Goal: Task Accomplishment & Management: Manage account settings

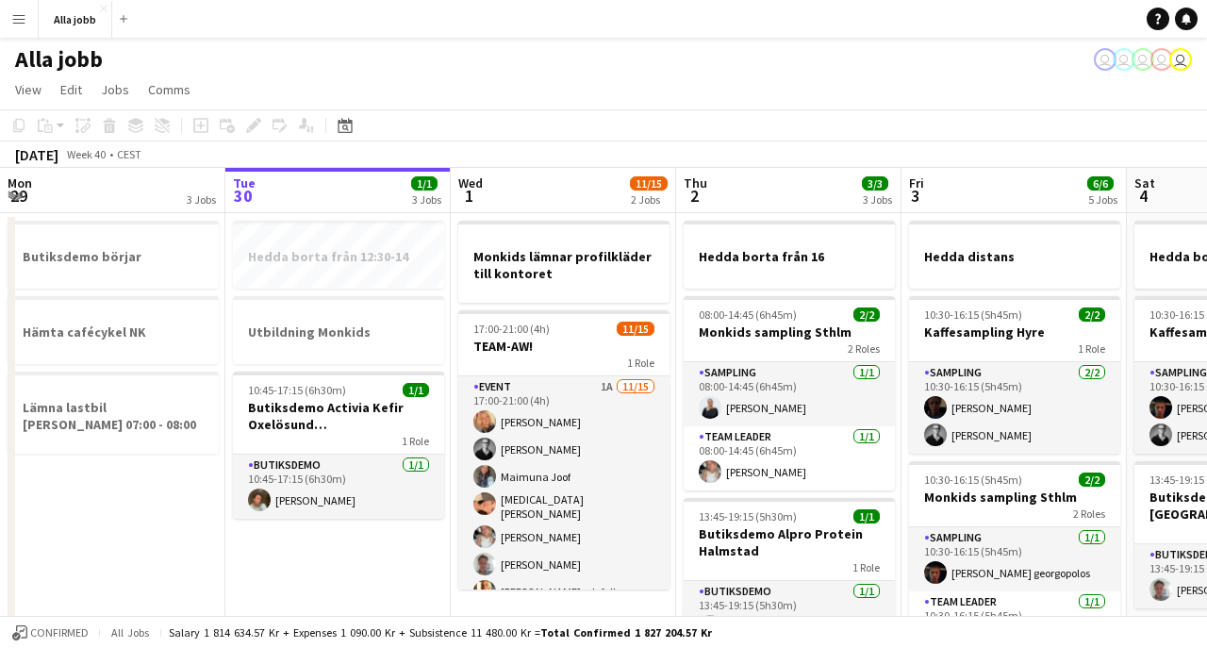
click at [28, 33] on button "Menu" at bounding box center [19, 19] width 38 height 38
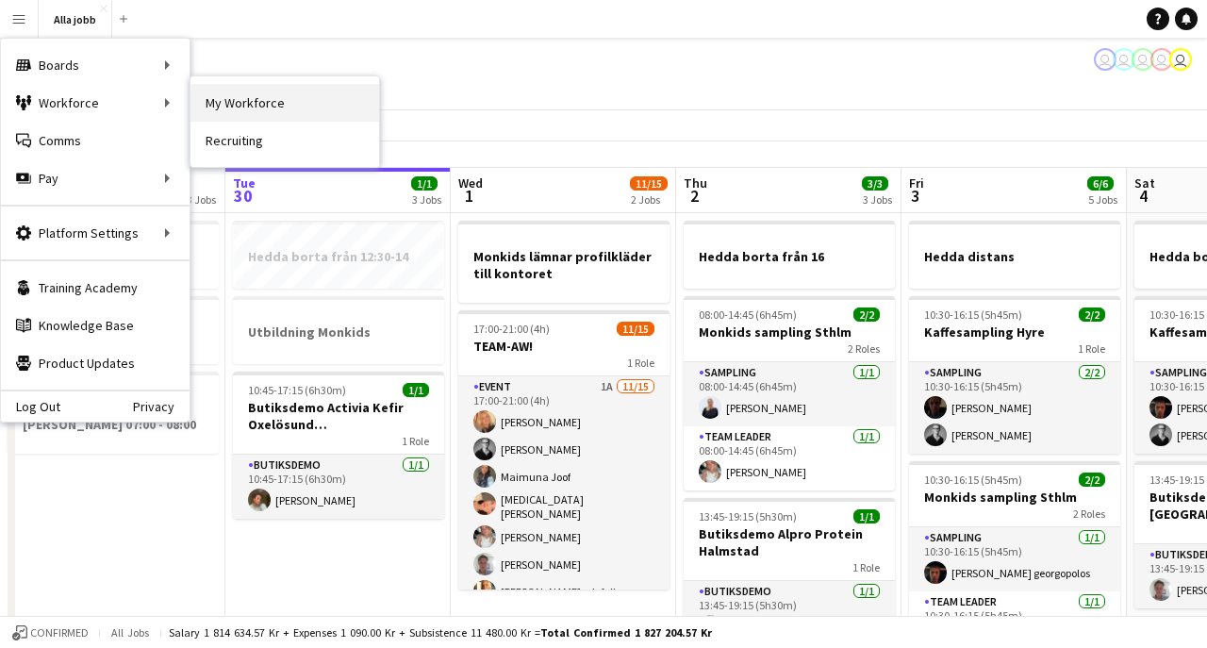
click at [245, 110] on link "My Workforce" at bounding box center [284, 103] width 189 height 38
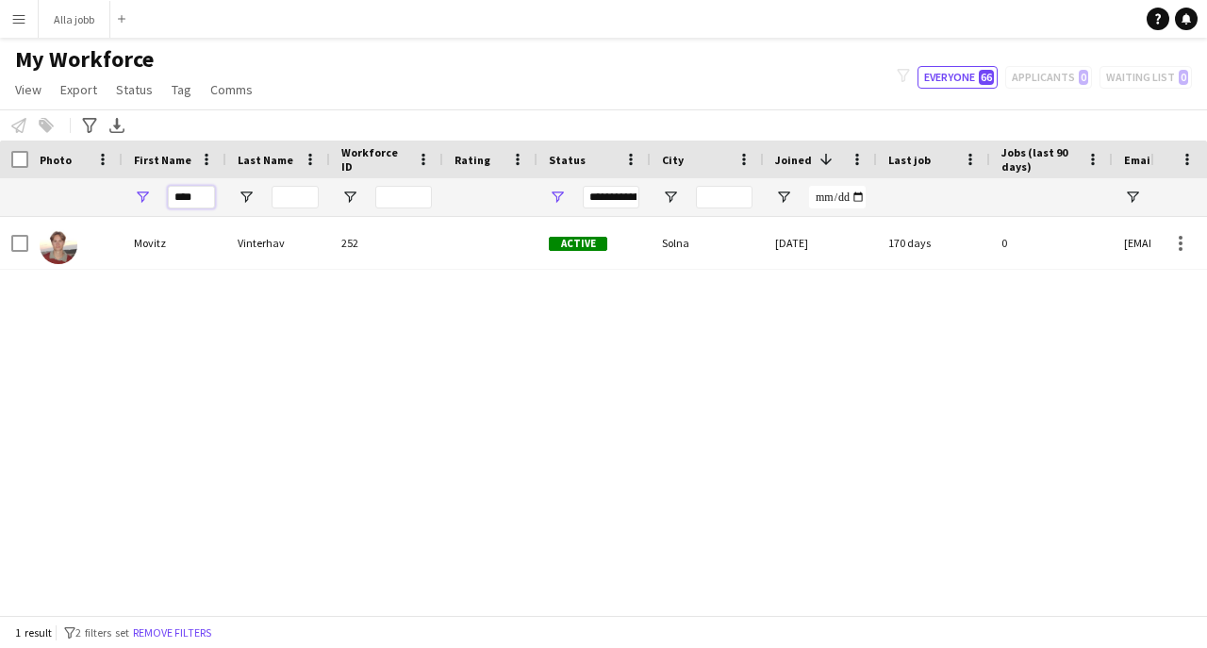
click at [192, 199] on input "****" at bounding box center [191, 197] width 47 height 23
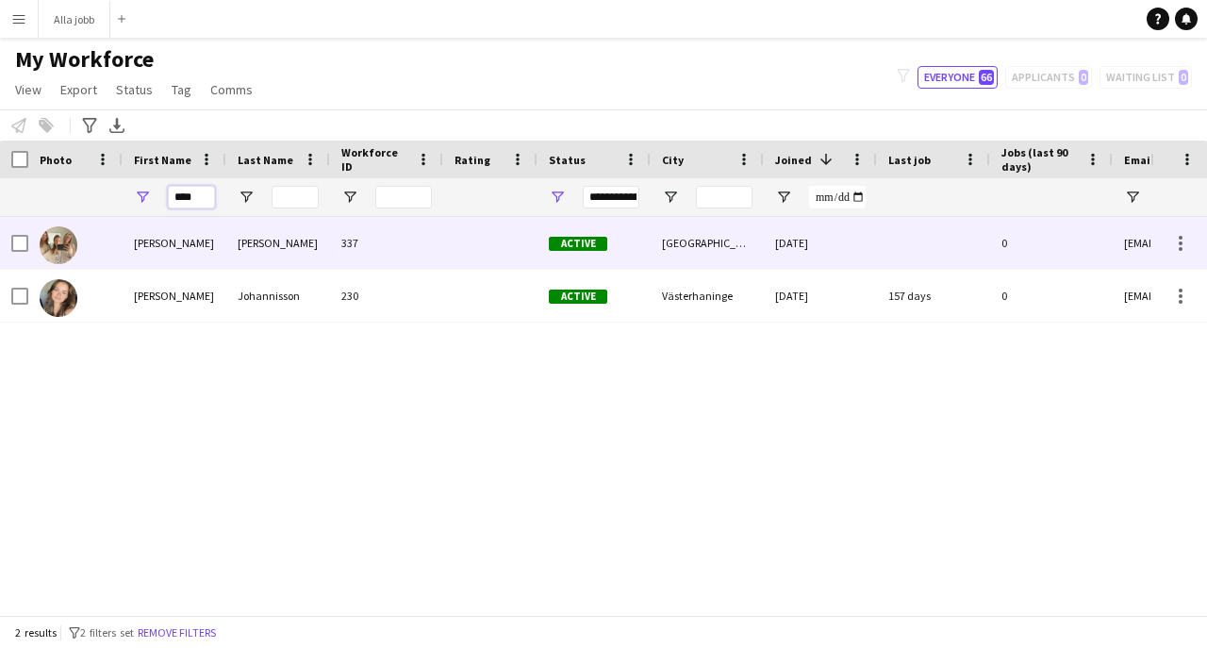
type input "****"
click at [192, 251] on div "[PERSON_NAME]" at bounding box center [175, 243] width 104 height 52
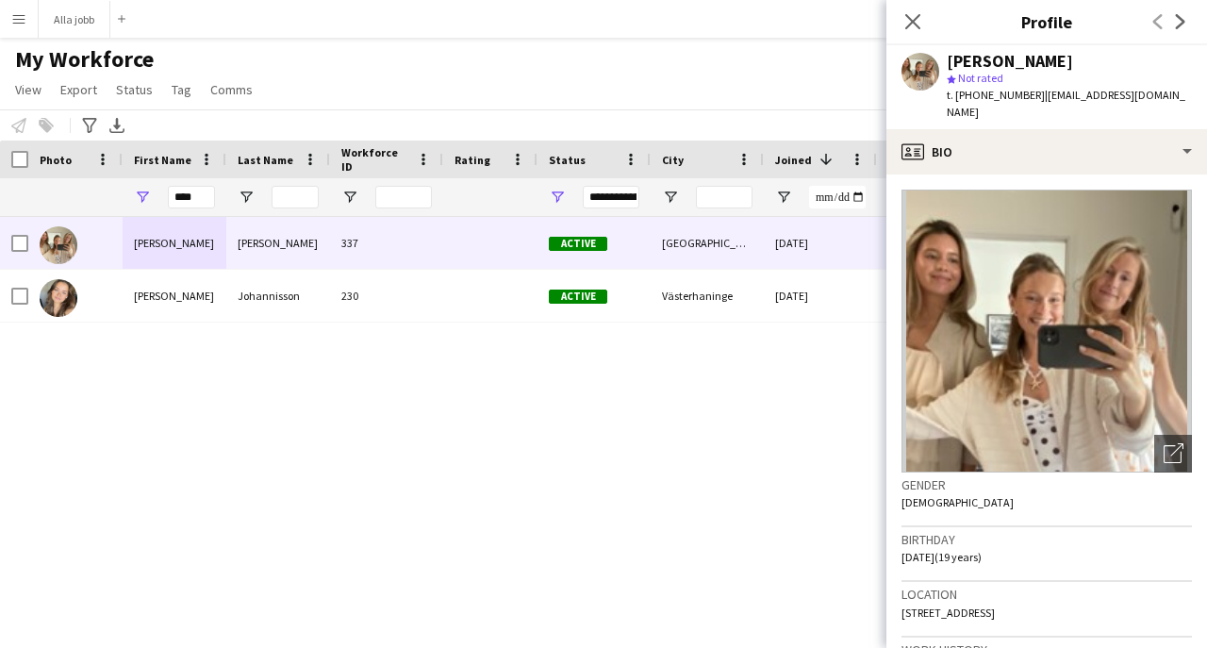
click at [758, 445] on div "[PERSON_NAME] 337 Active [GEOGRAPHIC_DATA] [DATE] 0 [EMAIL_ADDRESS][DOMAIN_NAME…" at bounding box center [575, 416] width 1150 height 398
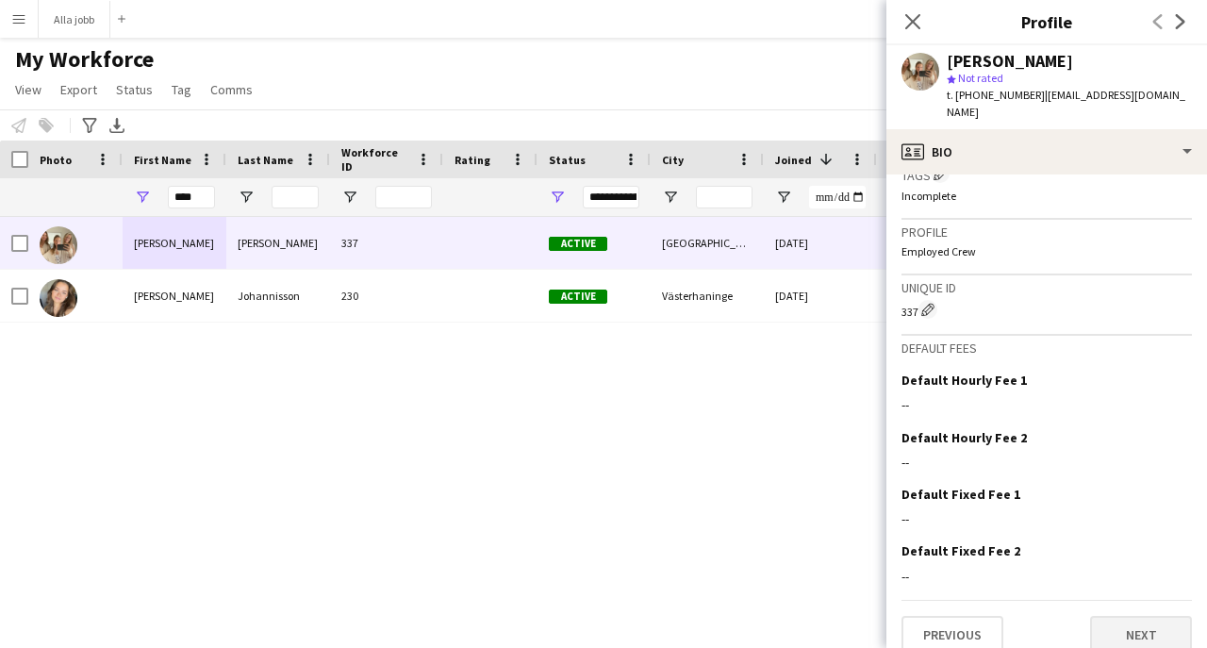
scroll to position [727, 0]
click at [1126, 616] on button "Next" at bounding box center [1141, 635] width 102 height 38
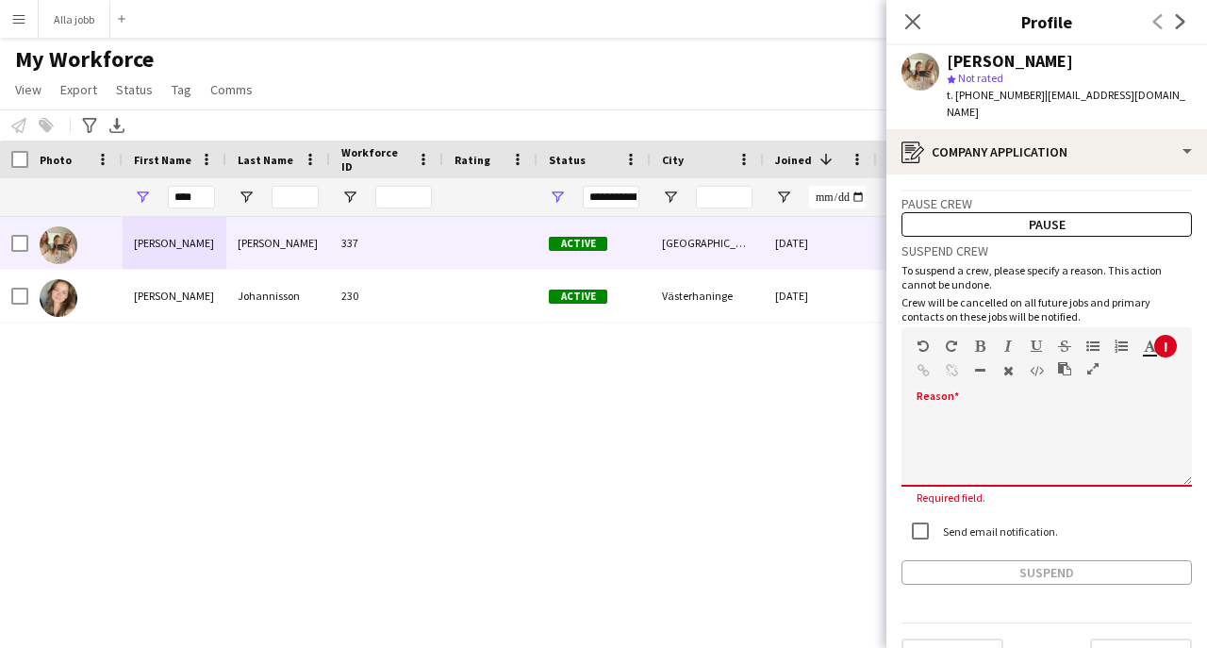
click at [1049, 398] on div at bounding box center [1046, 442] width 290 height 89
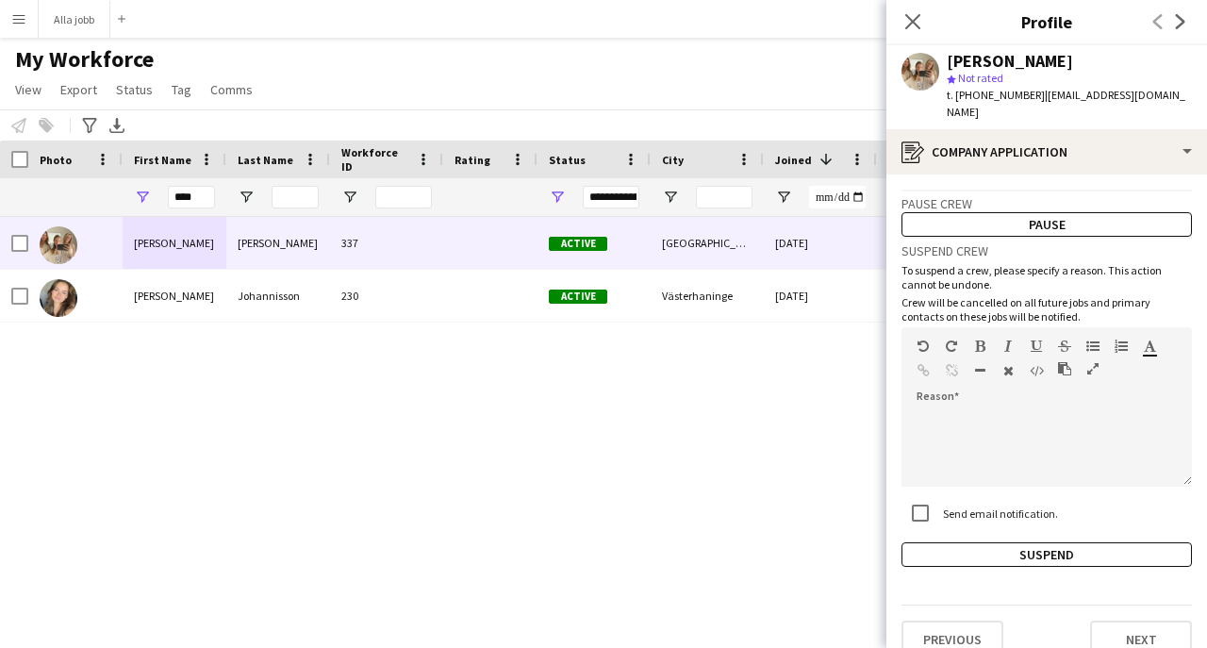
click at [937, 522] on div "Suspend crew To suspend a crew, please specify a reason. This action cannot be …" at bounding box center [1046, 402] width 290 height 330
click at [933, 542] on button "Suspend" at bounding box center [1046, 554] width 290 height 25
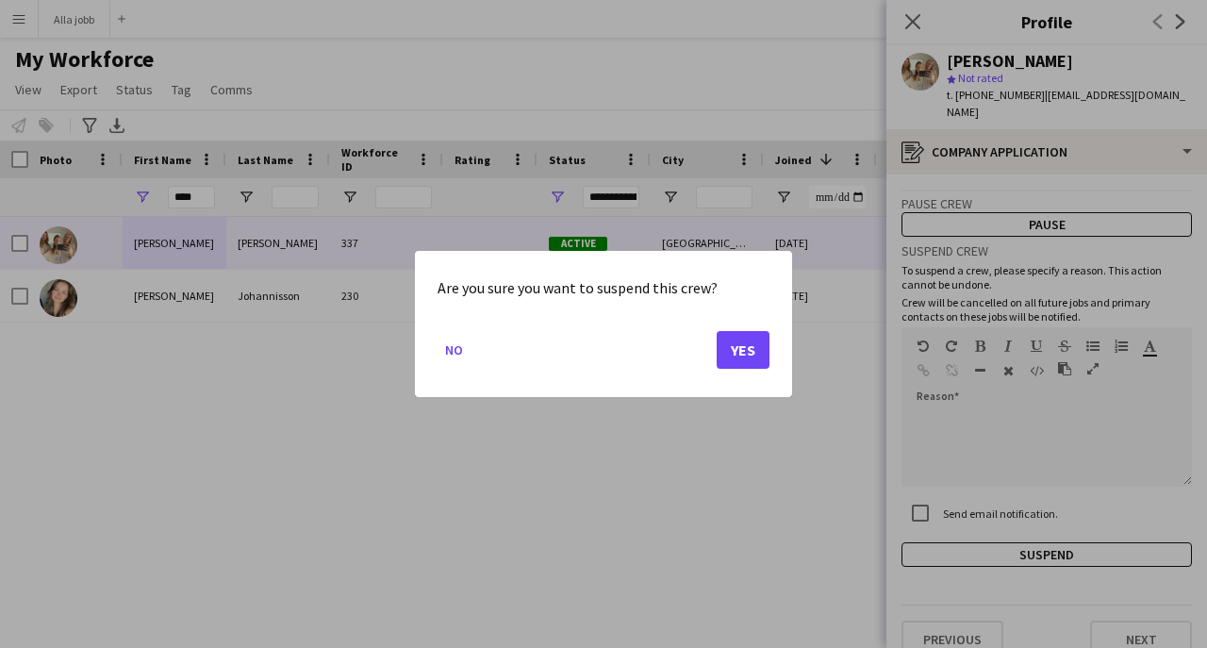
click at [753, 349] on button "Yes" at bounding box center [742, 350] width 53 height 38
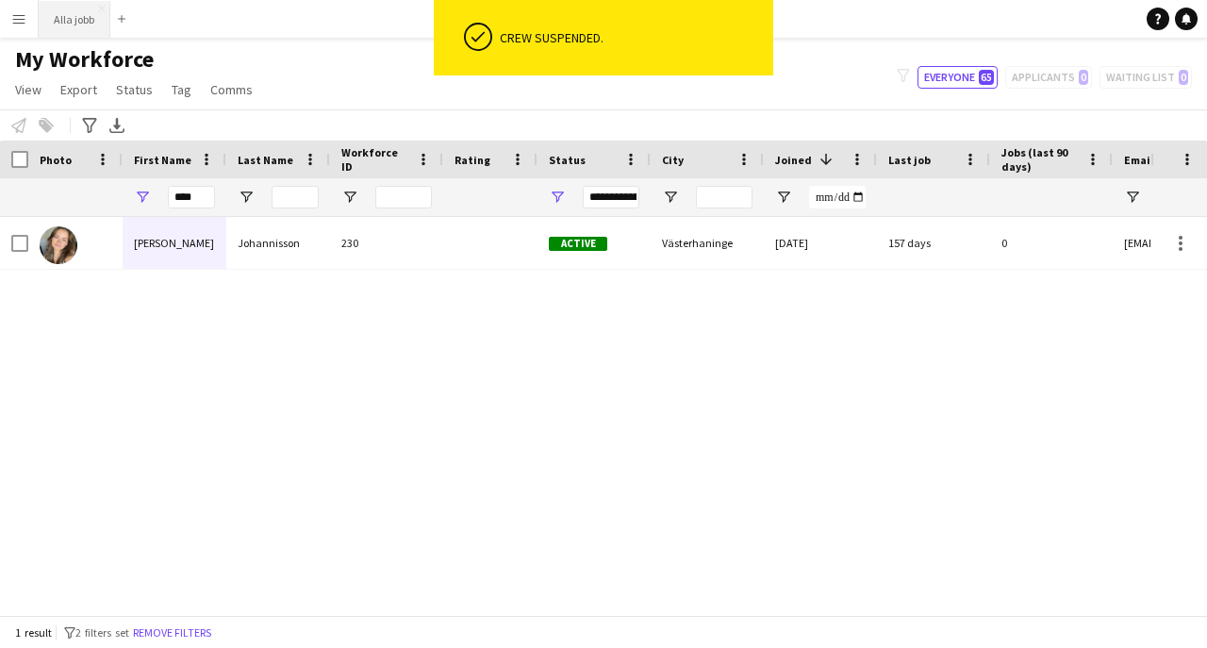
click at [79, 24] on button "Alla jobb Close" at bounding box center [75, 19] width 72 height 37
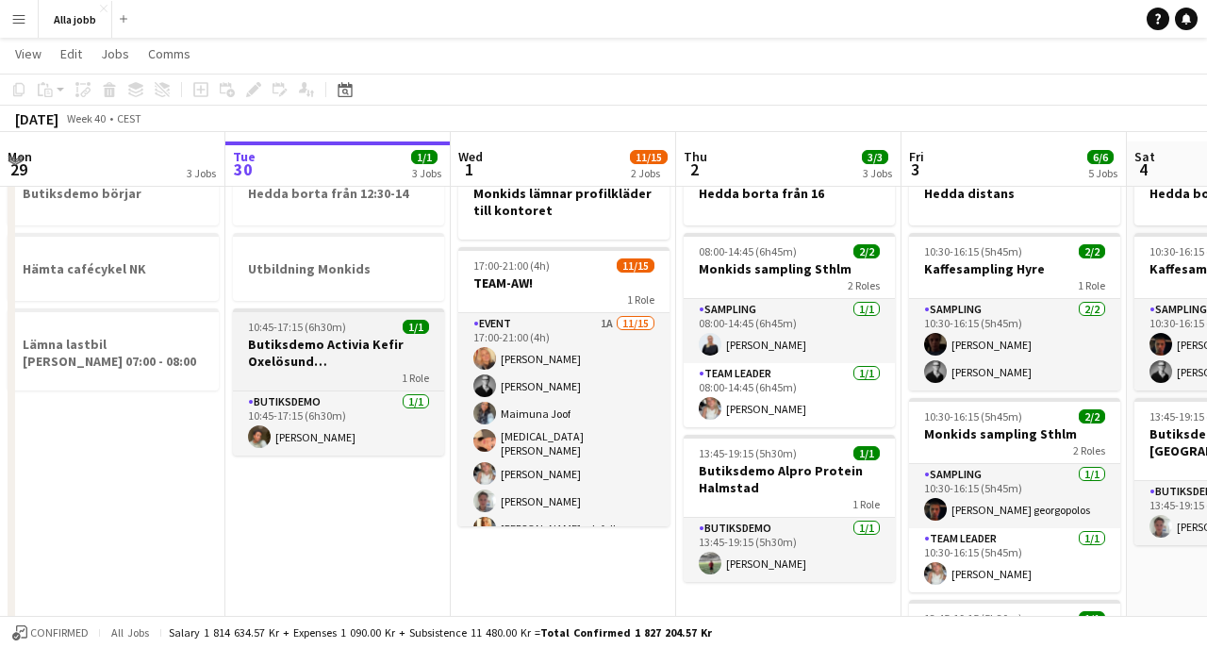
scroll to position [76, 0]
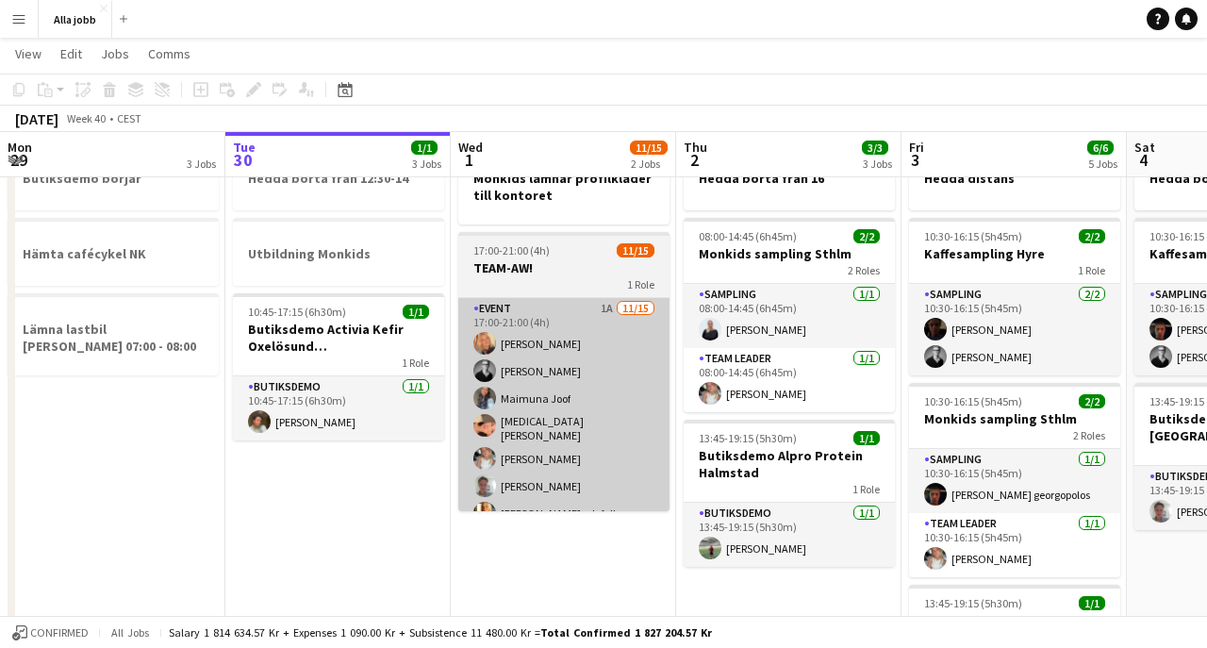
click at [530, 426] on app-card-role "Event 1A [DATE] 17:00-21:00 (4h) [PERSON_NAME] [PERSON_NAME] [PERSON_NAME][MEDI…" at bounding box center [563, 524] width 211 height 452
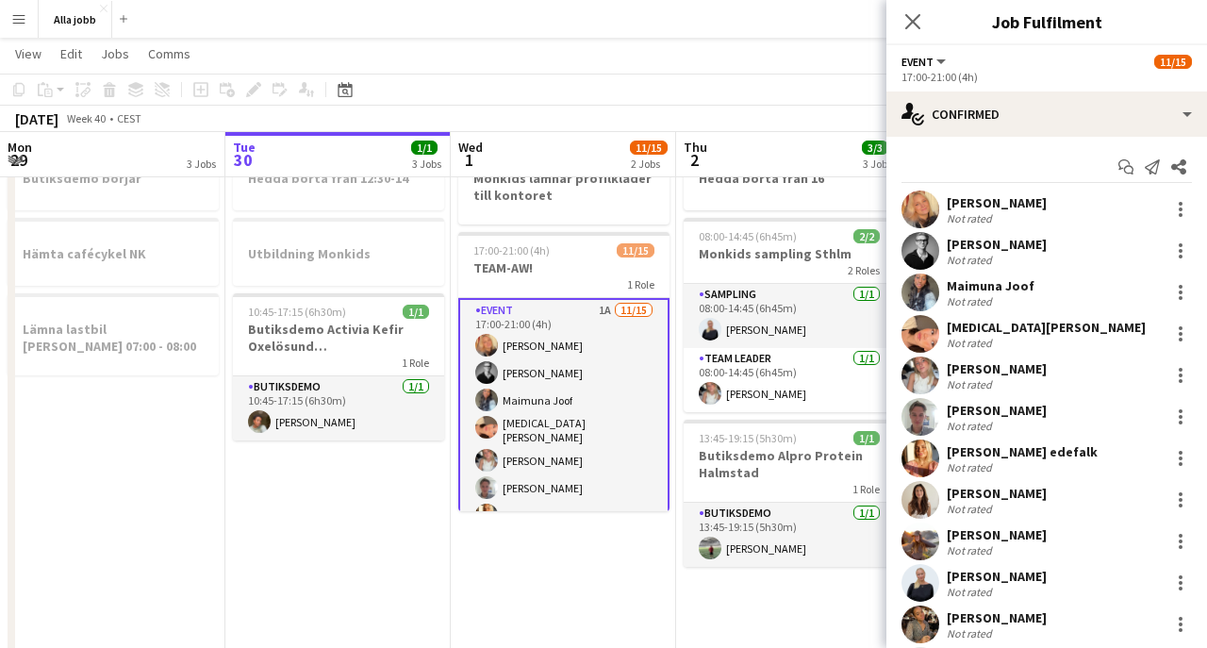
click at [1021, 85] on app-options-switcher "Event All roles Event [DATE] 17:00-21:00 (4h)" at bounding box center [1046, 68] width 320 height 46
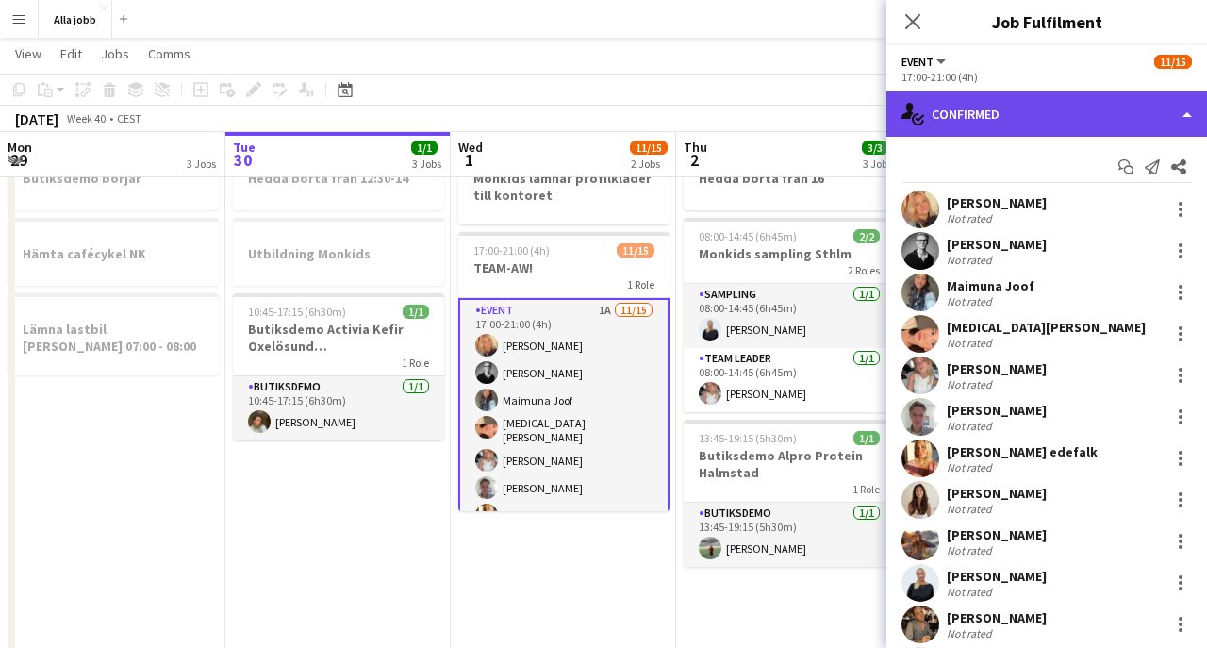
click at [1014, 121] on div "single-neutral-actions-check-2 Confirmed" at bounding box center [1046, 113] width 320 height 45
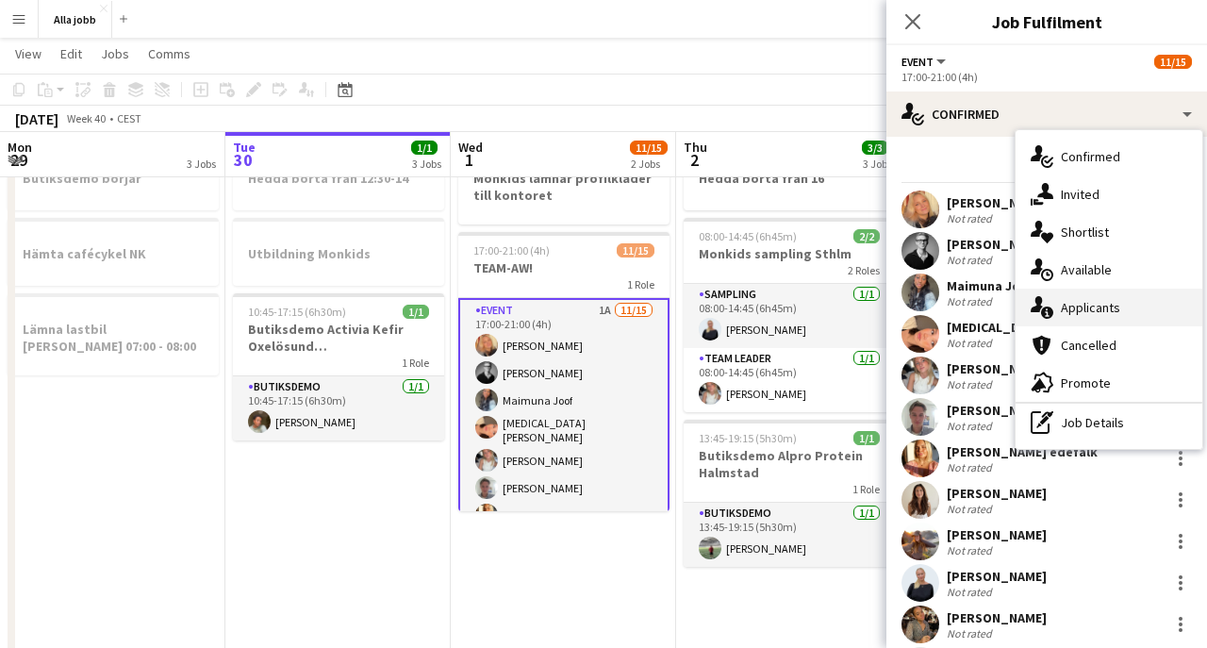
click at [1057, 293] on div "single-neutral-actions-information Applicants" at bounding box center [1108, 307] width 187 height 38
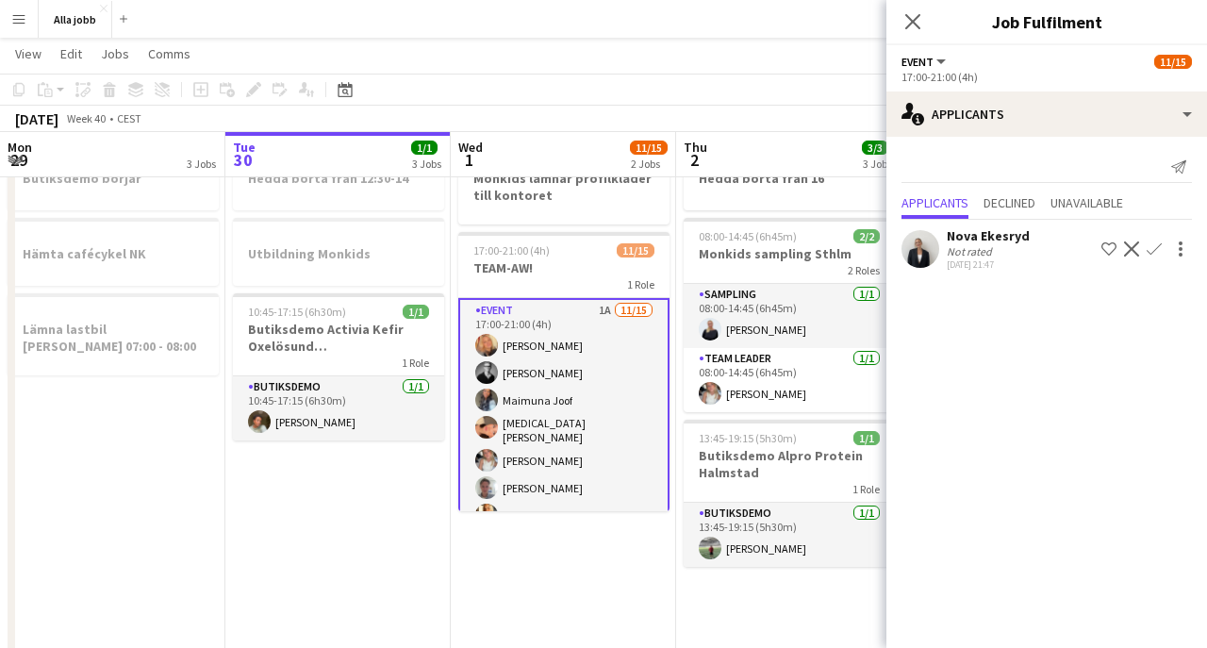
click at [923, 254] on app-user-avatar at bounding box center [920, 249] width 38 height 38
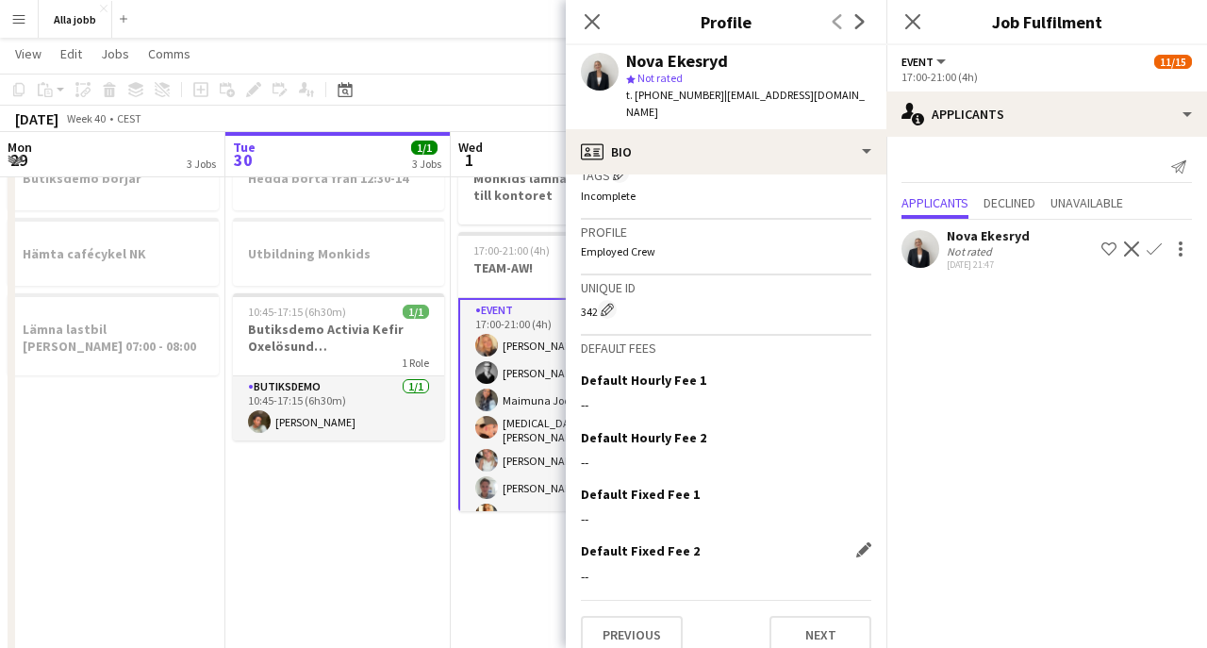
scroll to position [727, 0]
click at [818, 620] on button "Next" at bounding box center [820, 635] width 102 height 38
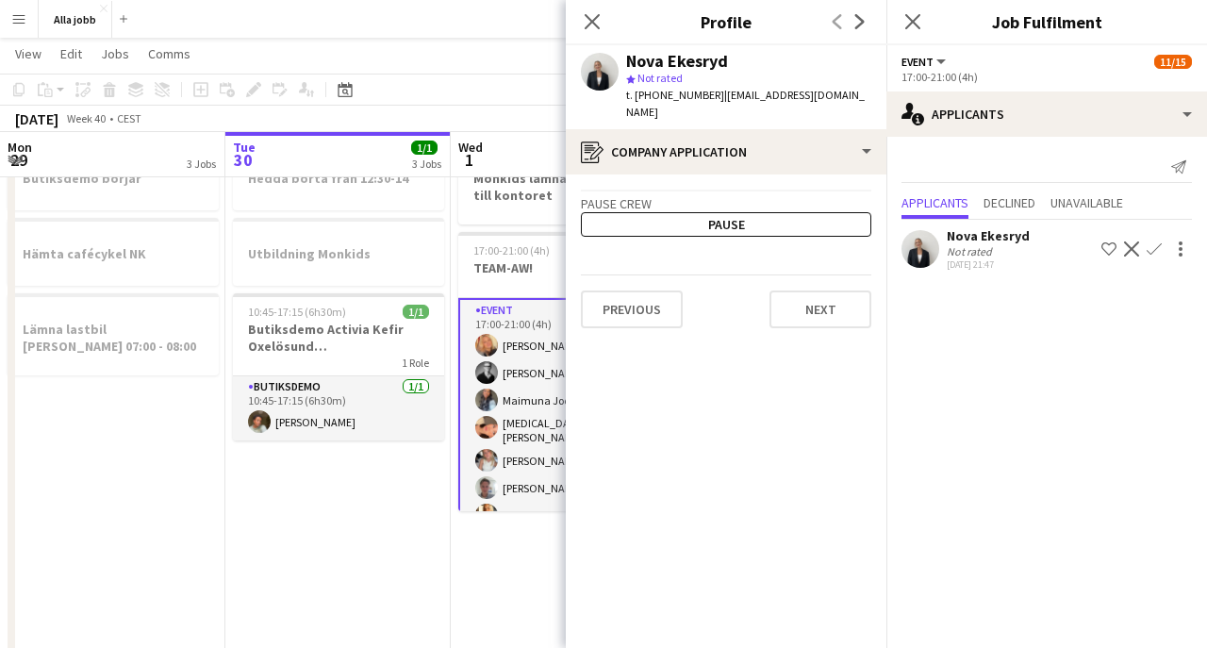
click at [361, 515] on app-date-cell "Hedda borta från 12:30-14 Utbildning Monkids 10:45-17:15 (6h30m) 1/1 Butiksdemo…" at bounding box center [337, 541] width 225 height 812
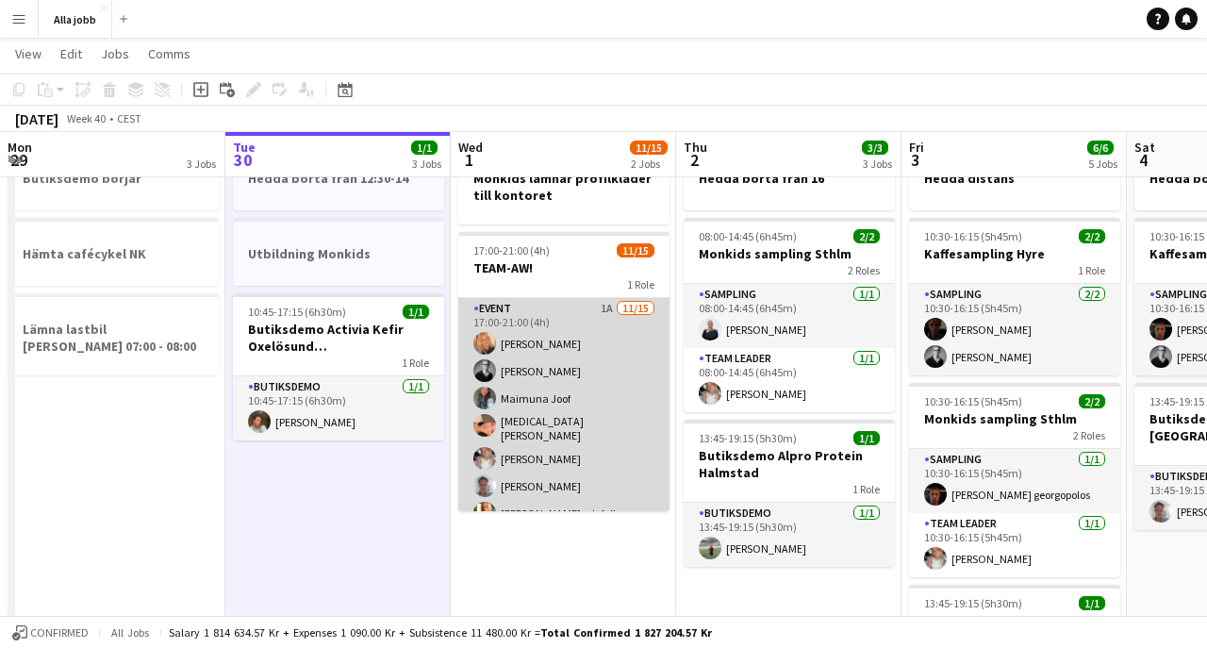
click at [581, 377] on app-card-role "Event 1A [DATE] 17:00-21:00 (4h) [PERSON_NAME] [PERSON_NAME] [PERSON_NAME][MEDI…" at bounding box center [563, 524] width 211 height 452
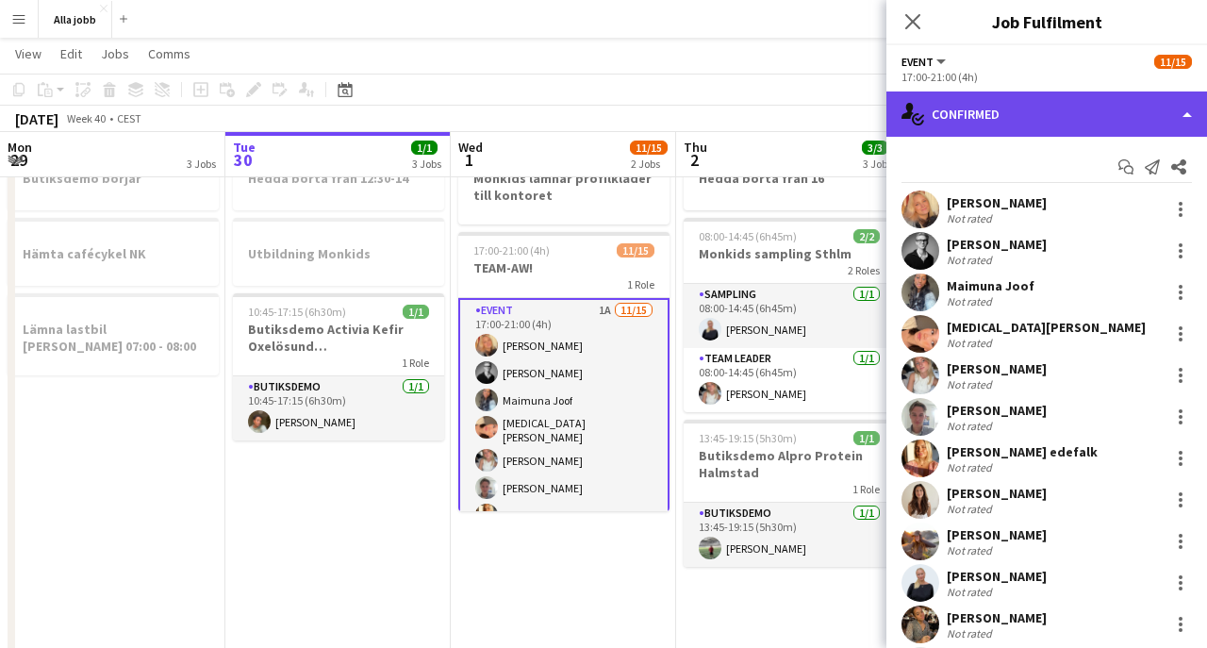
click at [1027, 131] on div "single-neutral-actions-check-2 Confirmed" at bounding box center [1046, 113] width 320 height 45
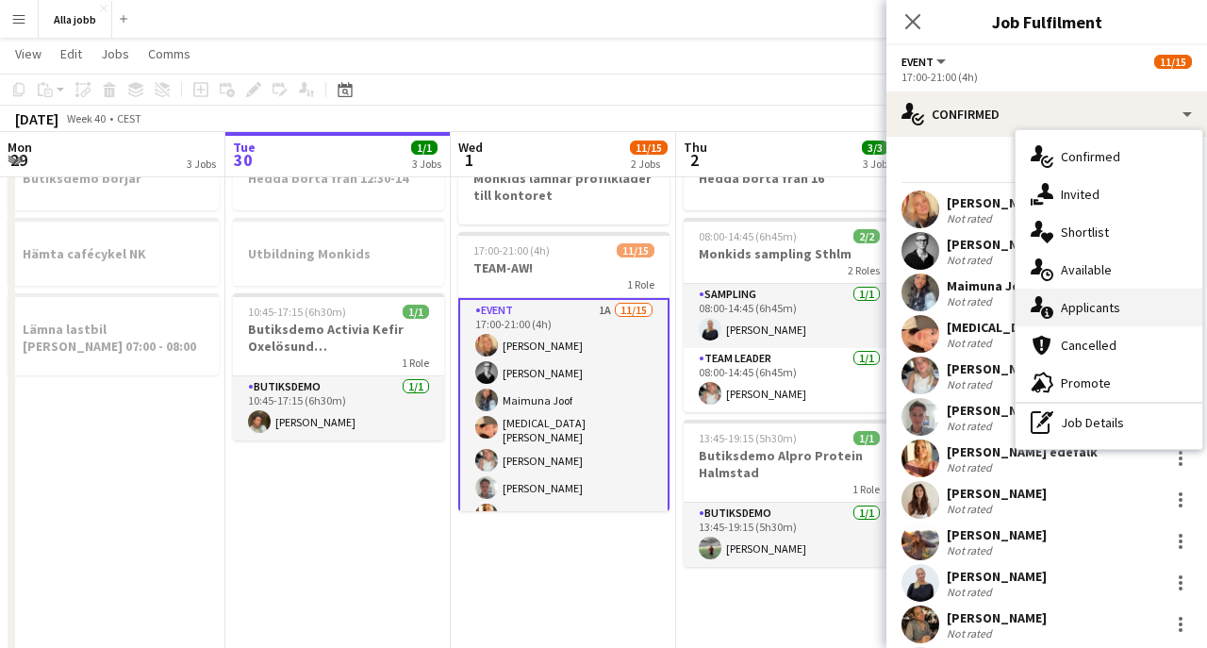
click at [1079, 306] on span "Applicants" at bounding box center [1089, 307] width 59 height 17
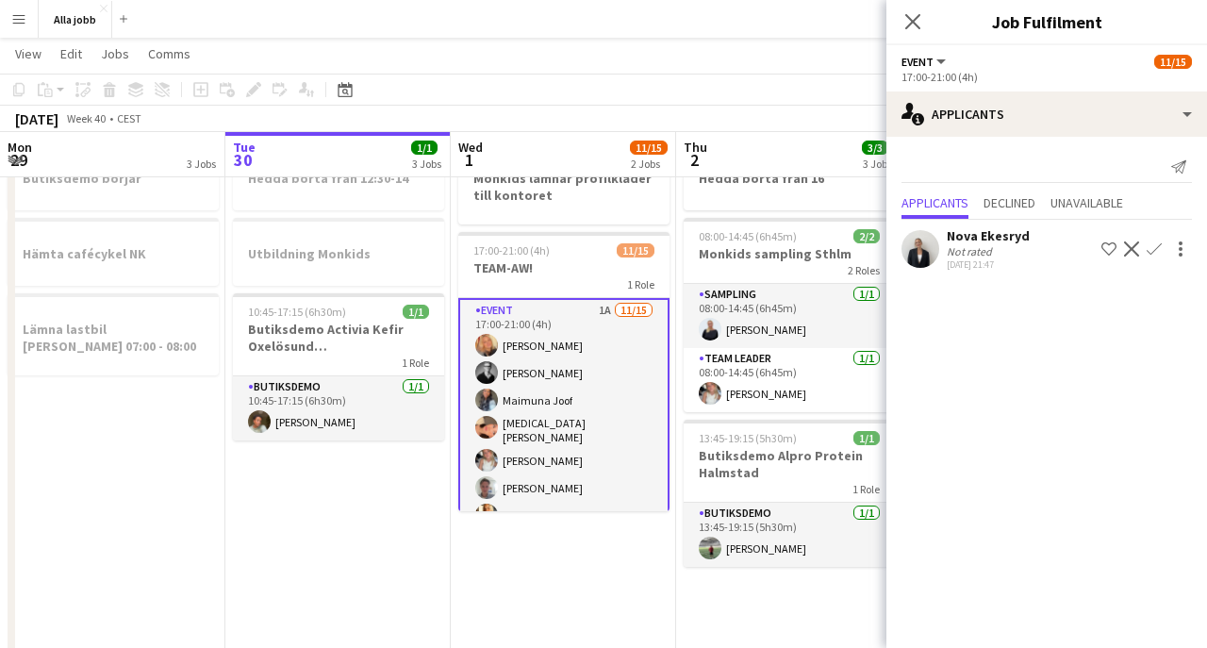
click at [1159, 249] on app-icon "Confirm" at bounding box center [1153, 248] width 15 height 15
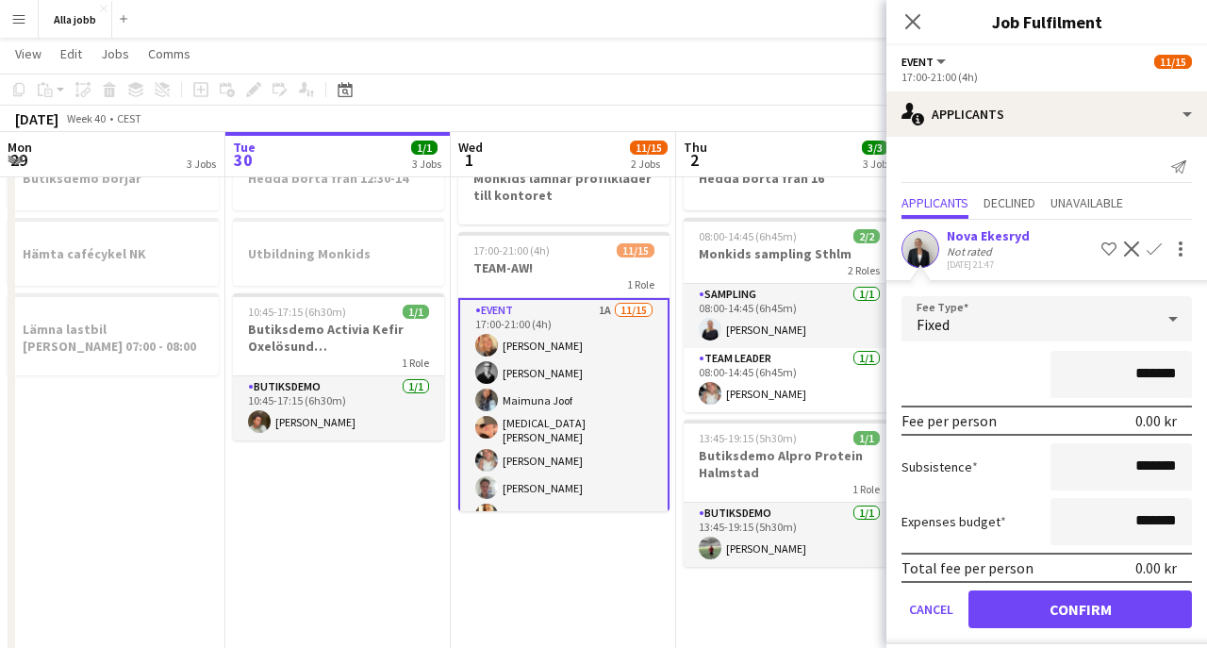
click at [1017, 620] on button "Confirm" at bounding box center [1079, 609] width 223 height 38
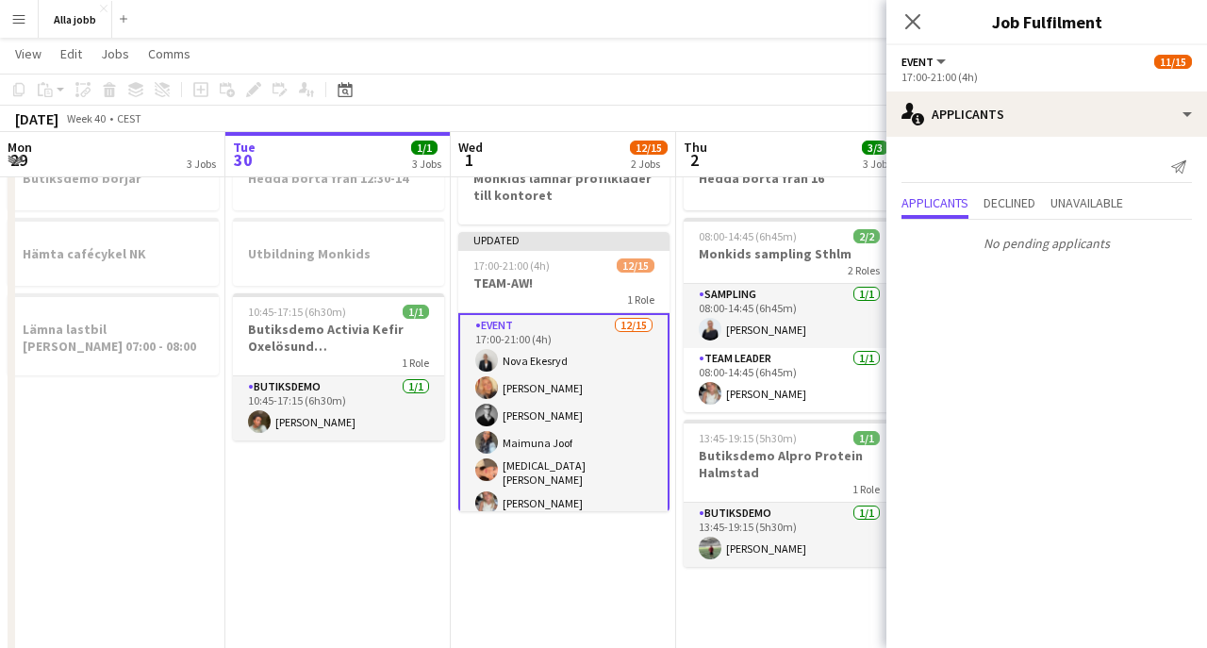
click at [667, 590] on app-date-cell "Monkids lämnar profilkläder till kontoret Updated 17:00-21:00 (4h) 12/15 TEAM-A…" at bounding box center [563, 541] width 225 height 812
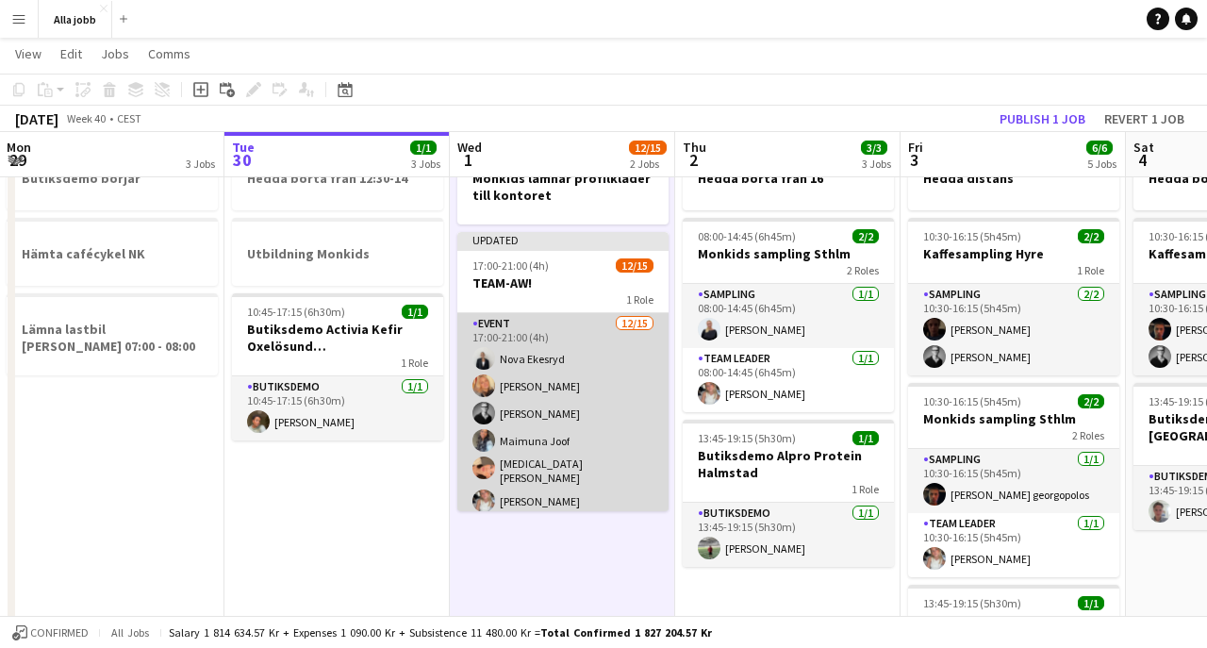
click at [589, 408] on app-card-role "Event [DATE] 17:00-21:00 (4h) Nova [PERSON_NAME] [PERSON_NAME] [PERSON_NAME][ME…" at bounding box center [562, 539] width 211 height 452
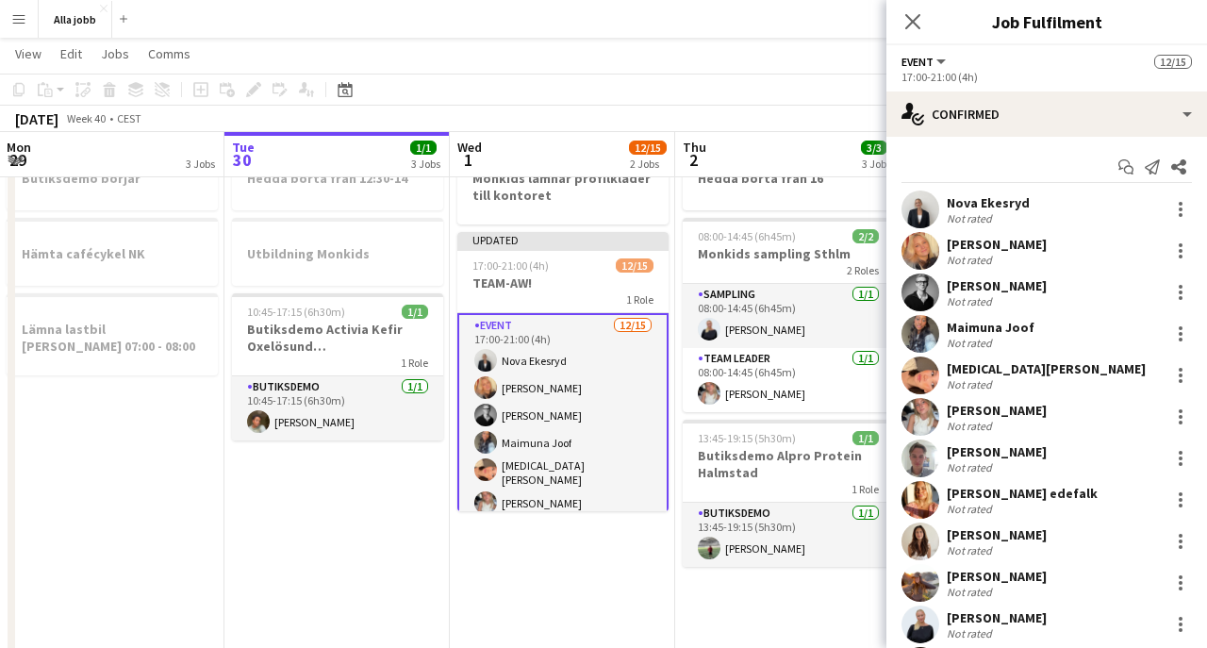
click at [589, 293] on div "1 Role" at bounding box center [562, 298] width 211 height 15
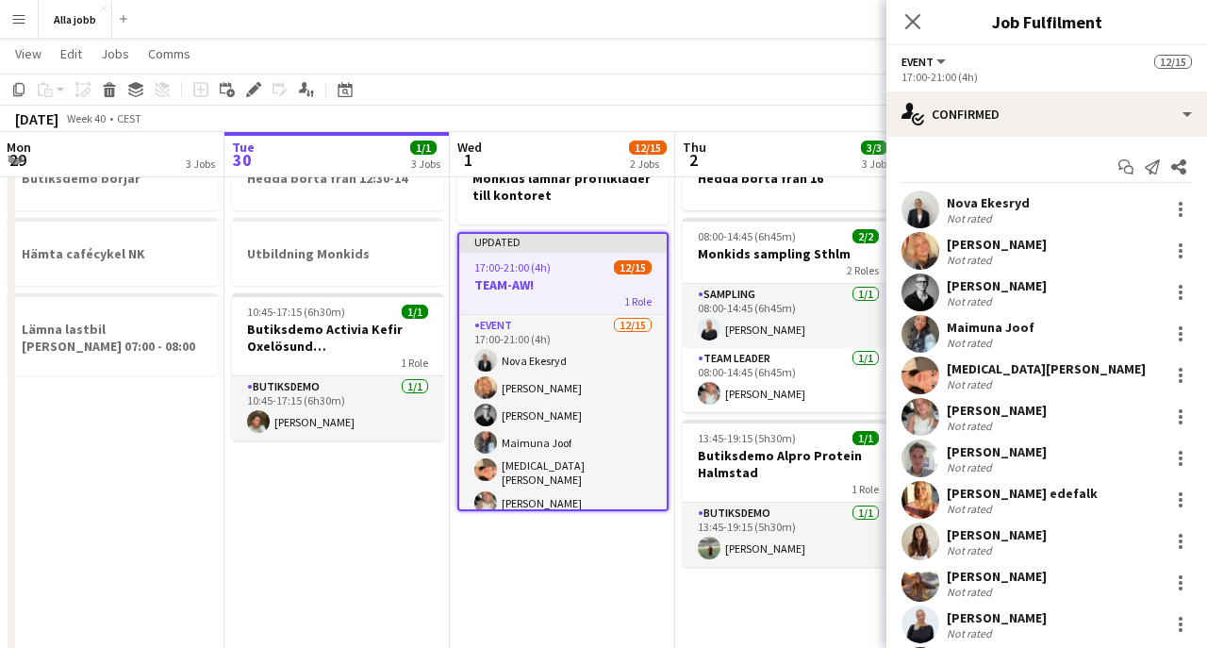
click at [487, 646] on app-date-cell "Monkids lämnar profilkläder till kontoret Updated 17:00-21:00 (4h) 12/15 TEAM-A…" at bounding box center [562, 541] width 225 height 812
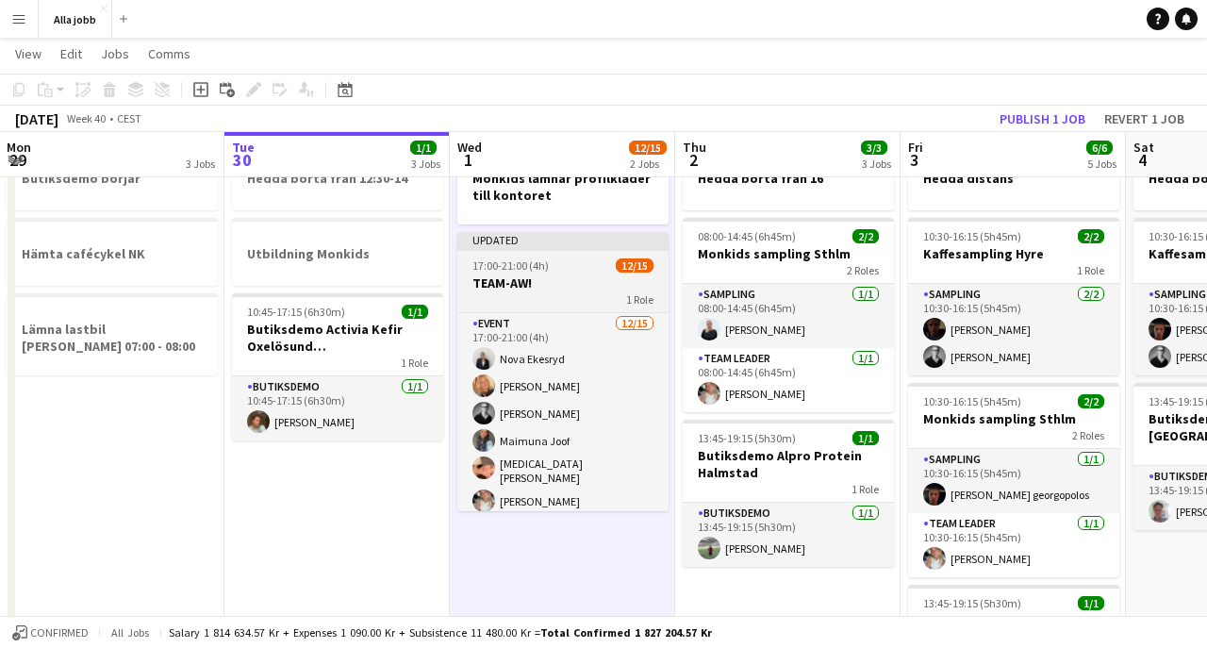
click at [563, 283] on h3 "TEAM-AW!" at bounding box center [562, 282] width 211 height 17
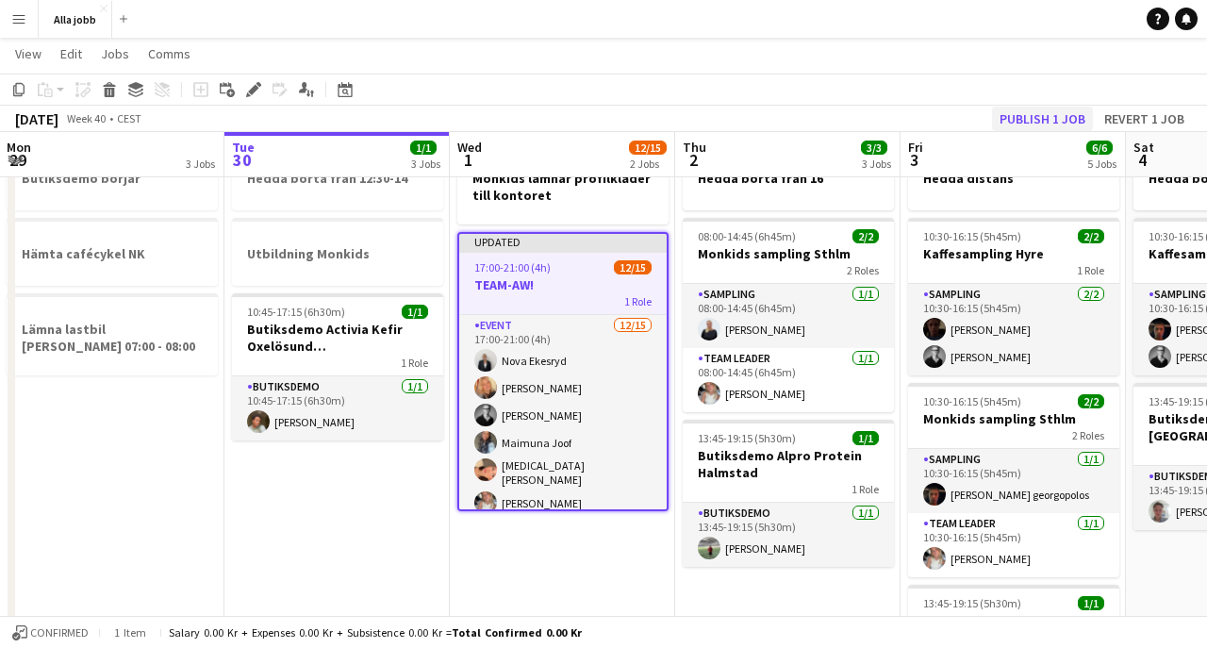
click at [1045, 112] on button "Publish 1 job" at bounding box center [1042, 119] width 101 height 25
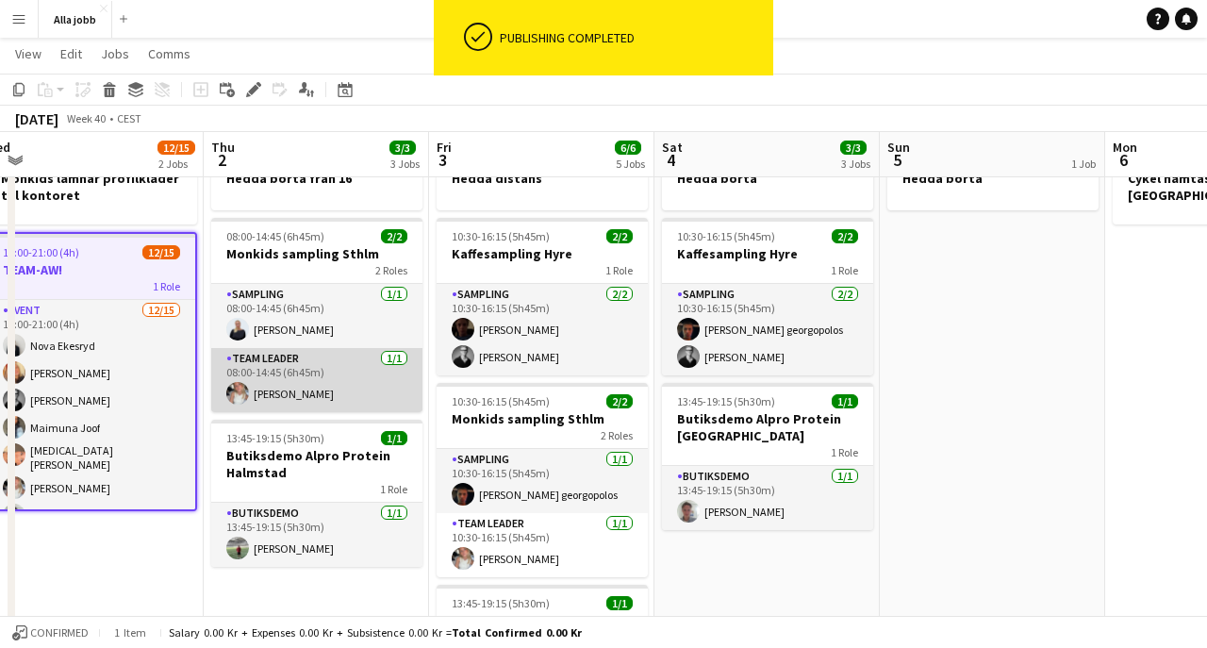
scroll to position [0, 478]
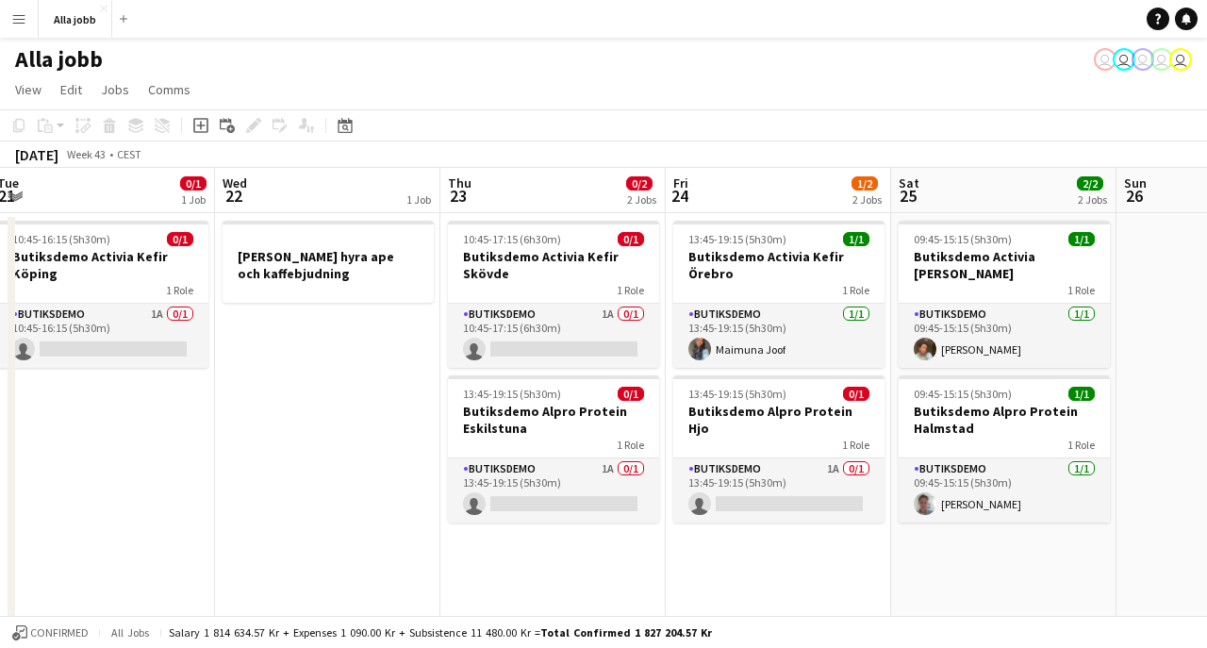
scroll to position [0, 460]
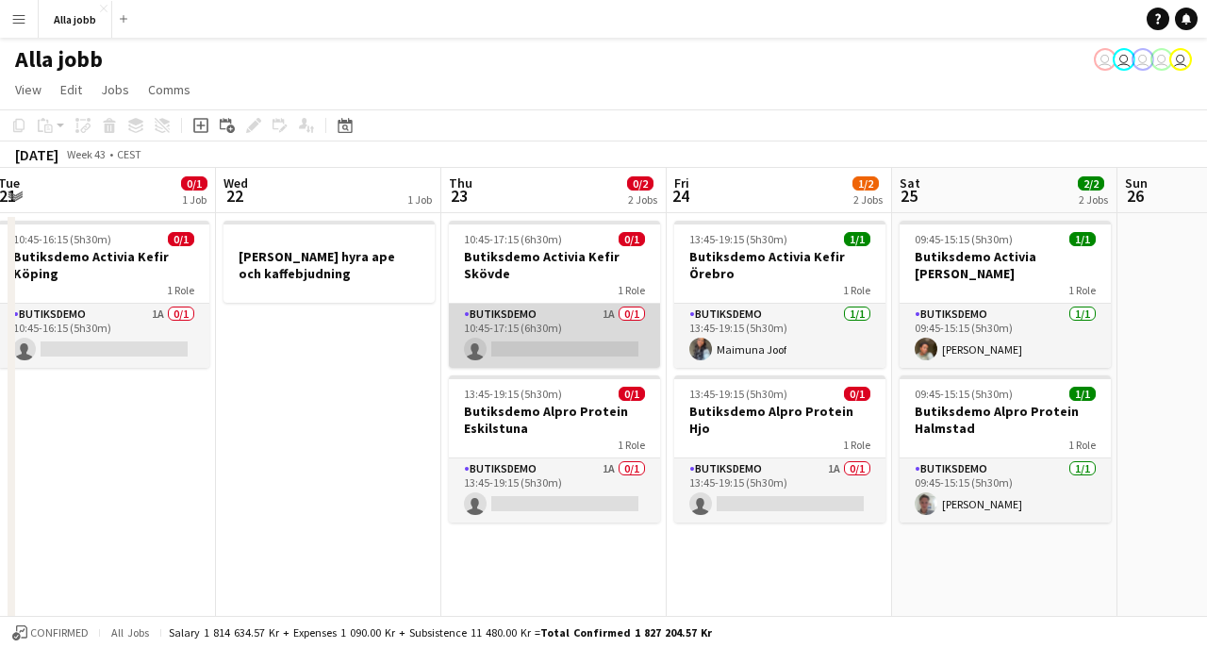
click at [585, 324] on app-card-role "Butiksdemo 1A 0/1 10:45-17:15 (6h30m) single-neutral-actions" at bounding box center [554, 336] width 211 height 64
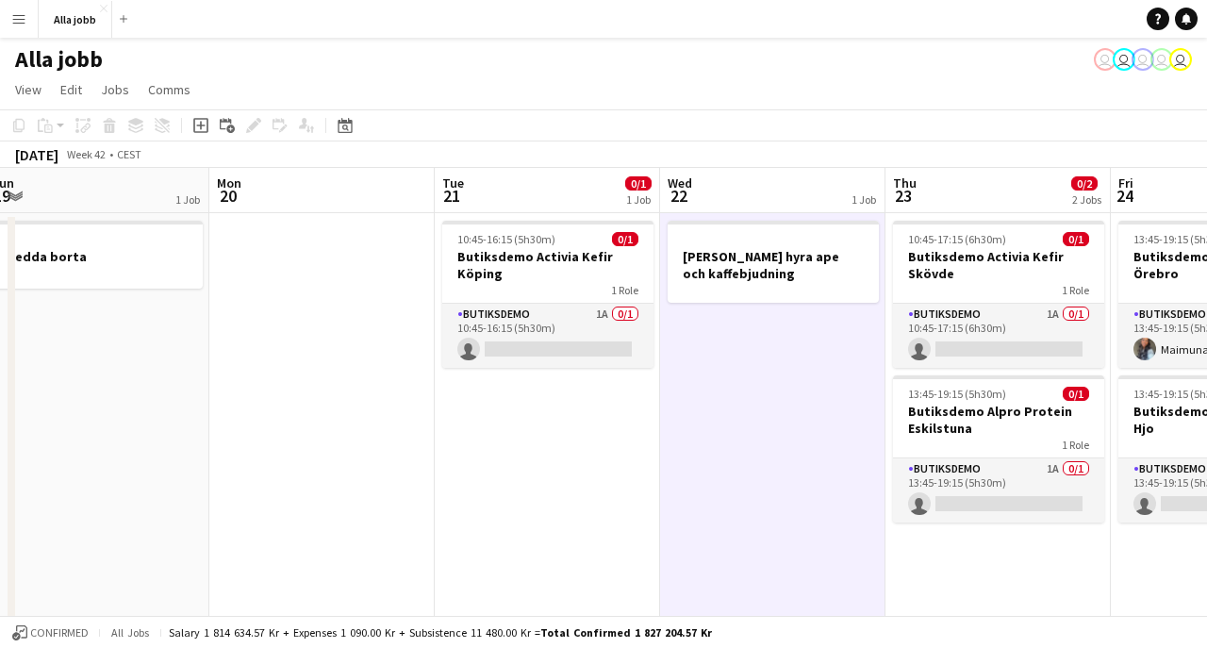
scroll to position [0, 427]
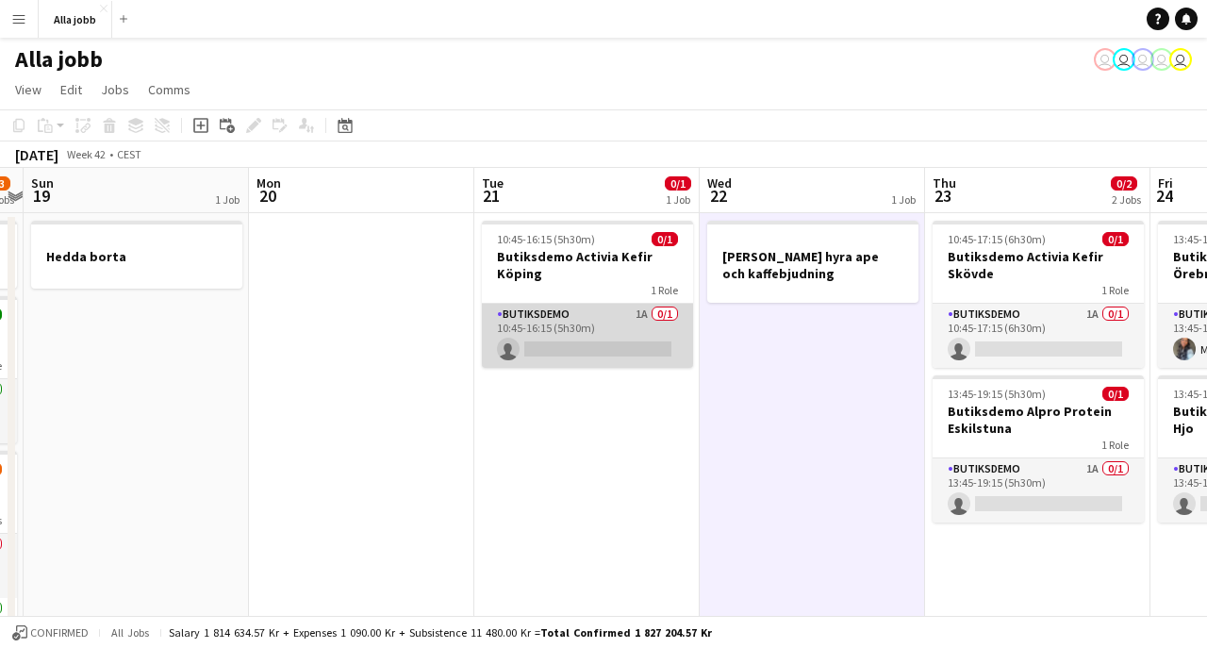
click at [528, 314] on app-card-role "Butiksdemo 1A 0/1 10:45-16:15 (5h30m) single-neutral-actions" at bounding box center [587, 336] width 211 height 64
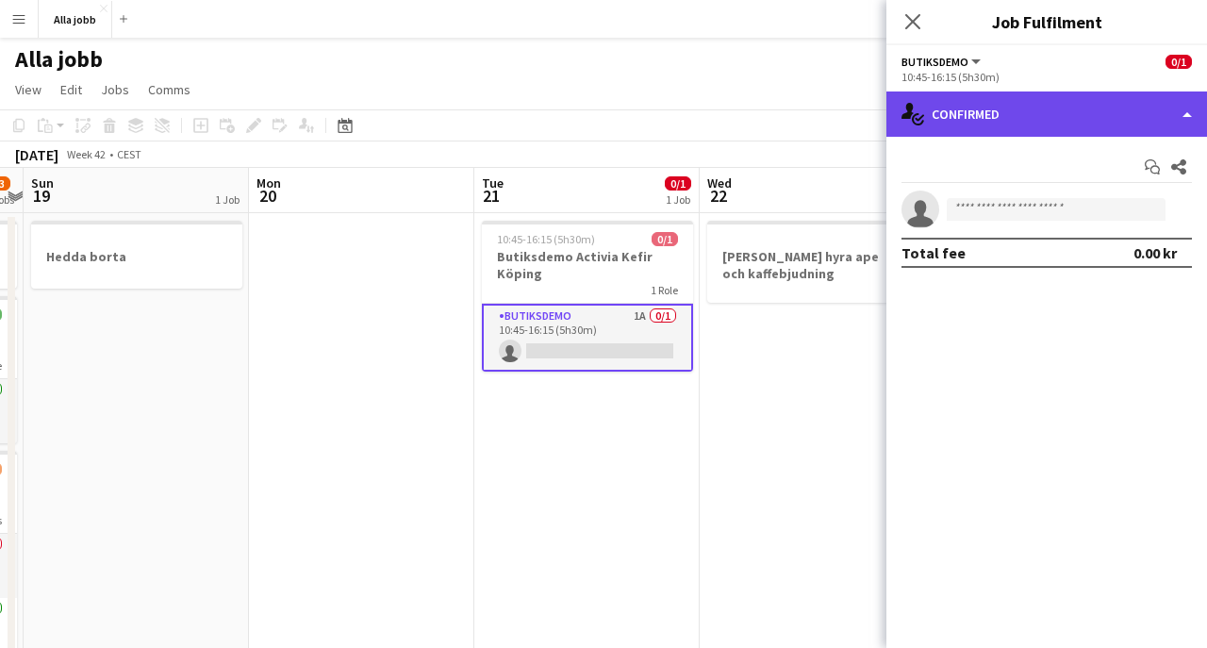
click at [1010, 107] on div "single-neutral-actions-check-2 Confirmed" at bounding box center [1046, 113] width 320 height 45
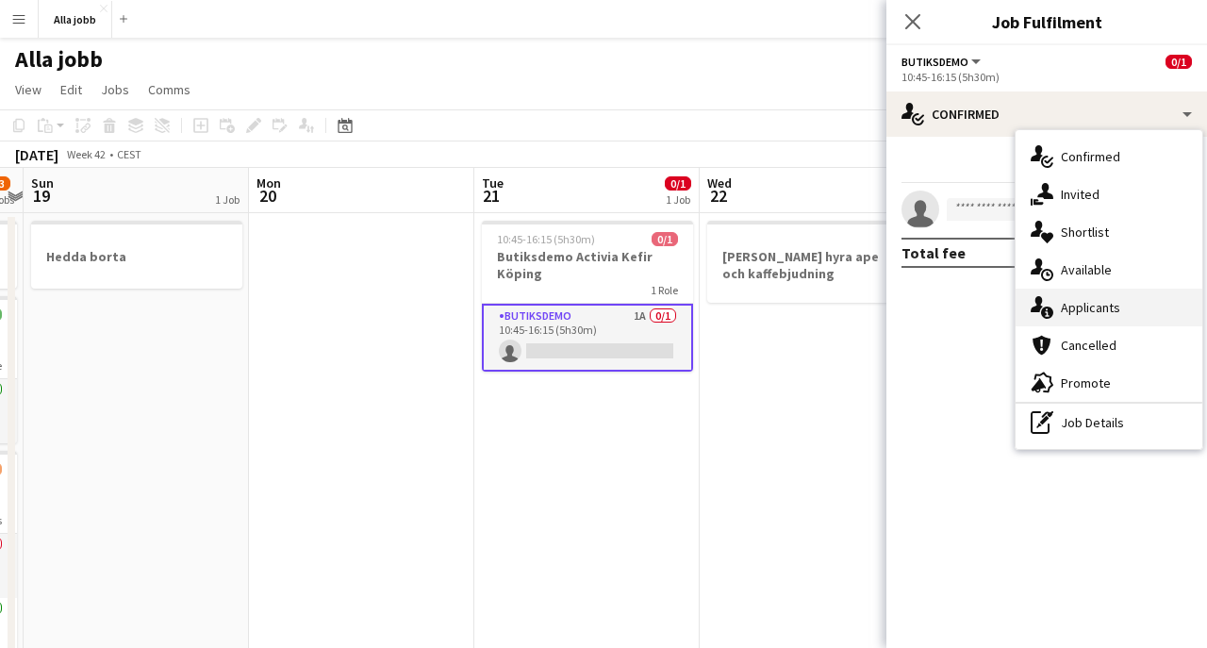
click at [1064, 293] on div "single-neutral-actions-information Applicants" at bounding box center [1108, 307] width 187 height 38
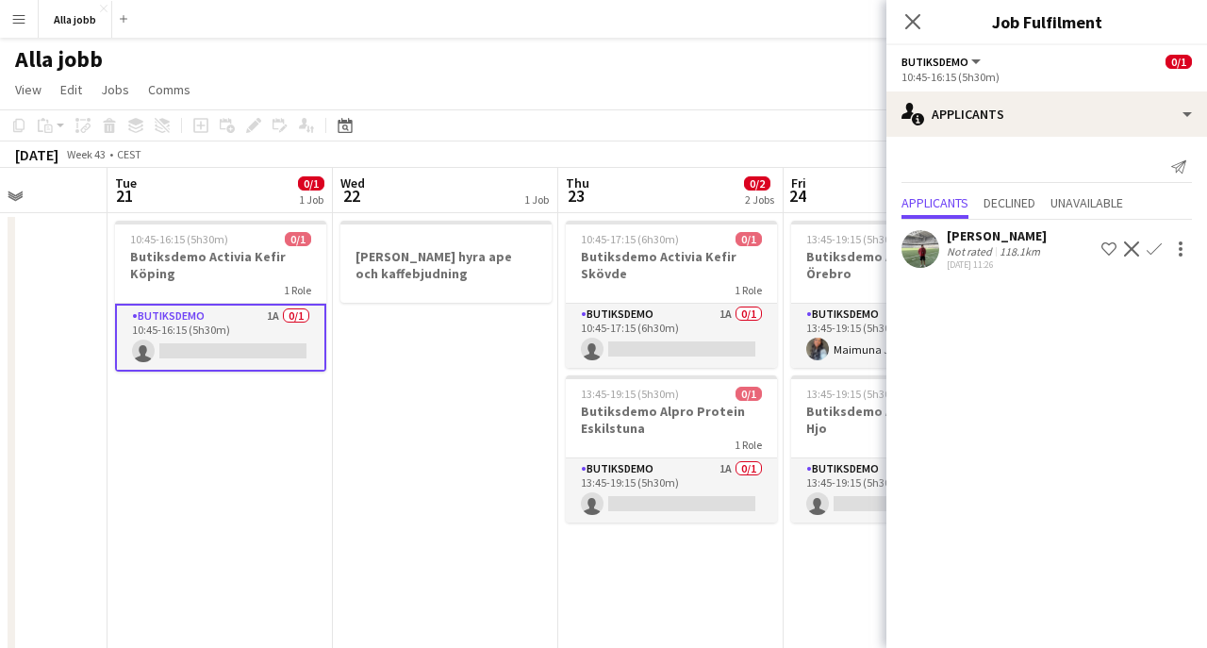
scroll to position [0, 800]
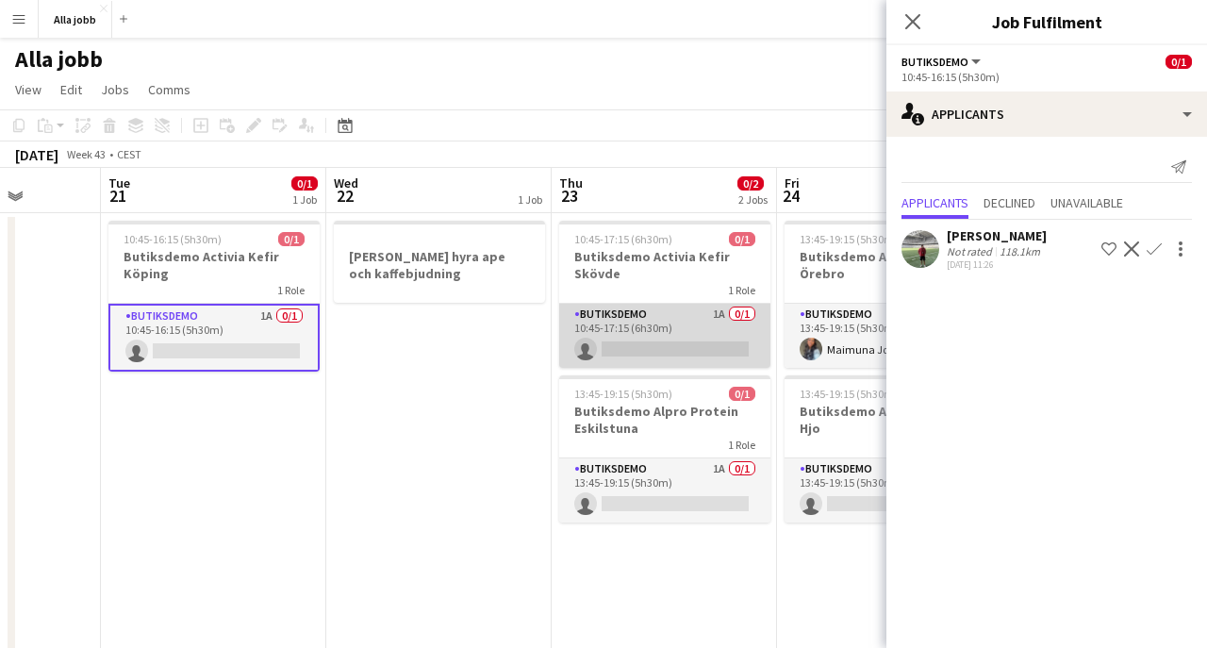
click at [644, 328] on app-card-role "Butiksdemo 1A 0/1 10:45-17:15 (6h30m) single-neutral-actions" at bounding box center [664, 336] width 211 height 64
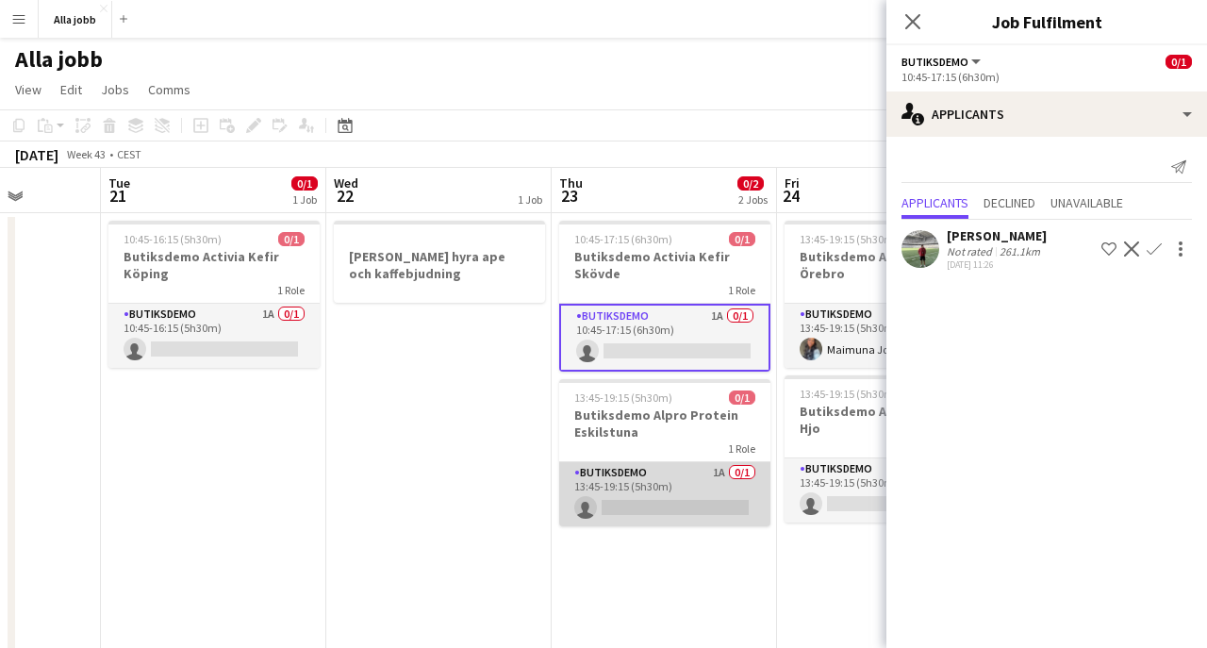
click at [633, 508] on app-card-role "Butiksdemo 1A 0/1 13:45-19:15 (5h30m) single-neutral-actions" at bounding box center [664, 494] width 211 height 64
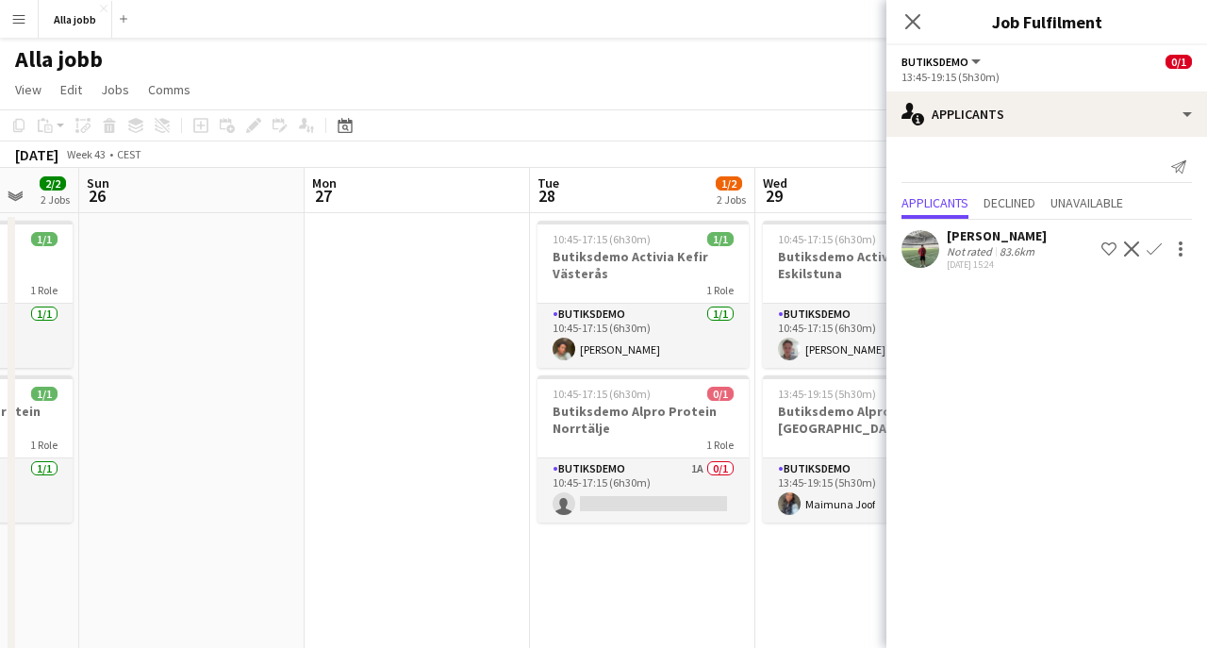
scroll to position [0, 528]
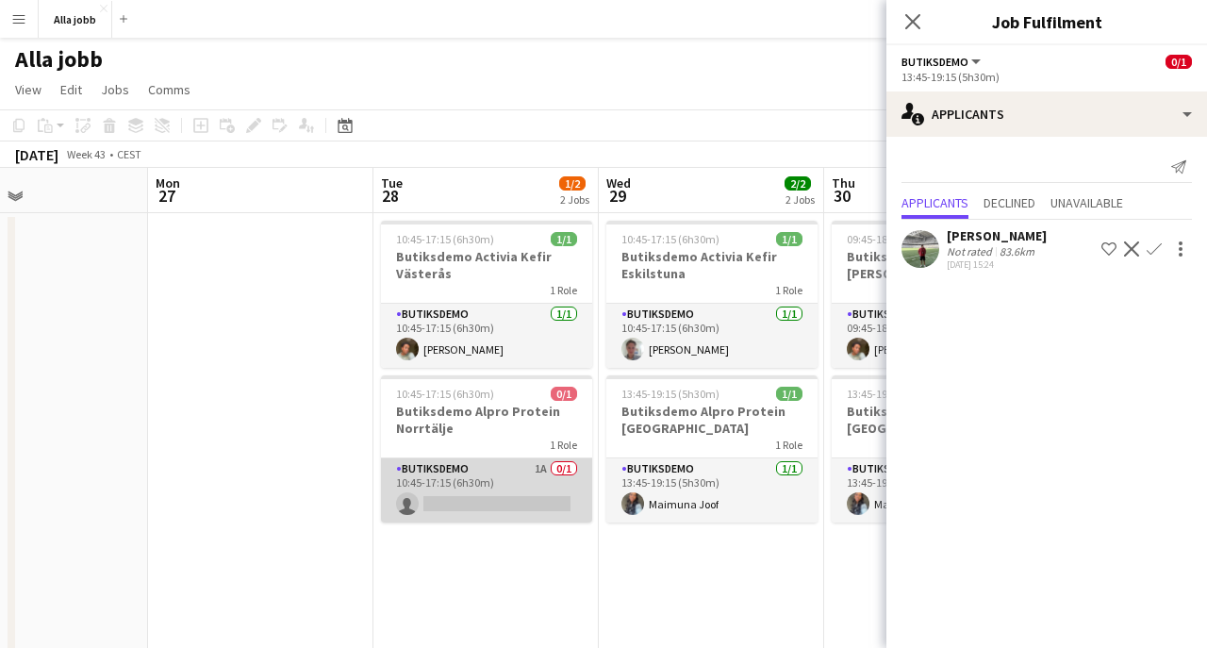
click at [469, 491] on app-card-role "Butiksdemo 1A 0/1 10:45-17:15 (6h30m) single-neutral-actions" at bounding box center [486, 490] width 211 height 64
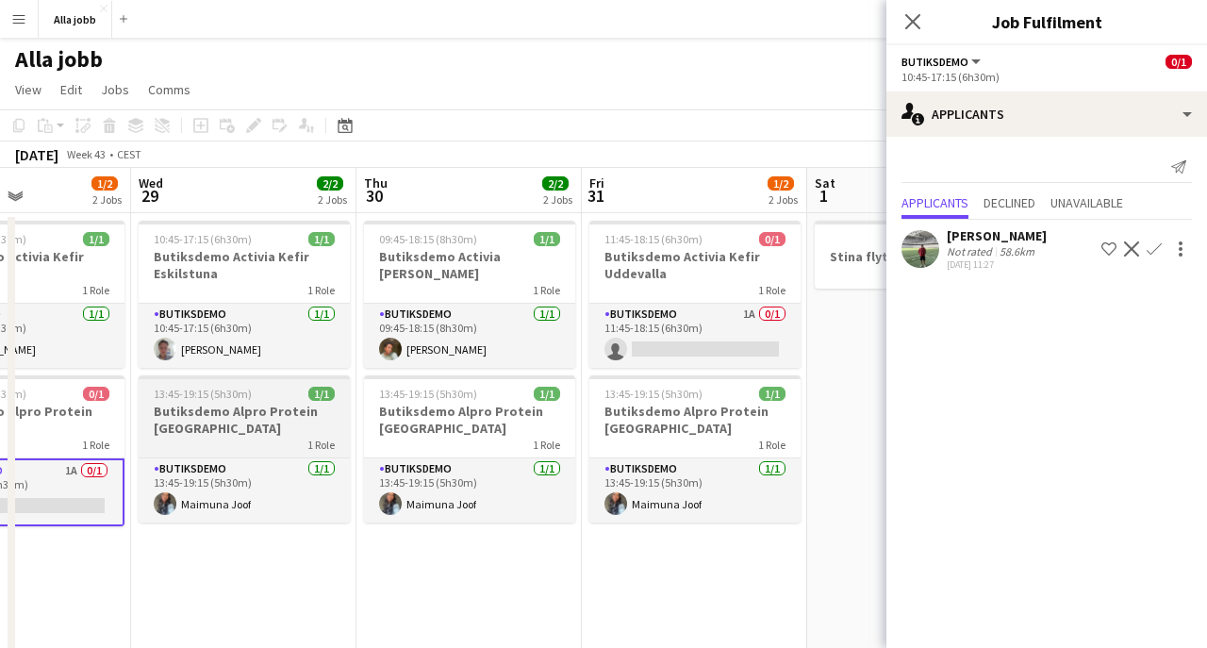
scroll to position [0, 561]
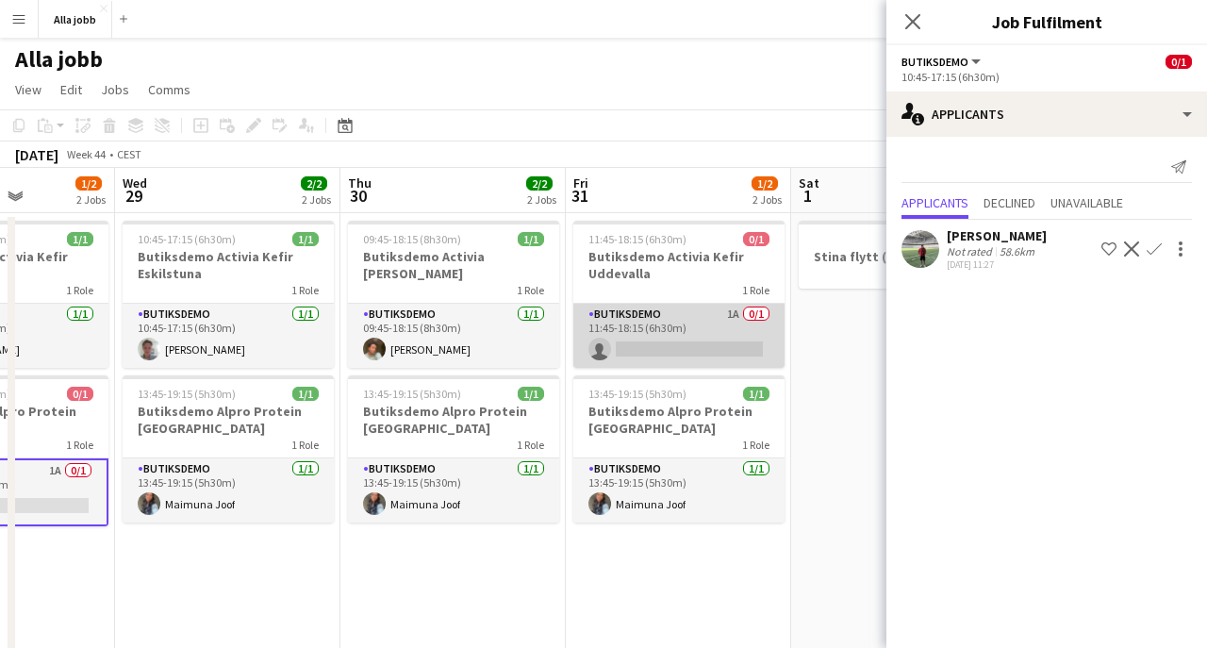
click at [716, 331] on app-card-role "Butiksdemo 1A 0/1 11:45-18:15 (6h30m) single-neutral-actions" at bounding box center [678, 336] width 211 height 64
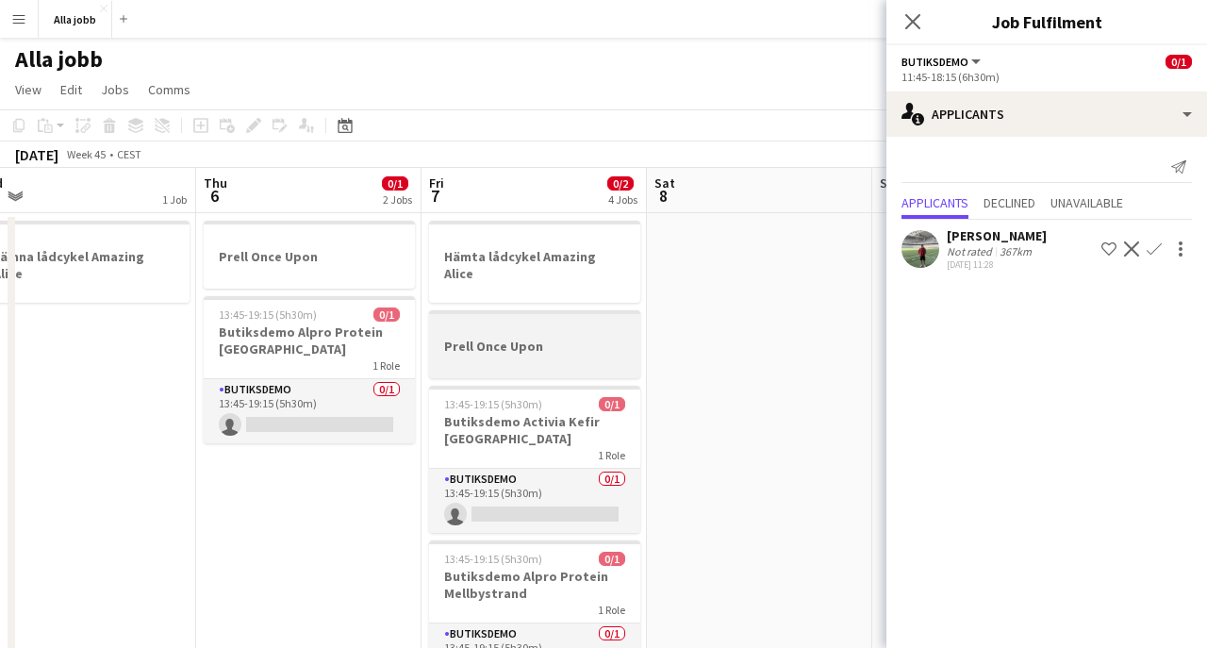
scroll to position [0, 0]
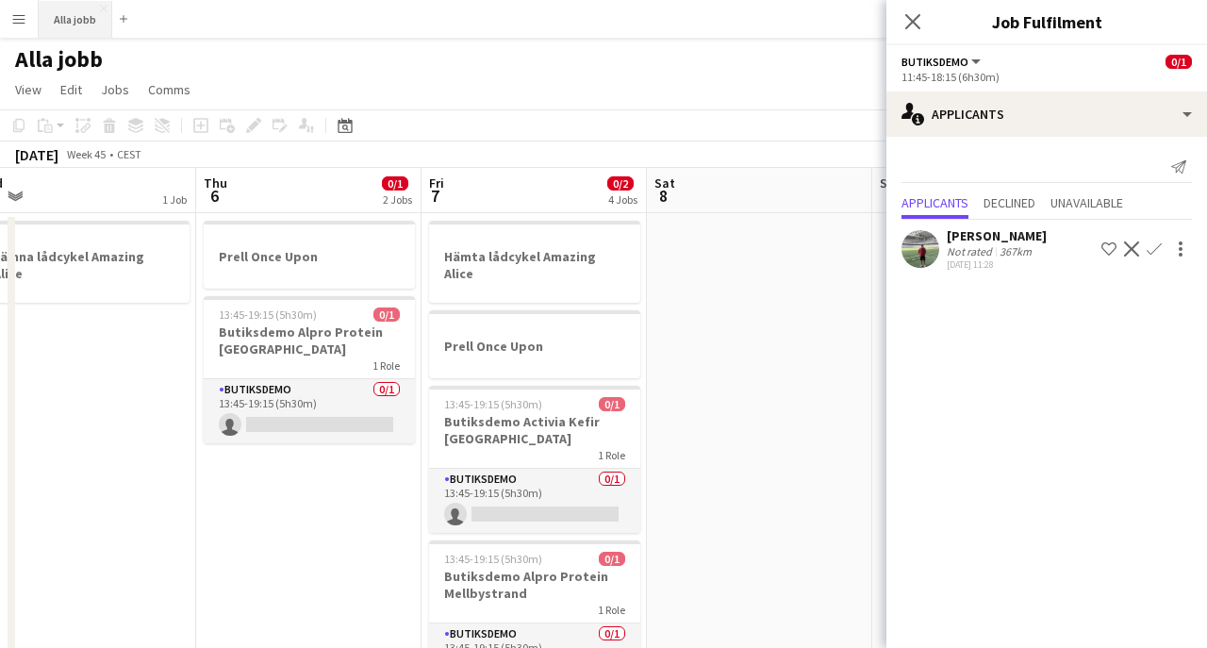
click at [89, 27] on button "Alla jobb Close" at bounding box center [76, 19] width 74 height 37
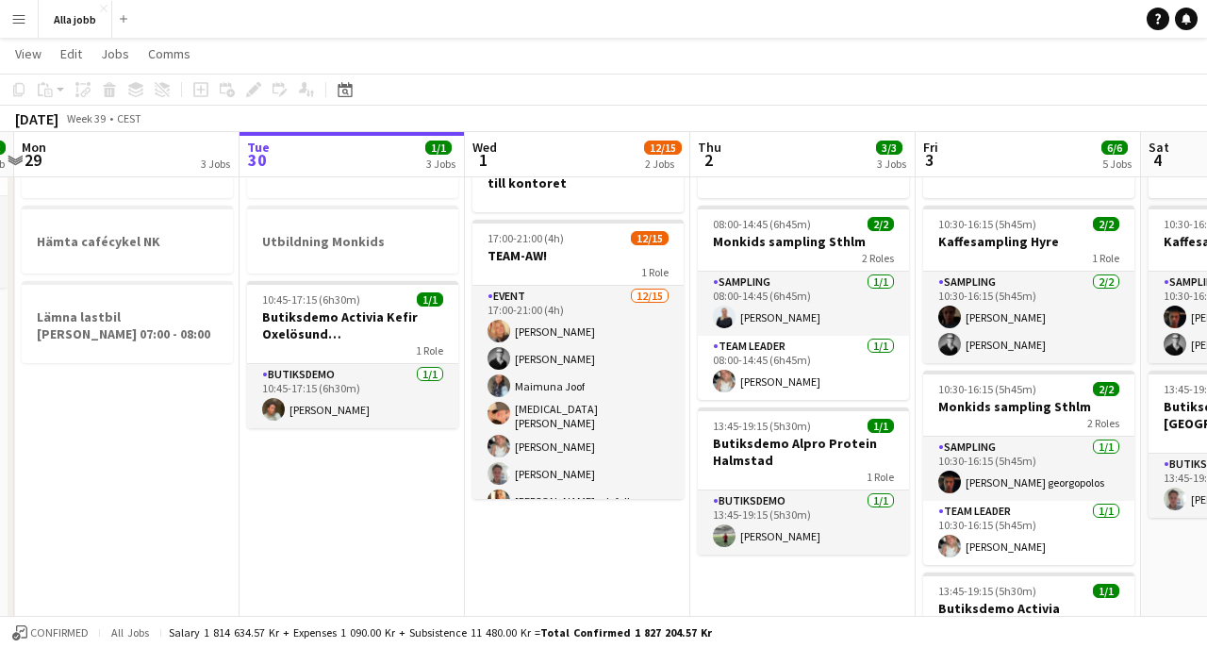
scroll to position [0, 401]
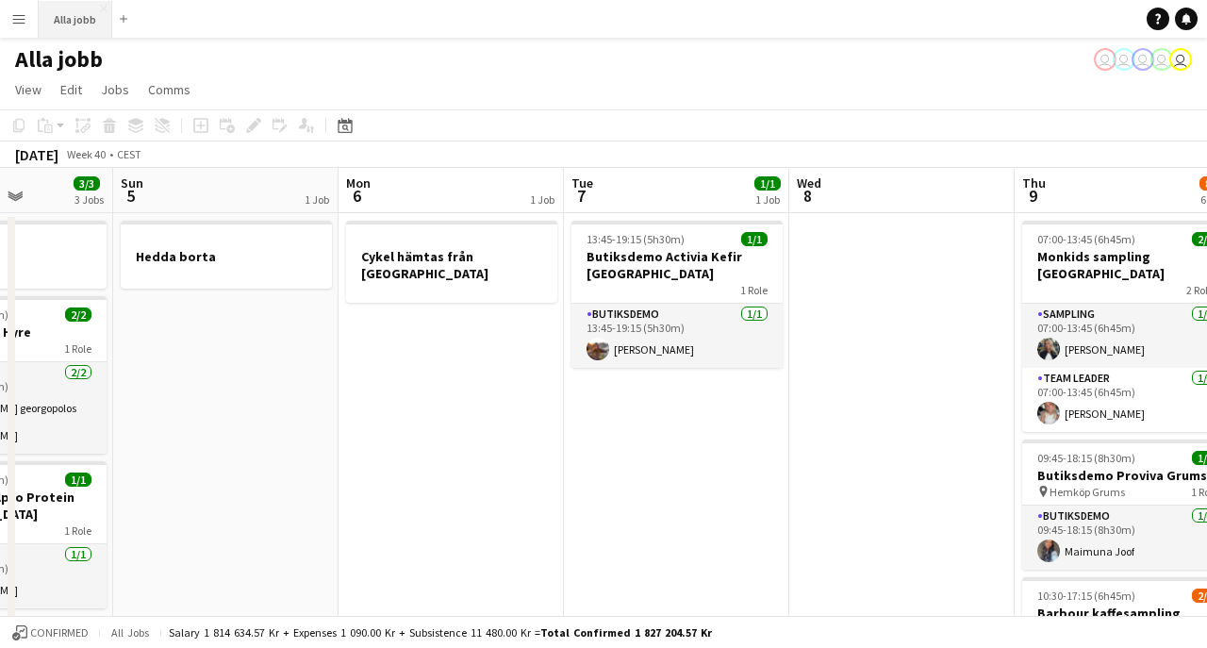
click at [89, 16] on button "Alla jobb Close" at bounding box center [76, 19] width 74 height 37
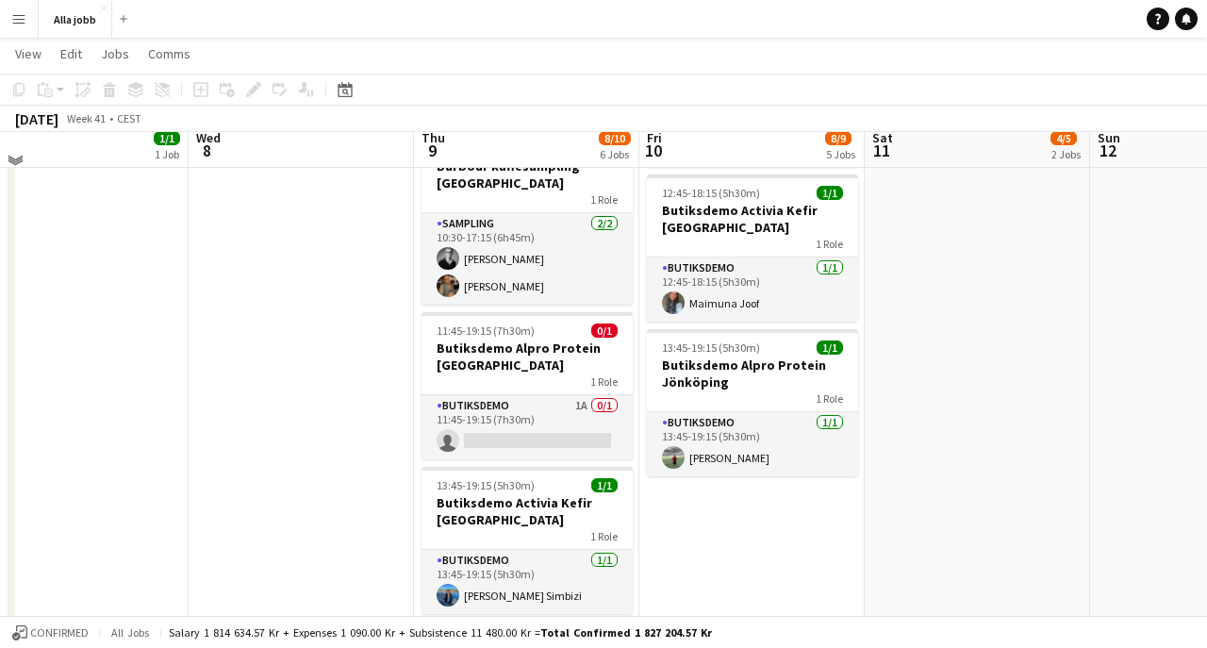
scroll to position [698, 0]
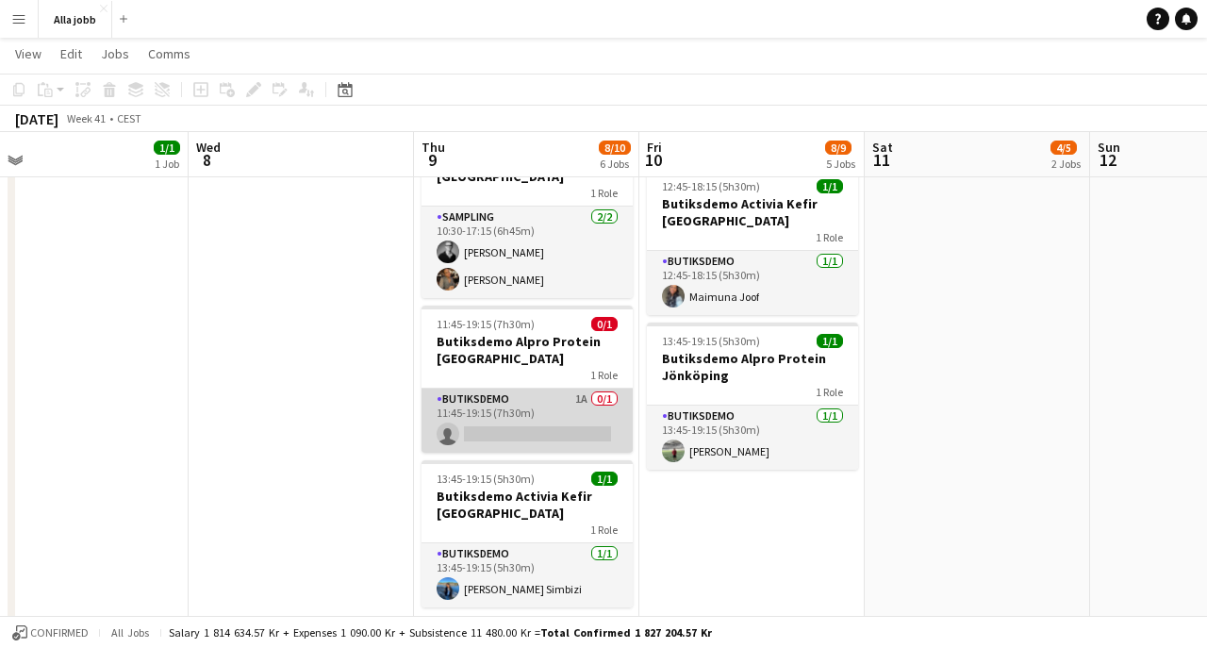
click at [548, 417] on app-card-role "Butiksdemo 1A 0/1 11:45-19:15 (7h30m) single-neutral-actions" at bounding box center [526, 420] width 211 height 64
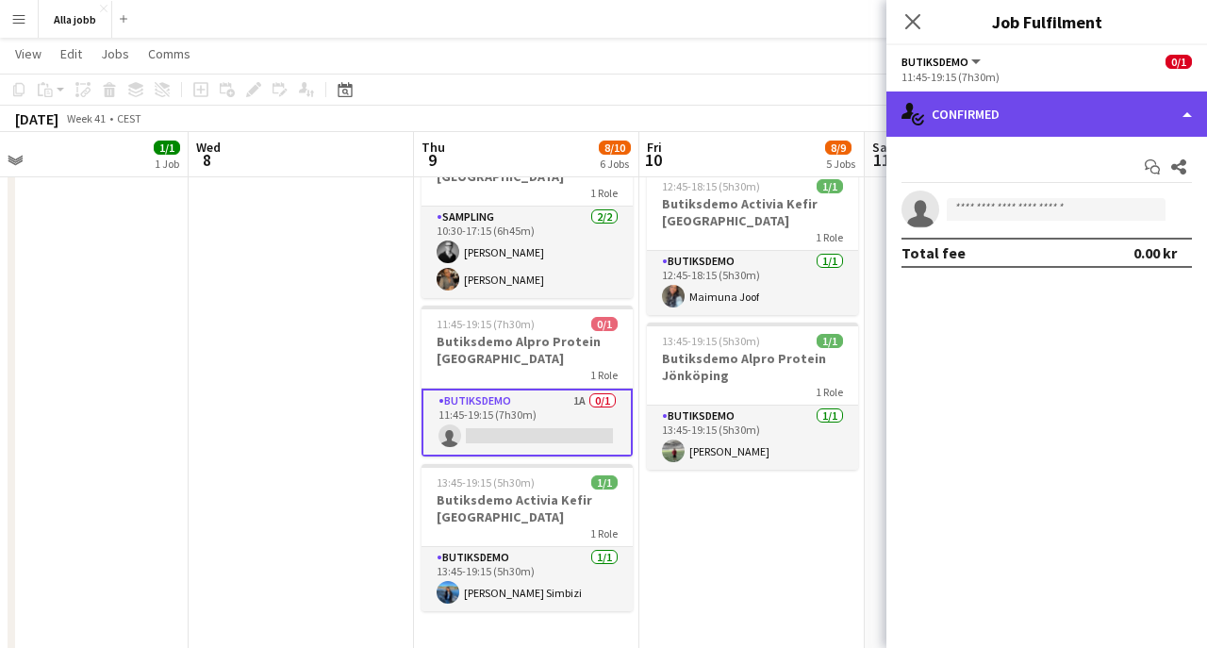
click at [1010, 123] on div "single-neutral-actions-check-2 Confirmed" at bounding box center [1046, 113] width 320 height 45
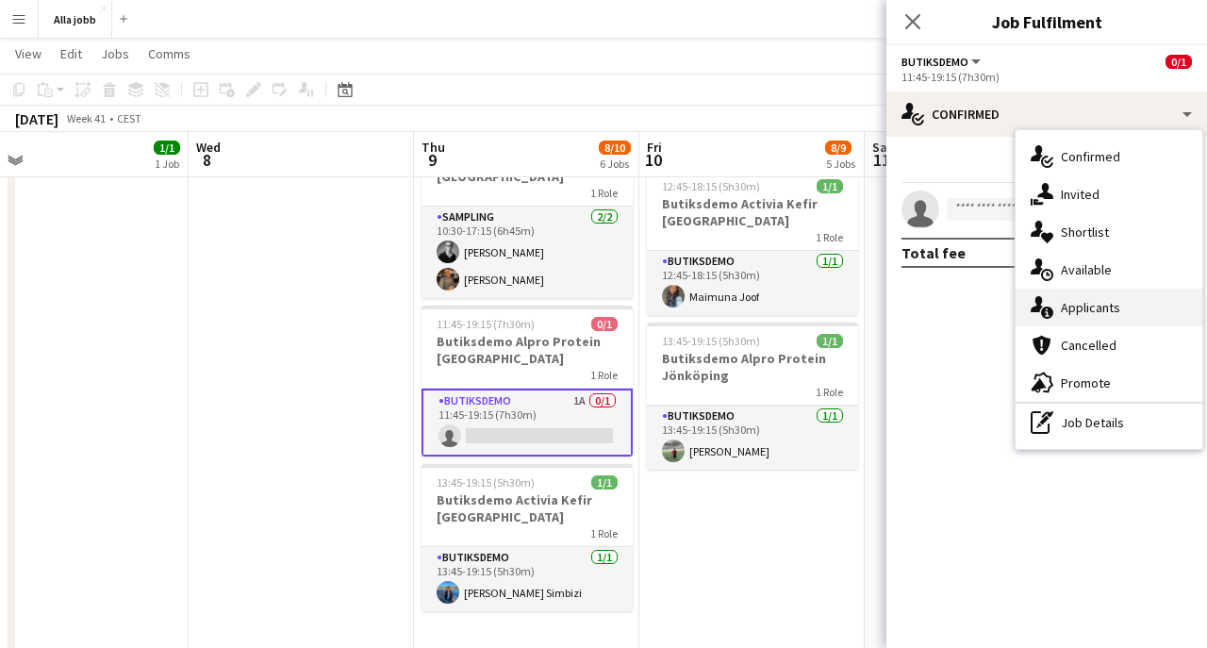
click at [1076, 323] on div "single-neutral-actions-information Applicants" at bounding box center [1108, 307] width 187 height 38
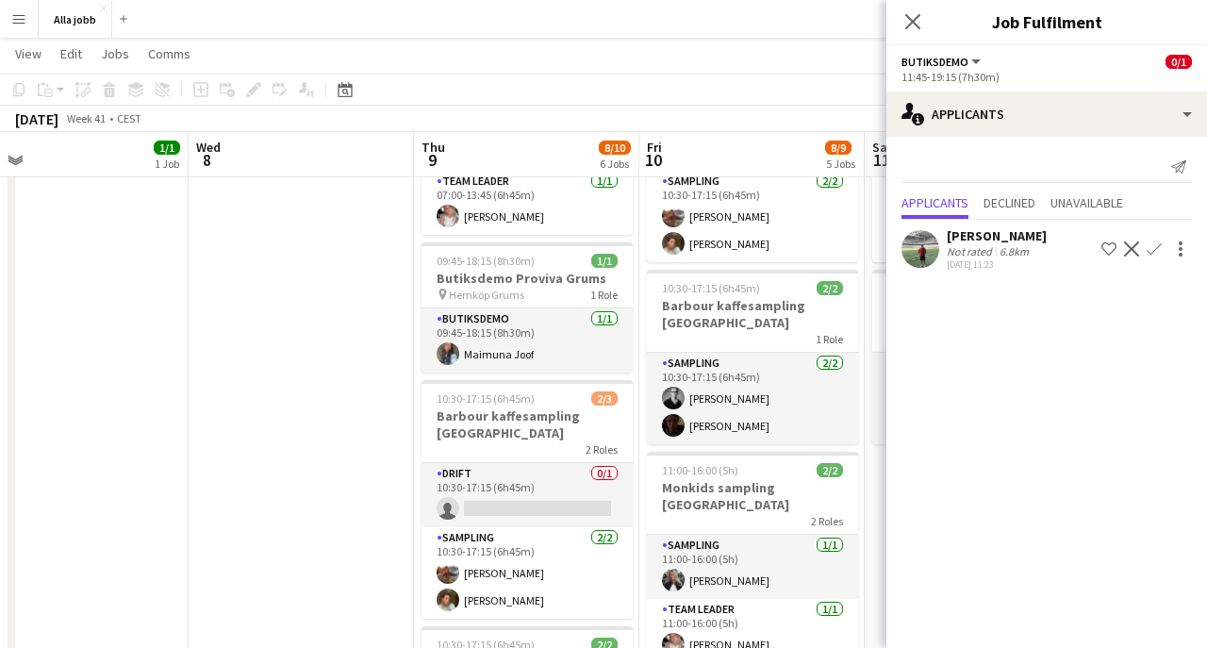
click at [312, 403] on app-date-cell at bounding box center [301, 594] width 225 height 1157
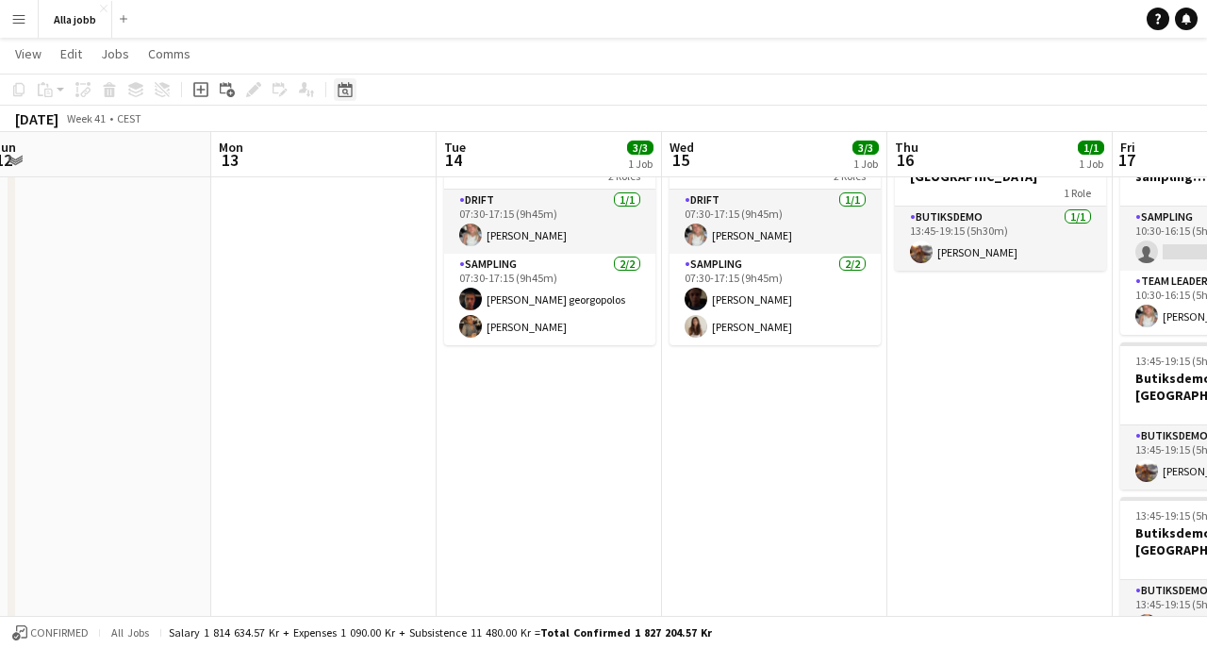
scroll to position [0, 747]
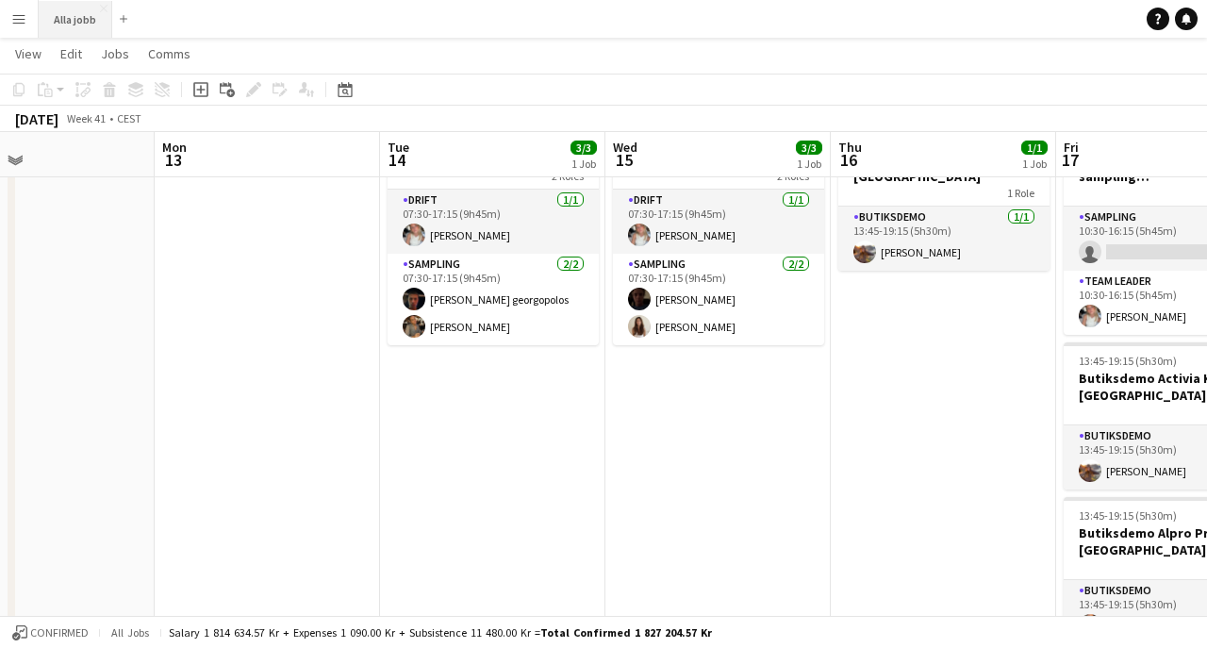
click at [76, 23] on button "Alla jobb Close" at bounding box center [76, 19] width 74 height 37
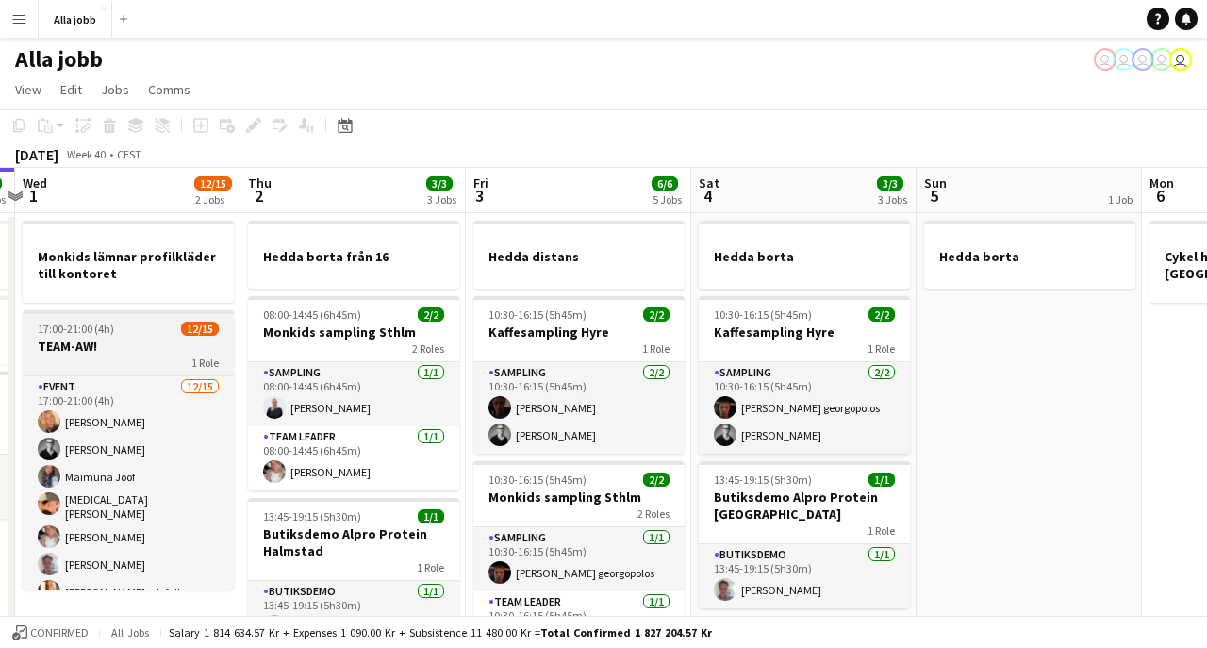
scroll to position [0, 473]
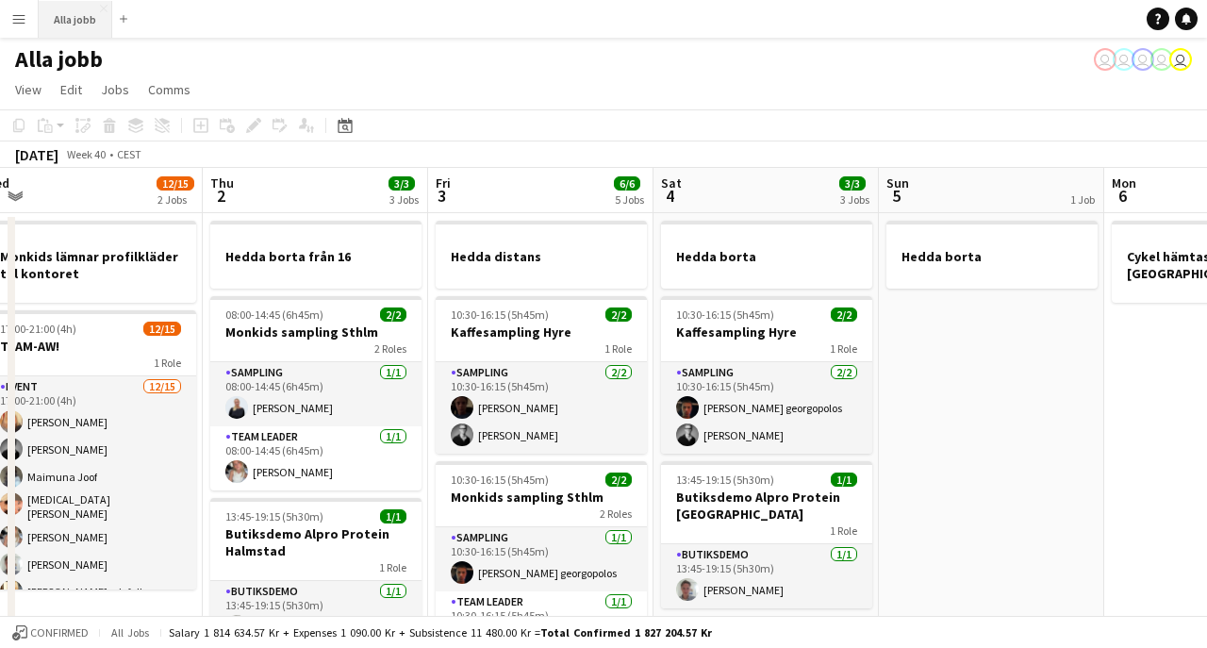
click at [85, 34] on button "Alla jobb Close" at bounding box center [76, 19] width 74 height 37
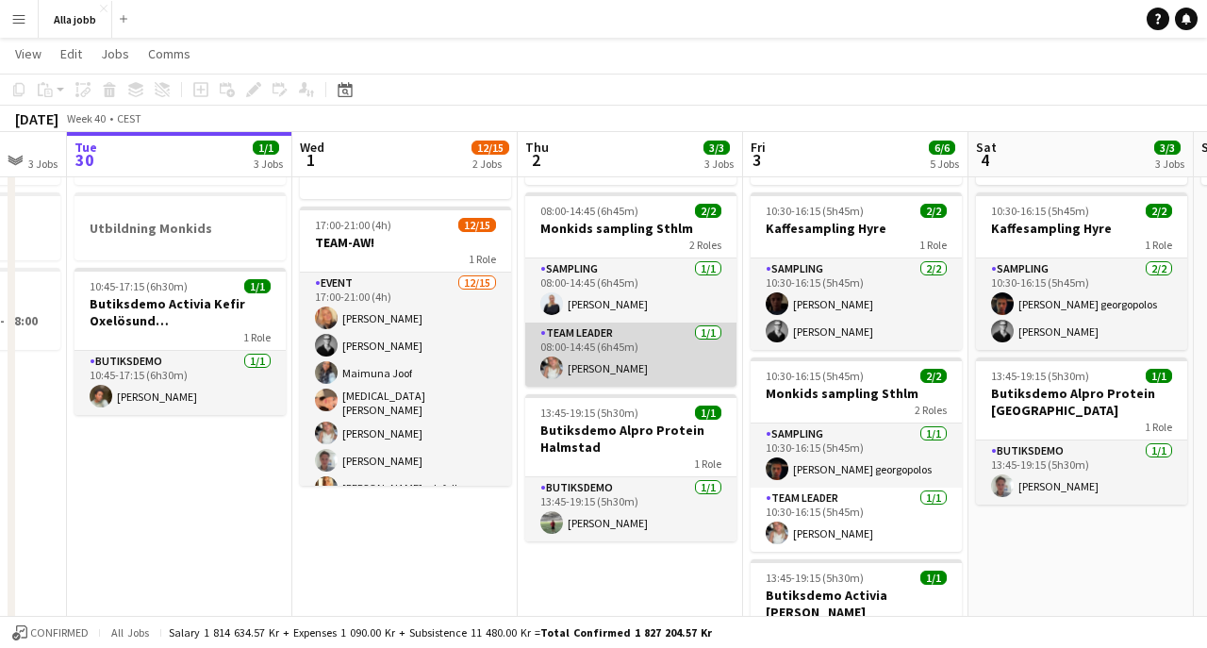
scroll to position [0, 855]
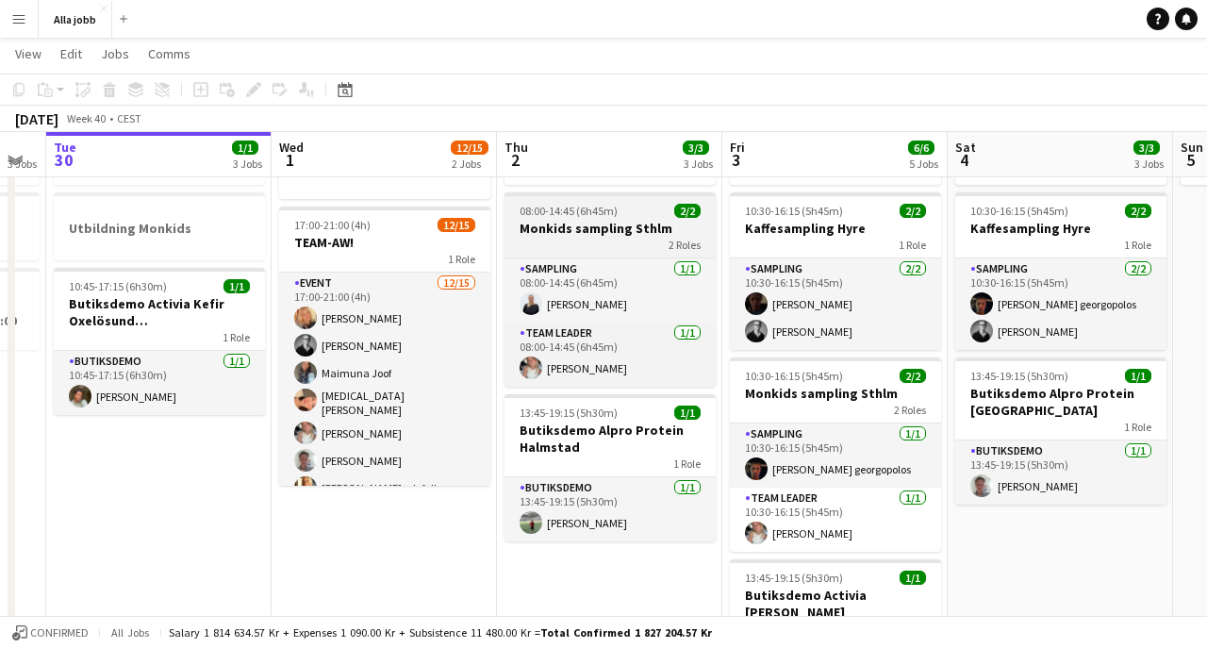
click at [589, 222] on h3 "Monkids sampling Sthlm" at bounding box center [609, 228] width 211 height 17
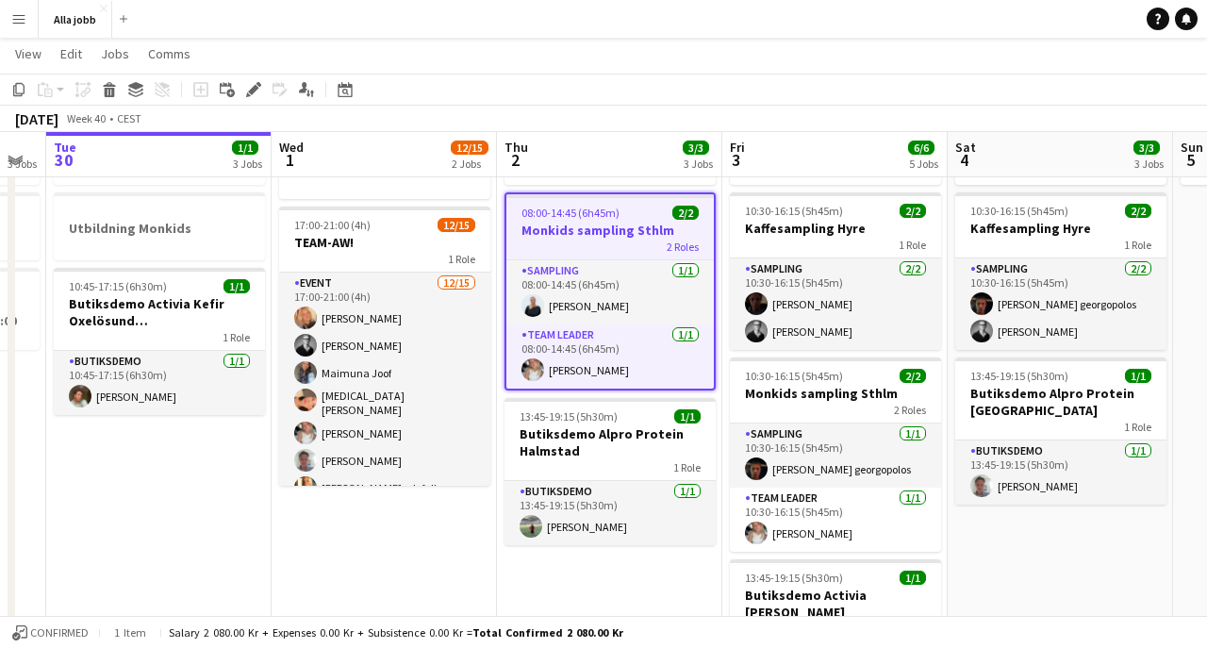
click at [639, 104] on app-toolbar "Copy Paste Paste Command V Paste with crew Command Shift V Paste linked Job [GE…" at bounding box center [603, 90] width 1207 height 32
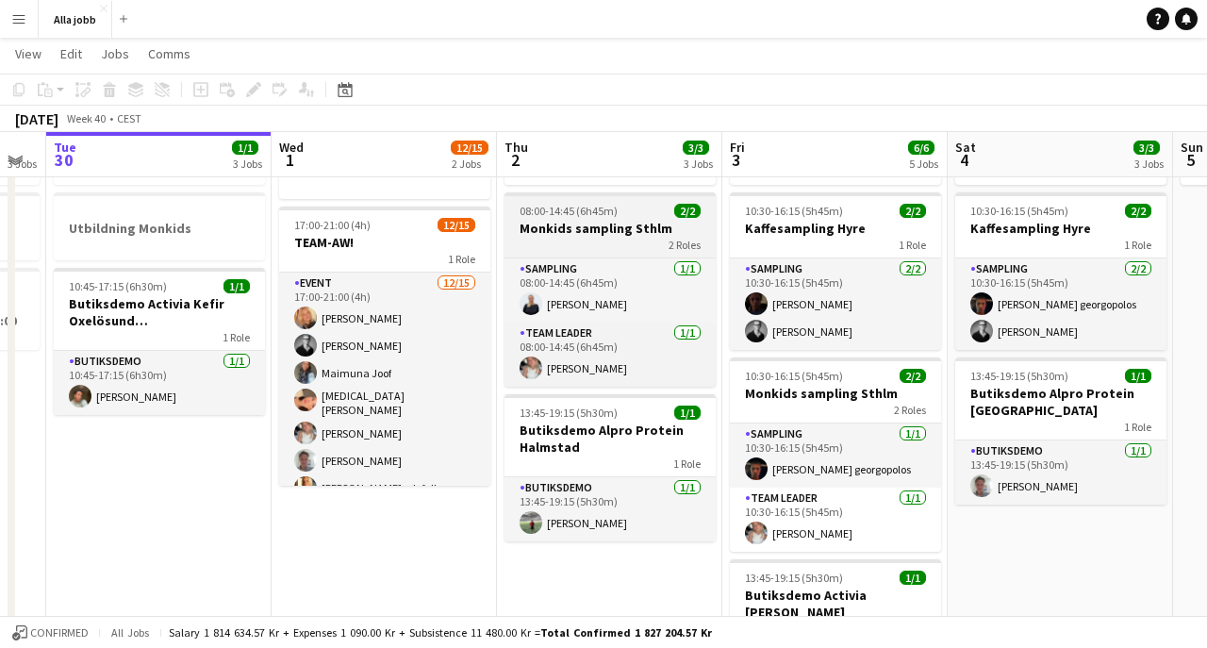
click at [589, 217] on span "08:00-14:45 (6h45m)" at bounding box center [568, 211] width 98 height 14
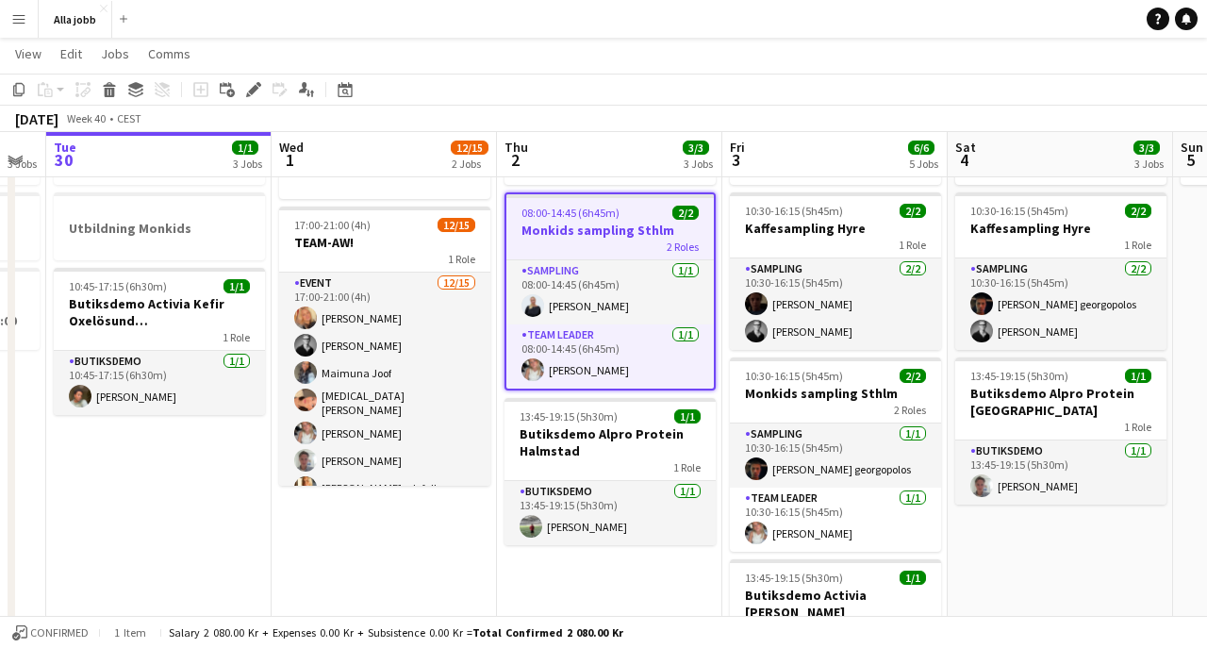
click at [594, 140] on app-board-header-date "Thu 2 3/3 3 Jobs" at bounding box center [609, 154] width 225 height 45
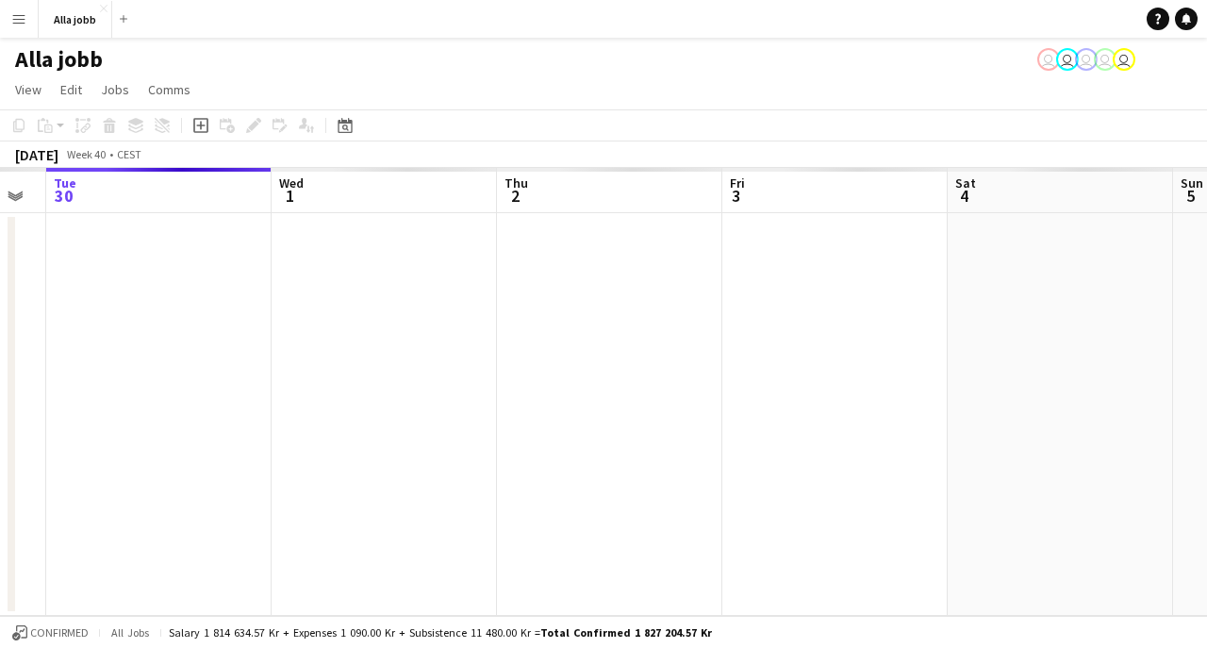
scroll to position [0, 0]
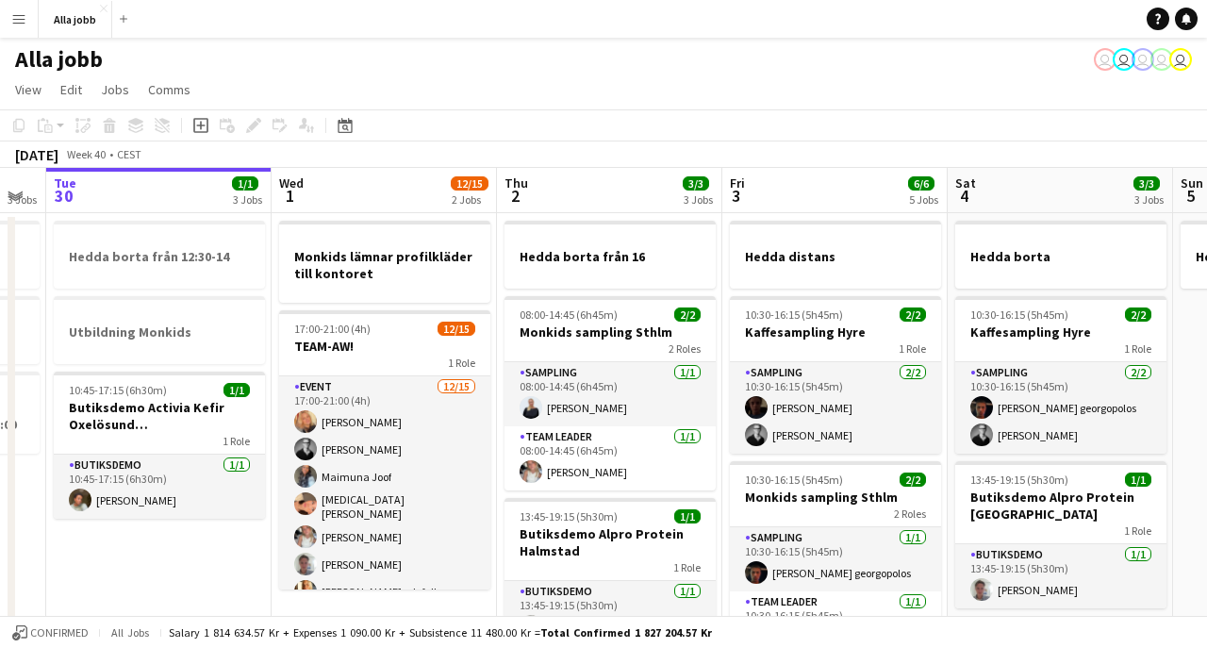
click at [633, 162] on div "[DATE] Week 40 • CEST" at bounding box center [603, 154] width 1207 height 26
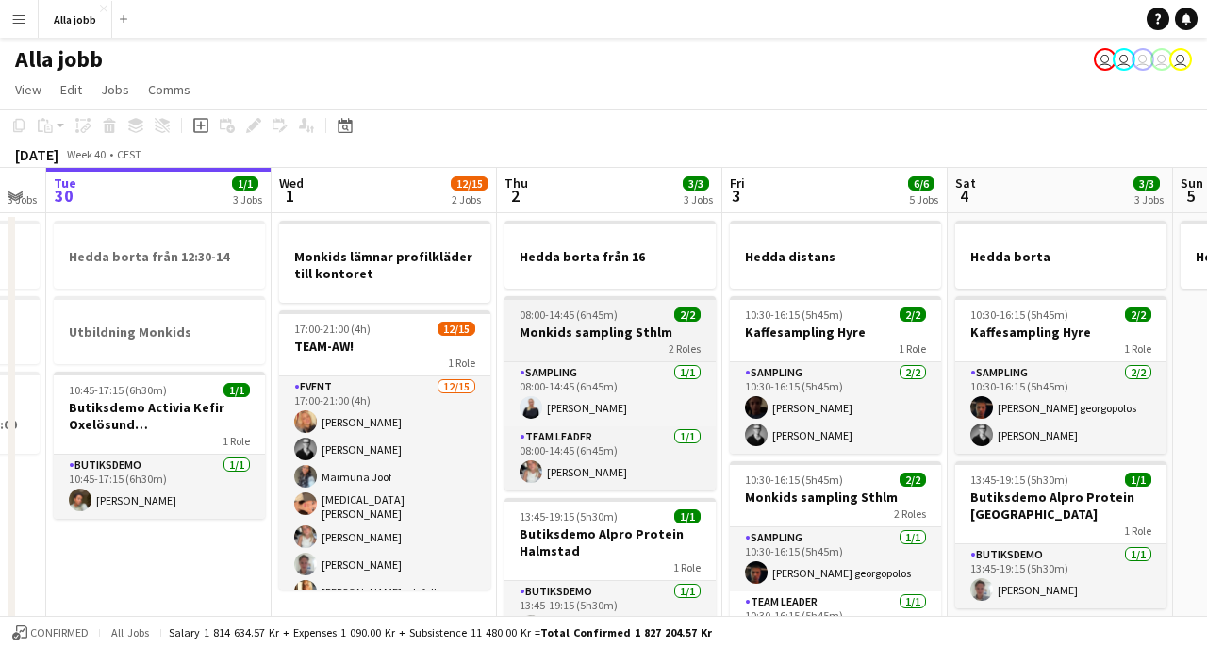
click at [589, 333] on h3 "Monkids sampling Sthlm" at bounding box center [609, 331] width 211 height 17
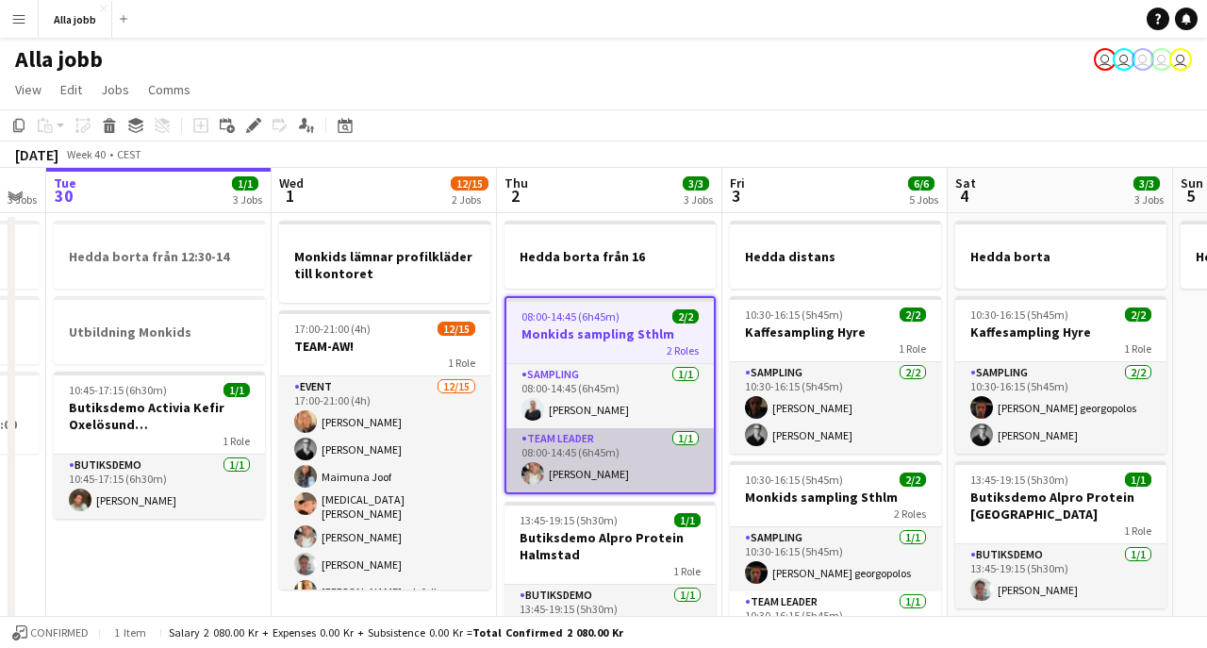
click at [571, 481] on app-card-role "Team Leader [DATE] 08:00-14:45 (6h45m) [PERSON_NAME]" at bounding box center [609, 460] width 207 height 64
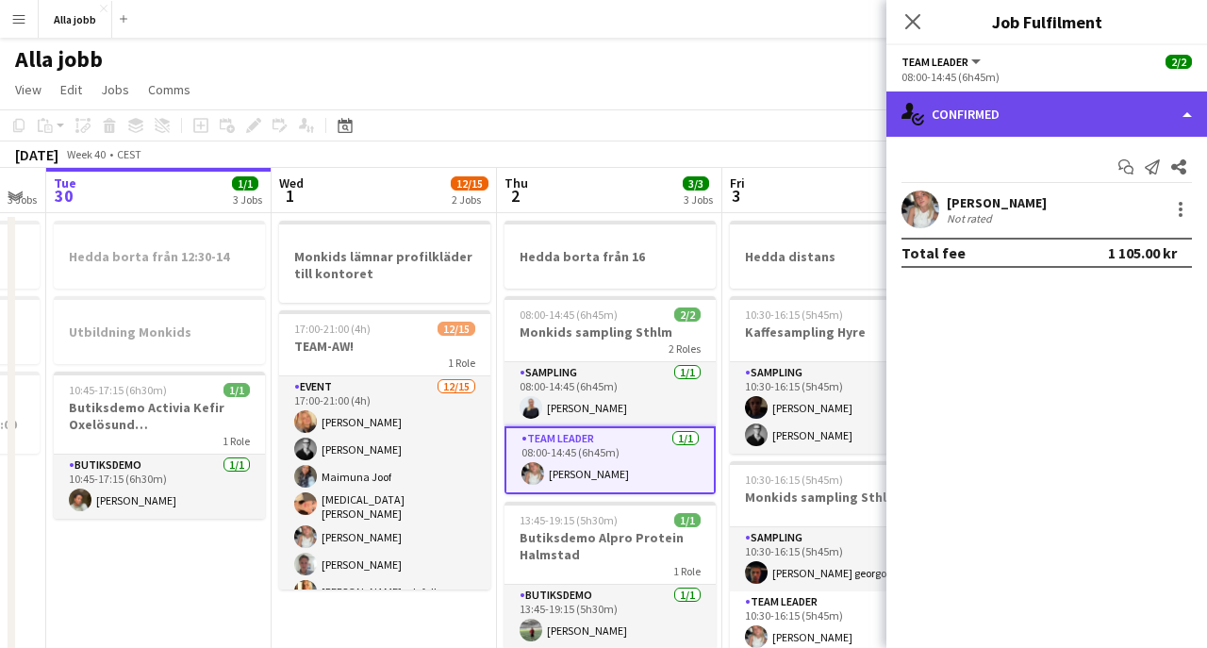
click at [977, 123] on div "single-neutral-actions-check-2 Confirmed" at bounding box center [1046, 113] width 320 height 45
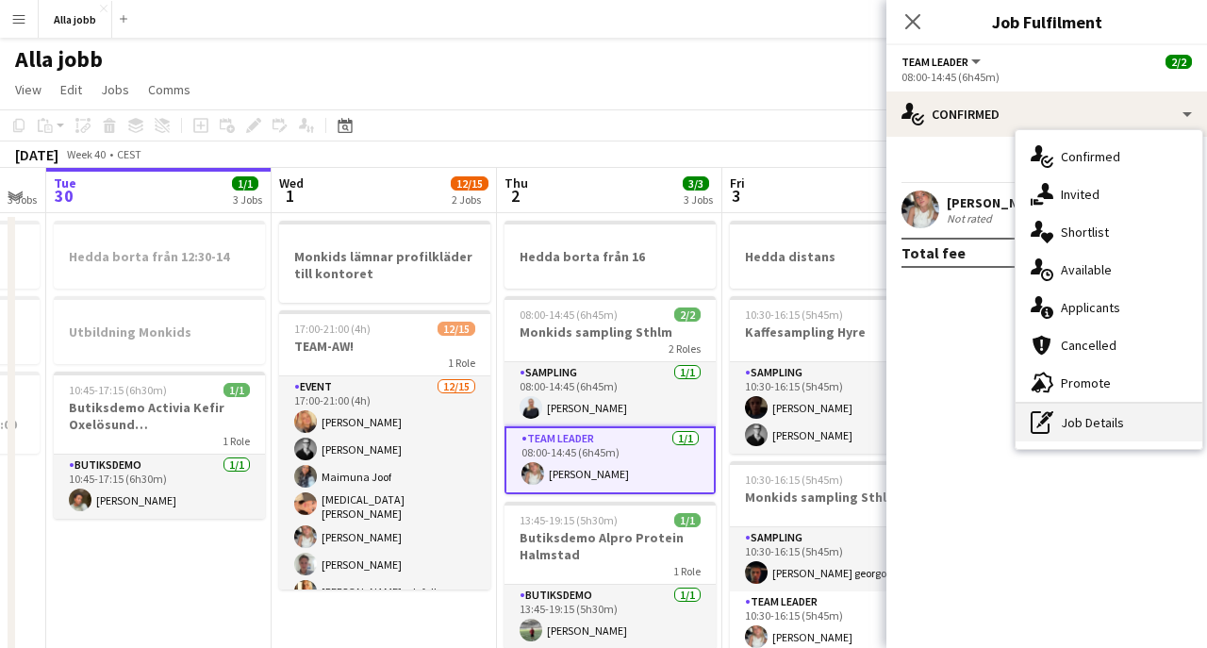
click at [1072, 407] on div "pen-write Job Details" at bounding box center [1108, 422] width 187 height 38
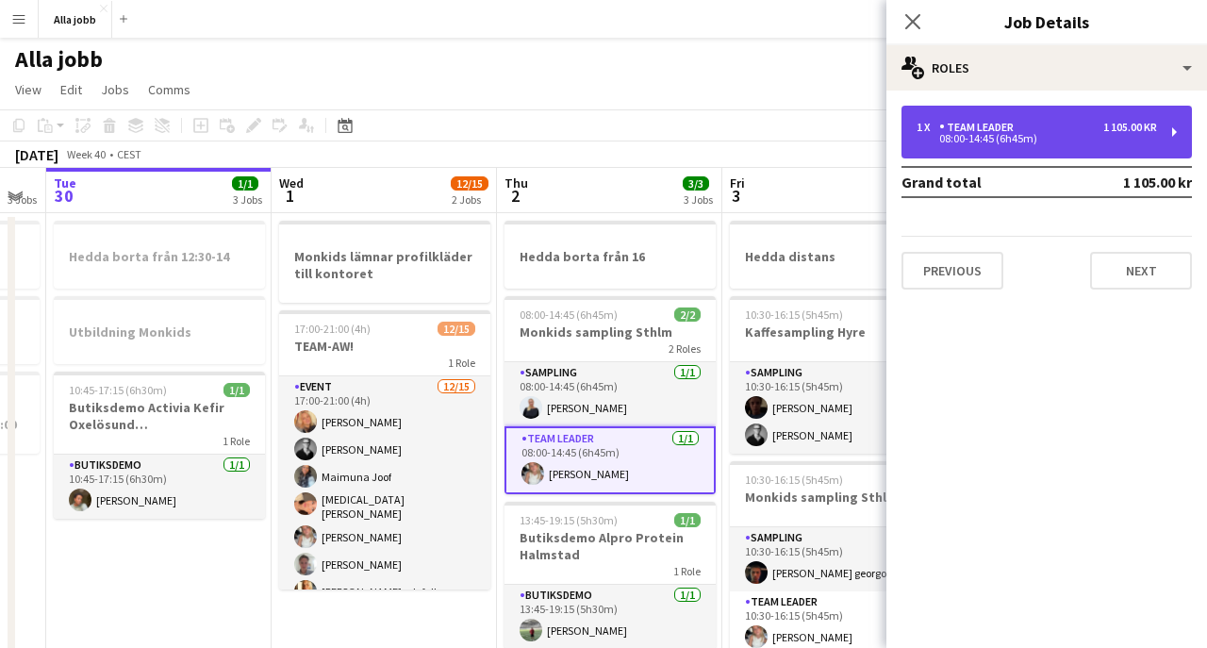
click at [959, 147] on div "1 x Team Leader 1 105.00 kr 08:00-14:45 (6h45m)" at bounding box center [1046, 132] width 290 height 53
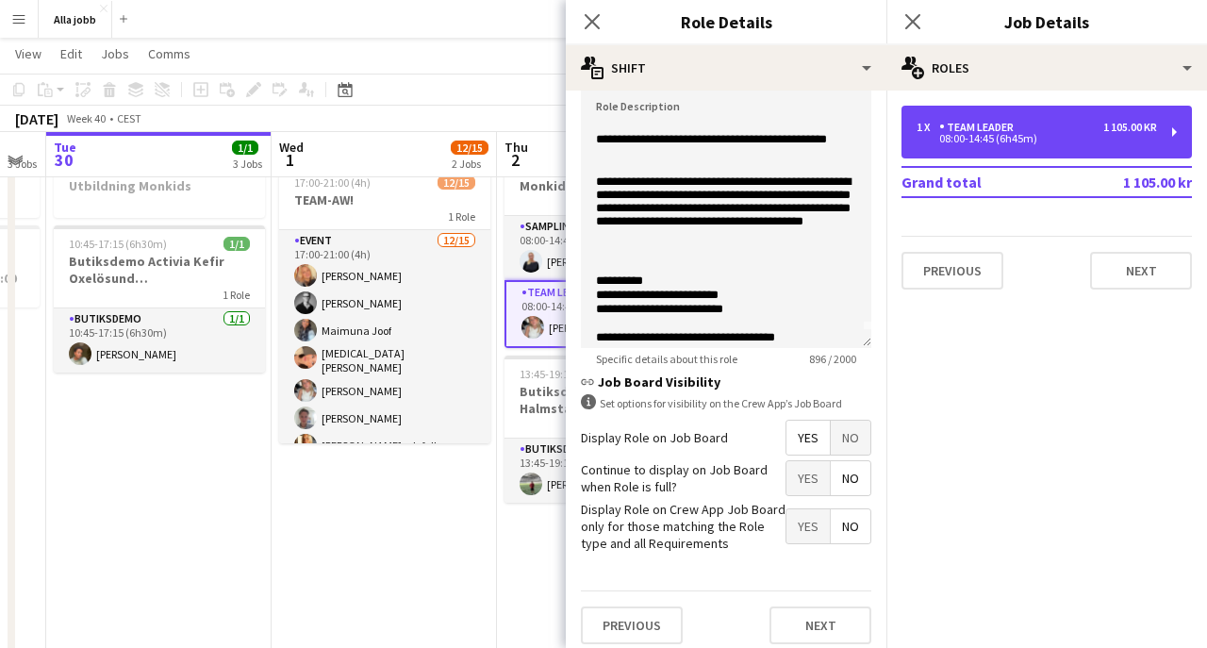
scroll to position [20, 0]
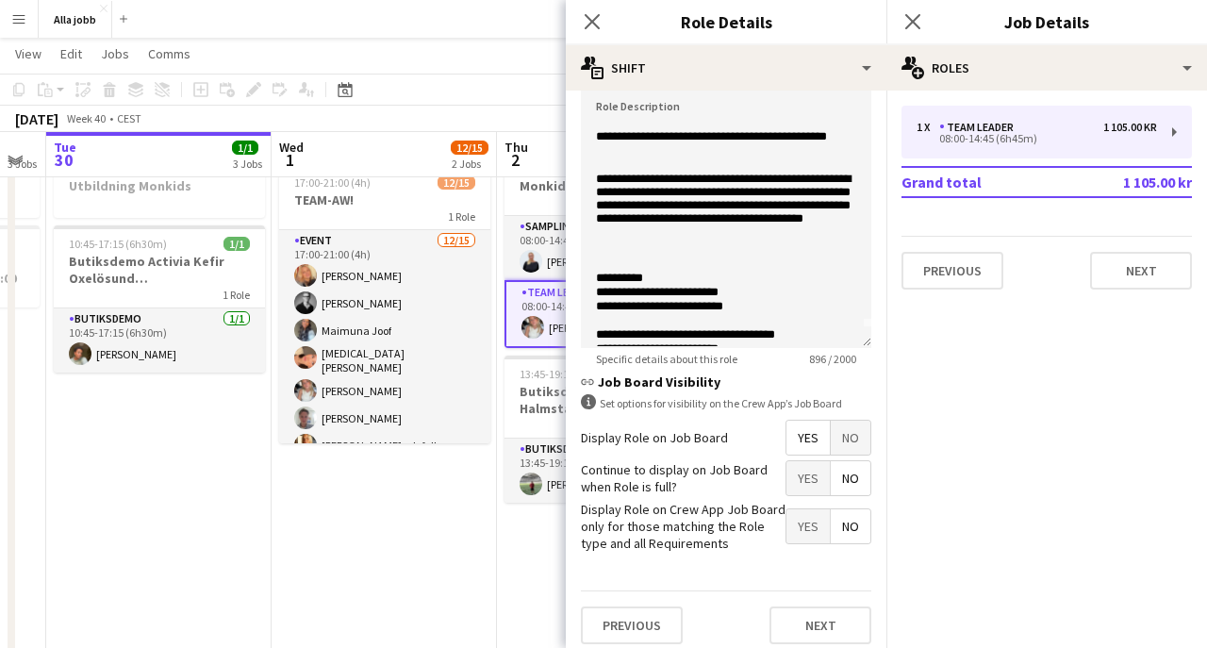
click at [430, 506] on app-date-cell "Monkids lämnar profilkläder till kontoret 17:00-21:00 (4h) 12/15 TEAM-AW! 1 Rol…" at bounding box center [383, 473] width 225 height 812
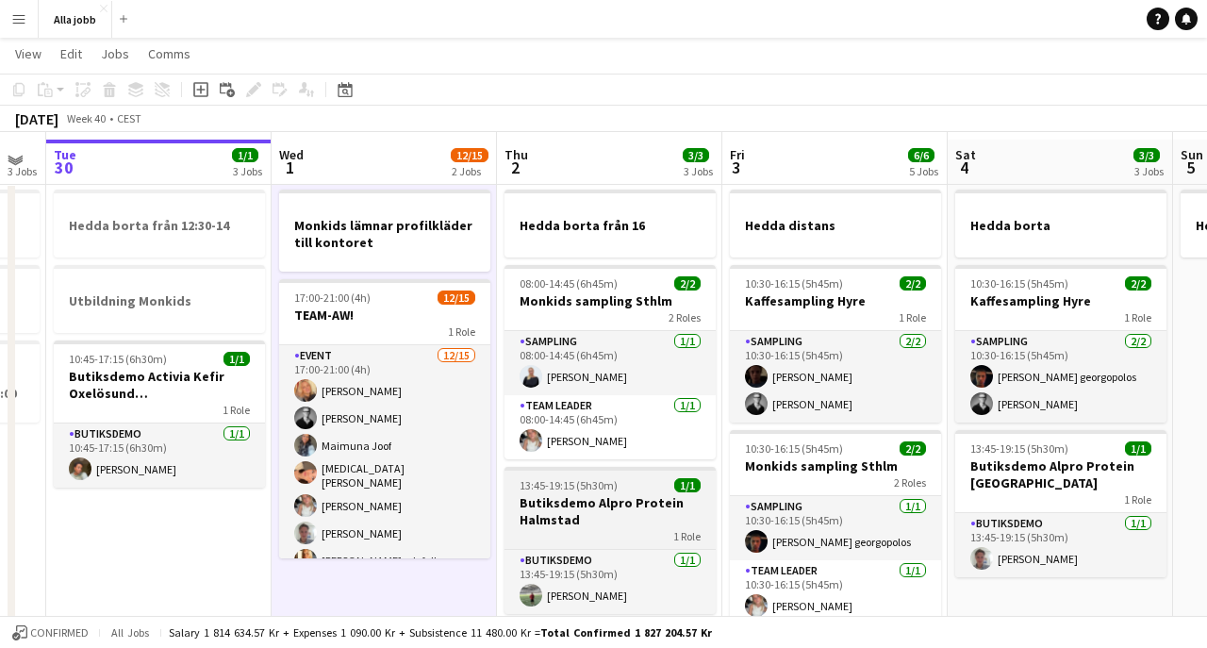
scroll to position [8, 0]
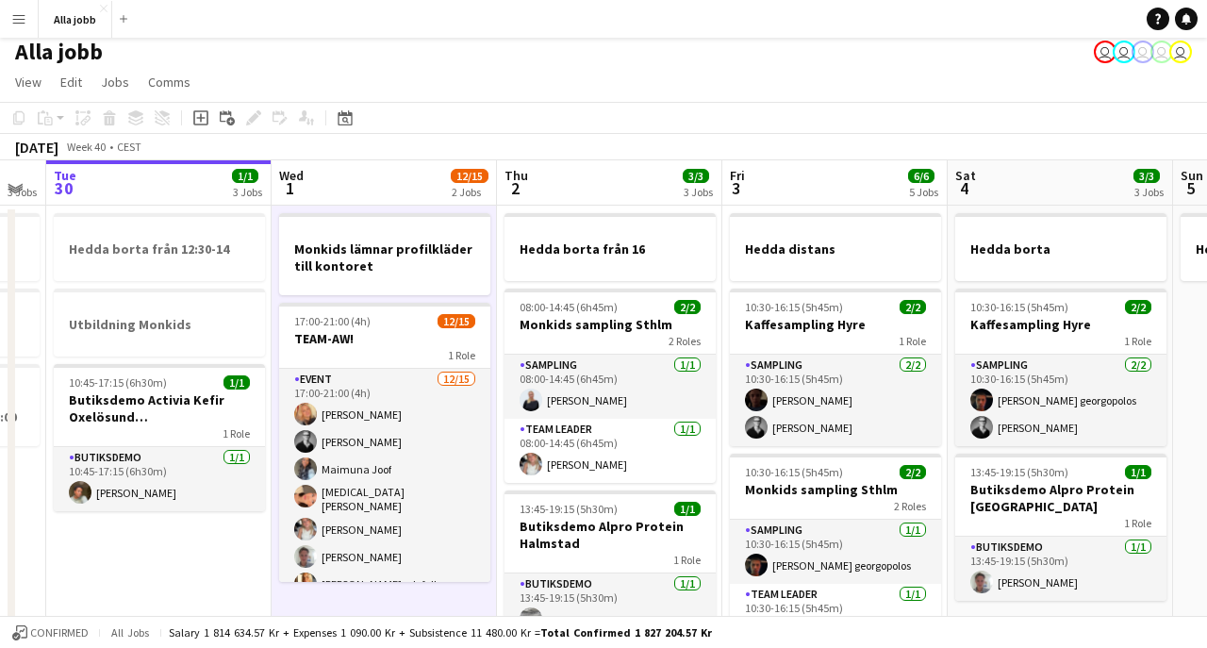
click at [594, 171] on app-board-header-date "Thu 2 3/3 3 Jobs" at bounding box center [609, 182] width 225 height 45
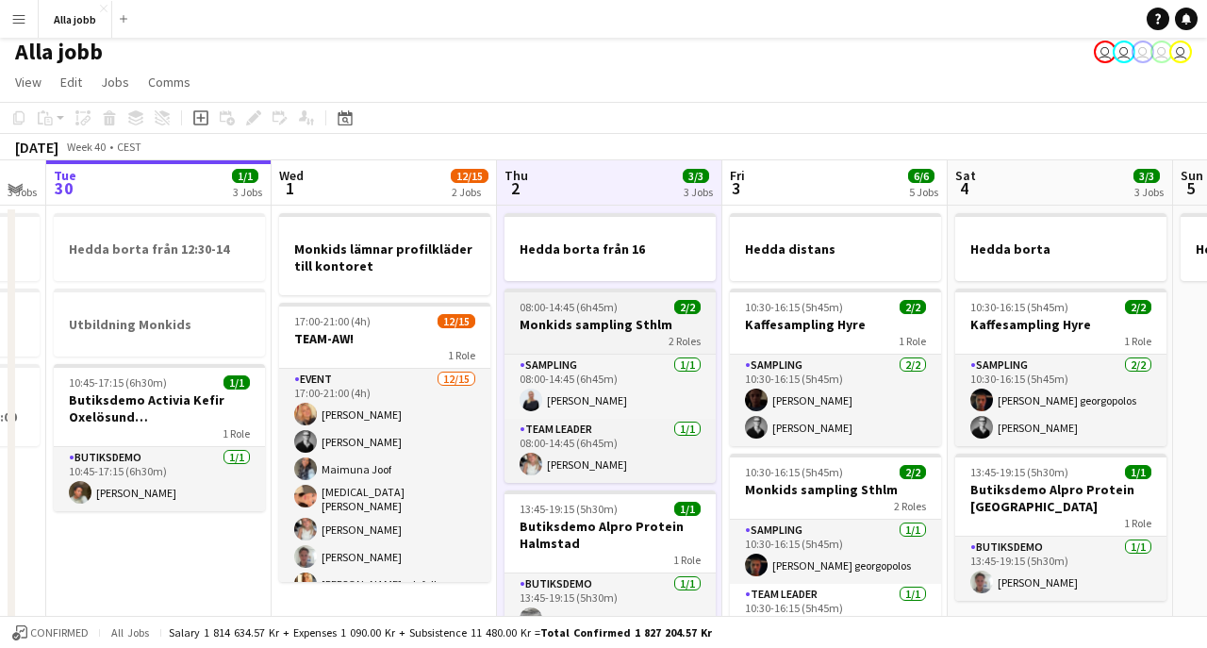
click at [605, 305] on span "08:00-14:45 (6h45m)" at bounding box center [568, 307] width 98 height 14
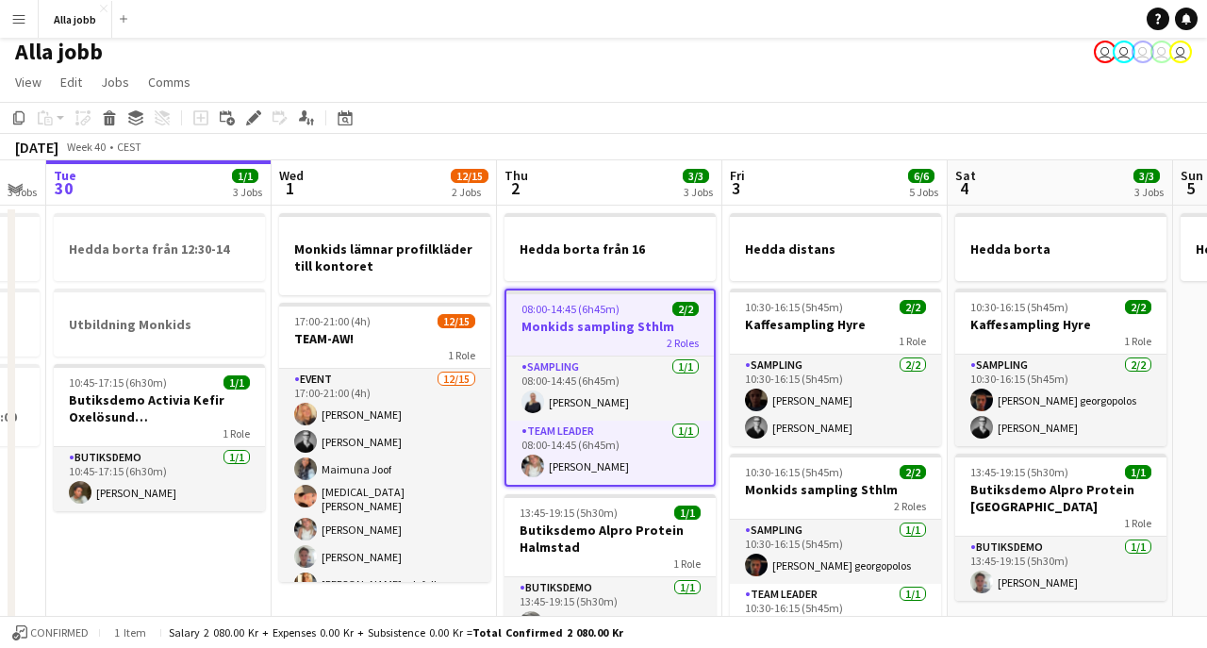
click at [591, 185] on app-board-header-date "Thu 2 3/3 3 Jobs" at bounding box center [609, 182] width 225 height 45
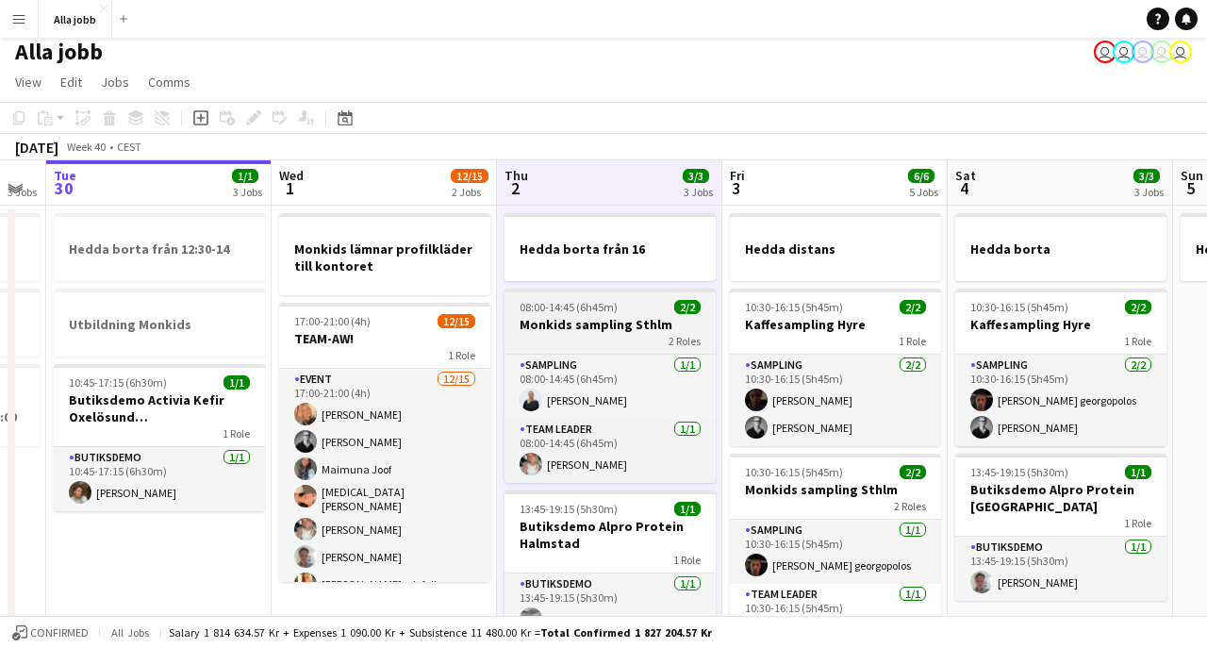
click at [582, 308] on span "08:00-14:45 (6h45m)" at bounding box center [568, 307] width 98 height 14
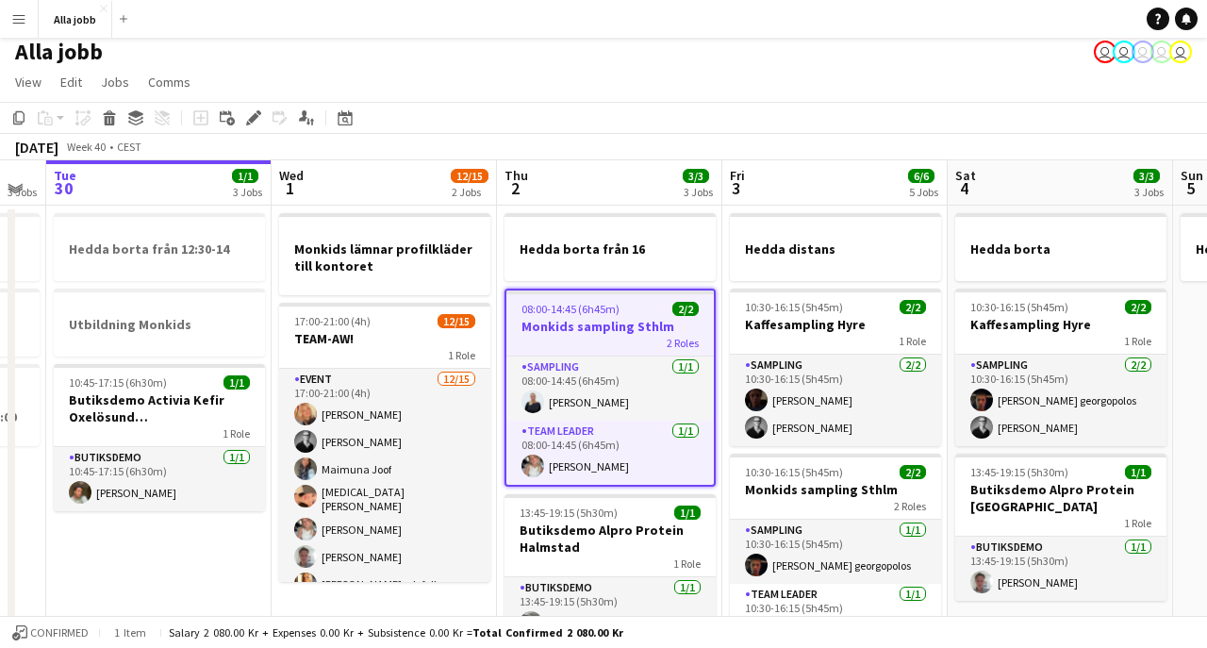
click at [582, 184] on app-board-header-date "Thu 2 3/3 3 Jobs" at bounding box center [609, 182] width 225 height 45
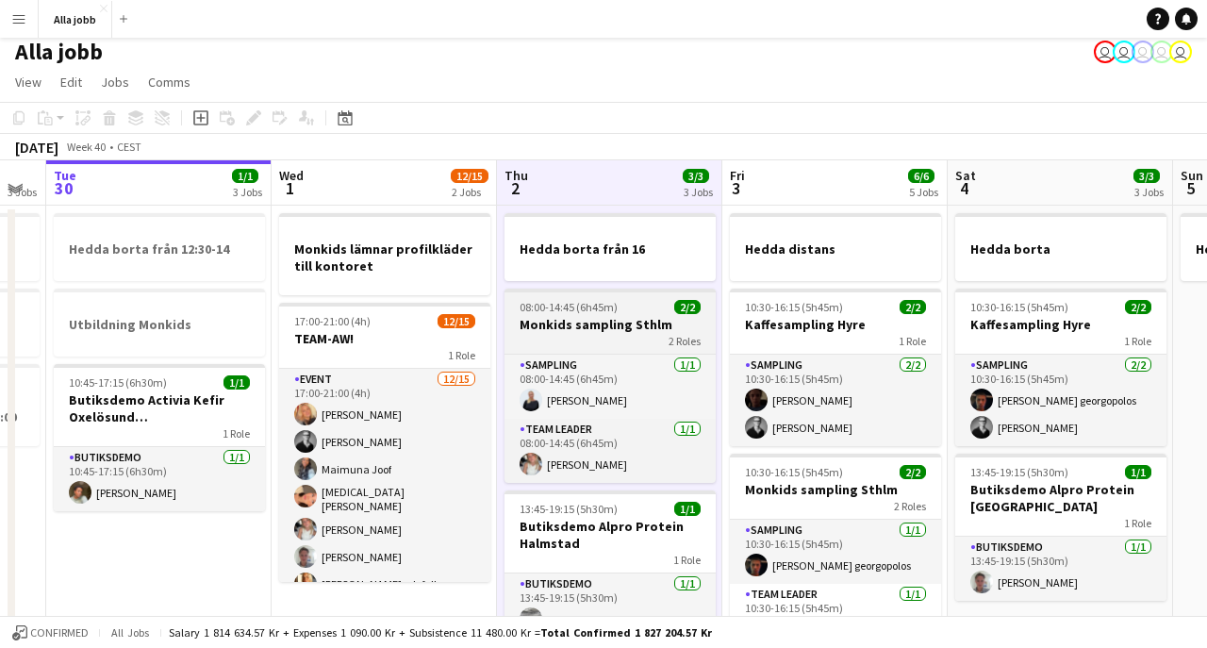
click at [566, 293] on app-job-card "08:00-14:45 (6h45m) 2/2 Monkids sampling Sthlm 2 Roles Sampling [DATE] 08:00-14…" at bounding box center [609, 385] width 211 height 194
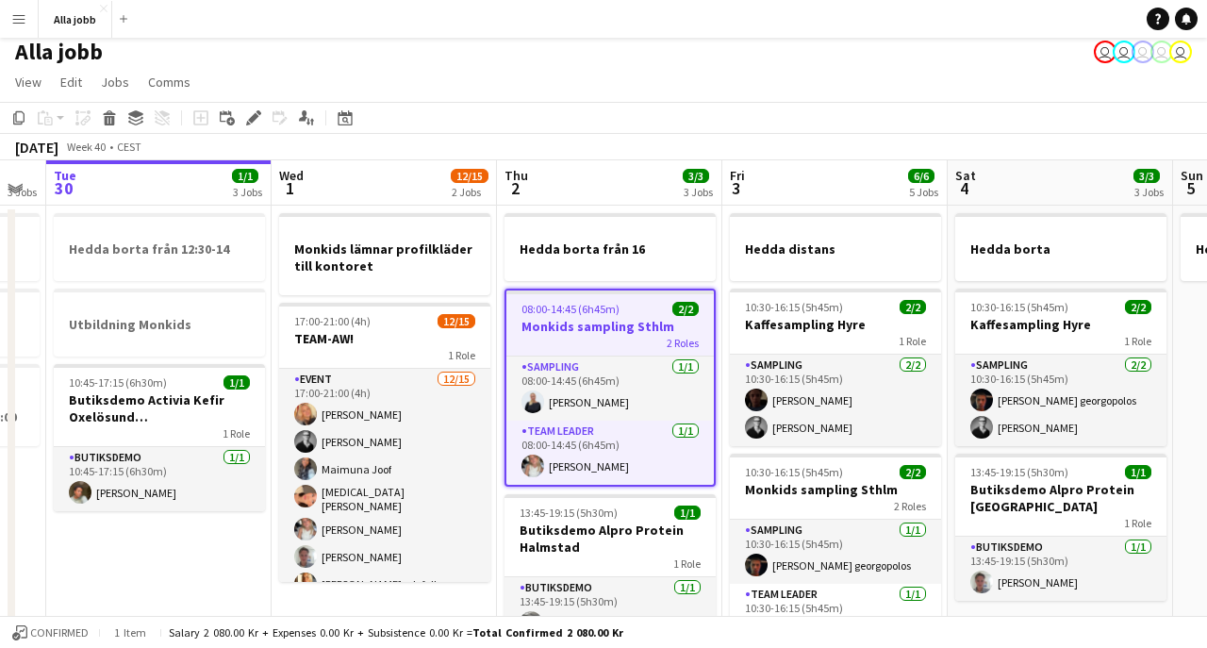
click at [575, 169] on app-board-header-date "Thu 2 3/3 3 Jobs" at bounding box center [609, 182] width 225 height 45
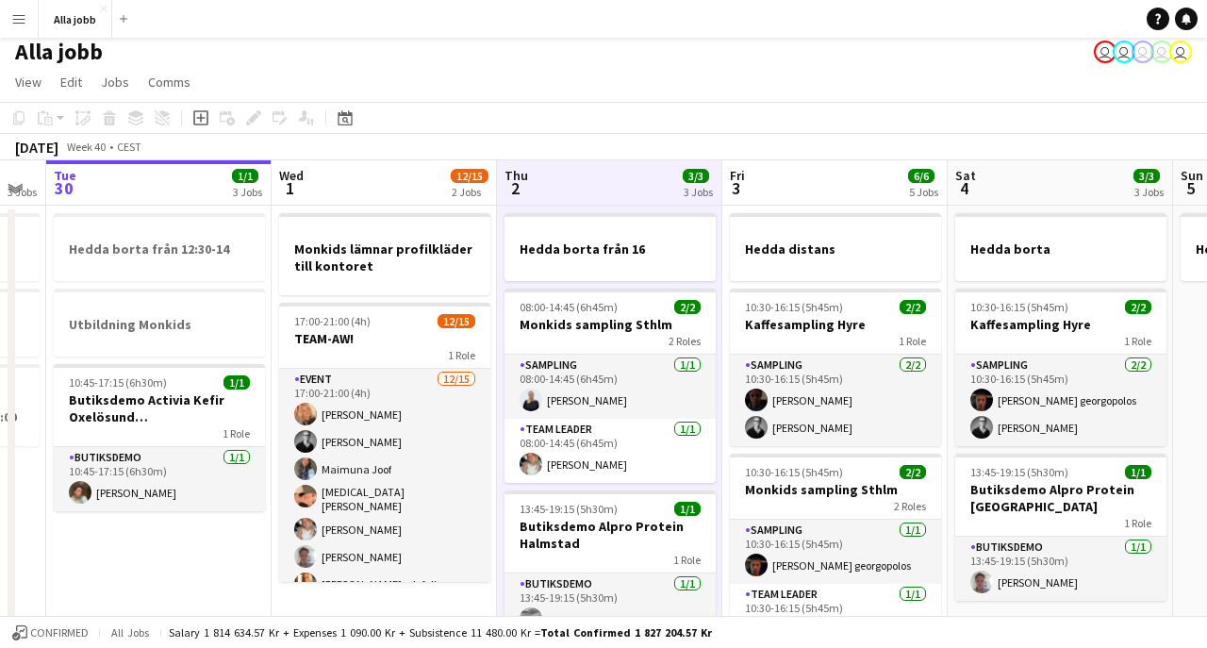
click at [586, 191] on app-board-header-date "Thu 2 3/3 3 Jobs" at bounding box center [609, 182] width 225 height 45
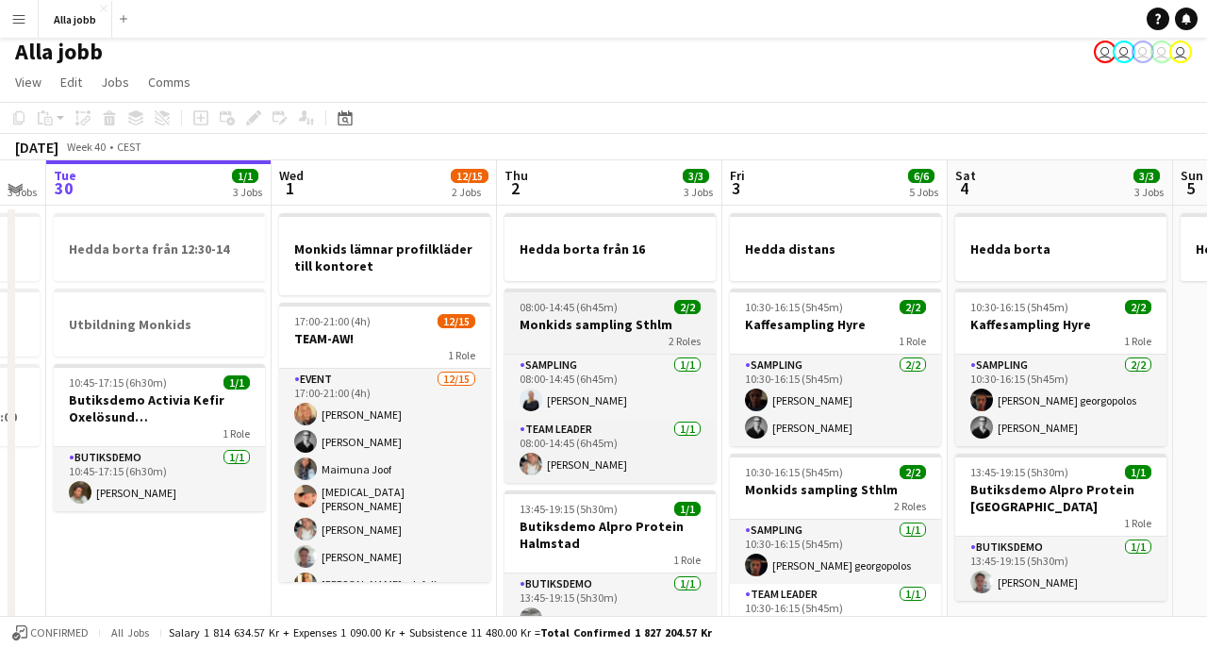
click at [578, 324] on h3 "Monkids sampling Sthlm" at bounding box center [609, 324] width 211 height 17
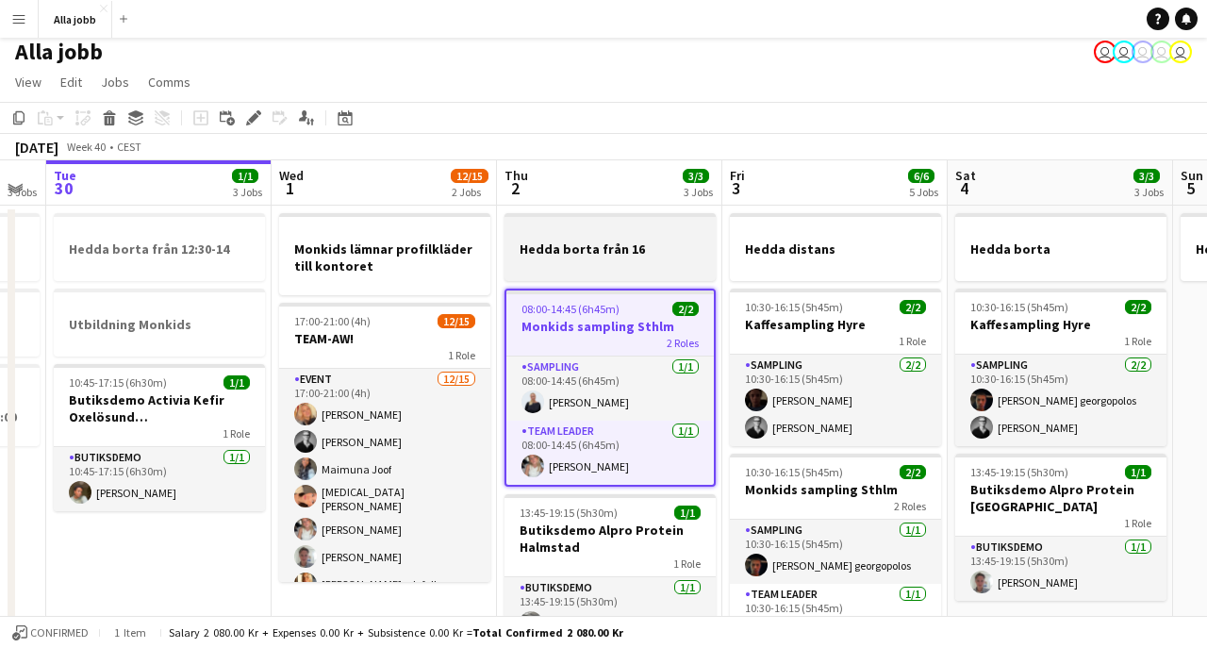
click at [582, 220] on app-job-card "Hedda borta från 16" at bounding box center [609, 247] width 211 height 68
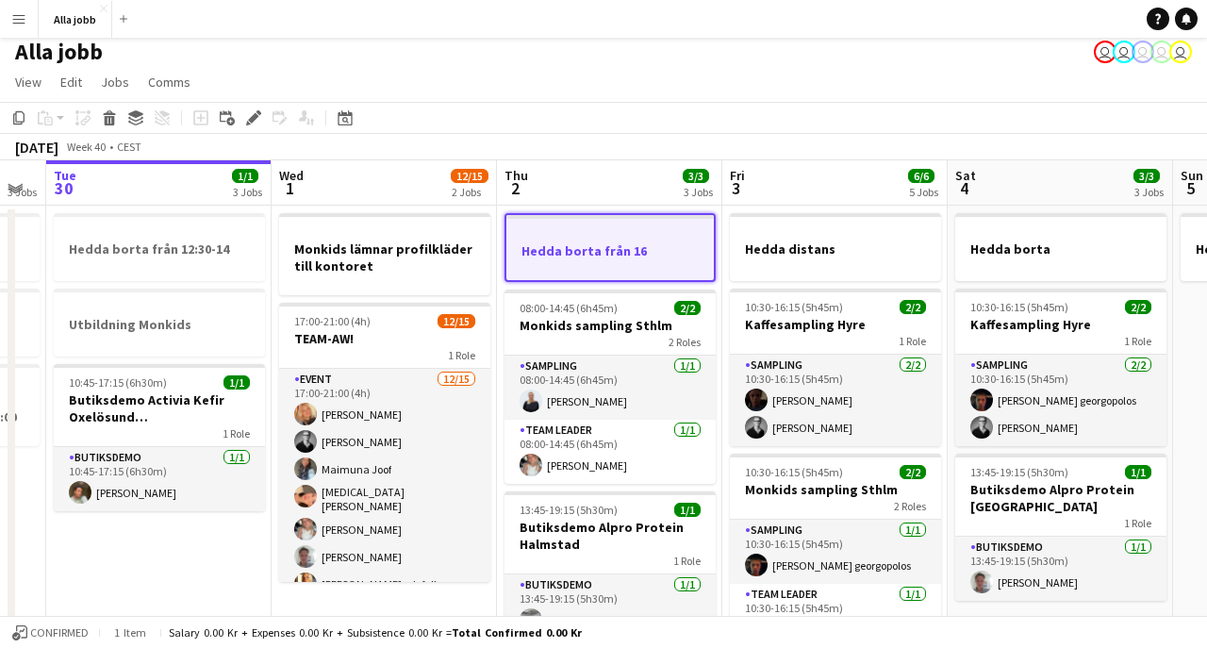
click at [585, 188] on app-board-header-date "Thu 2 3/3 3 Jobs" at bounding box center [609, 182] width 225 height 45
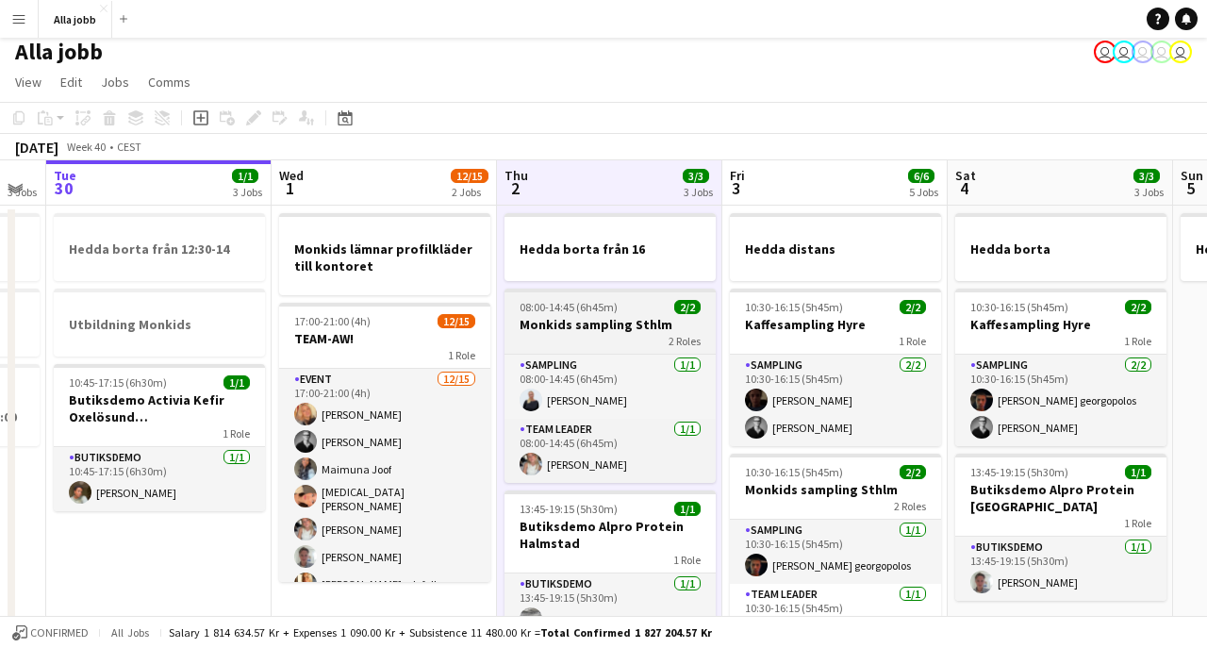
click at [584, 321] on h3 "Monkids sampling Sthlm" at bounding box center [609, 324] width 211 height 17
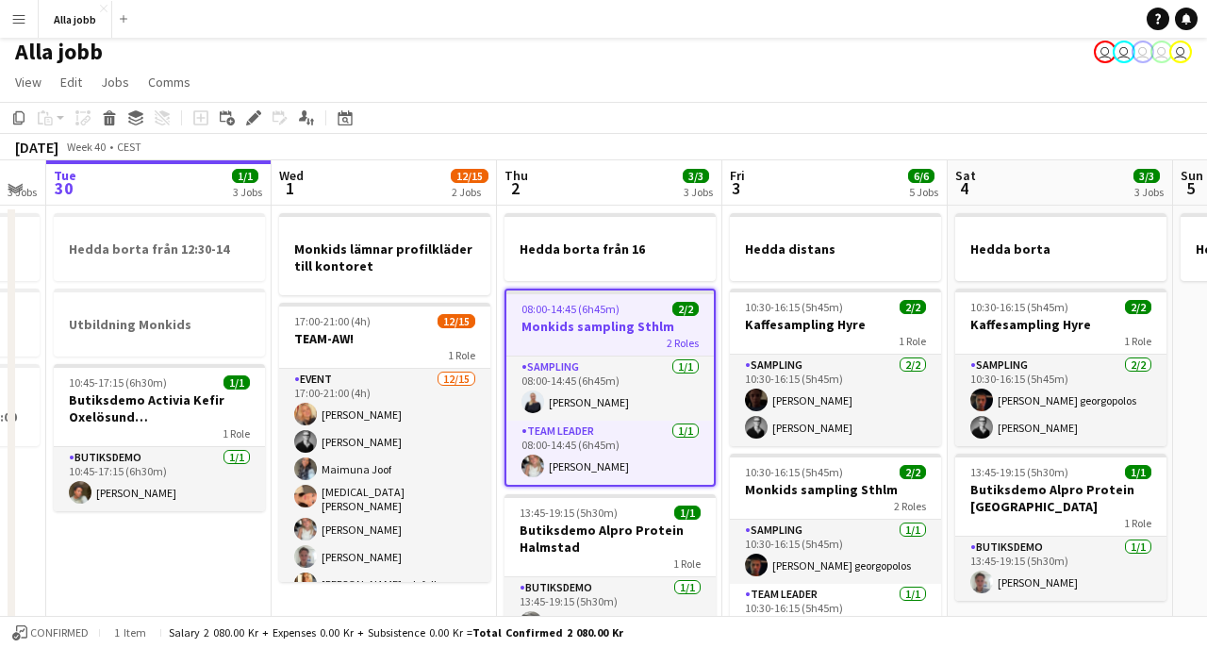
click at [605, 156] on div "[DATE] Week 40 • CEST" at bounding box center [603, 147] width 1207 height 26
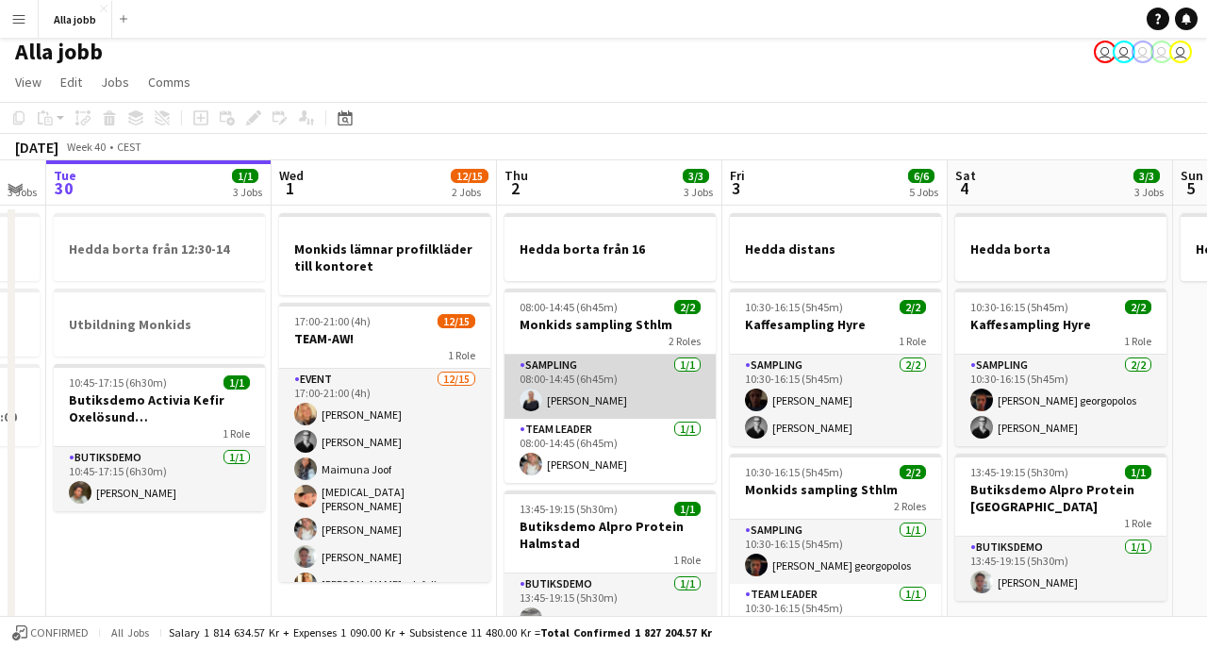
click at [578, 354] on app-card-role "Sampling [DATE] 08:00-14:45 (6h45m) [PERSON_NAME]" at bounding box center [609, 386] width 211 height 64
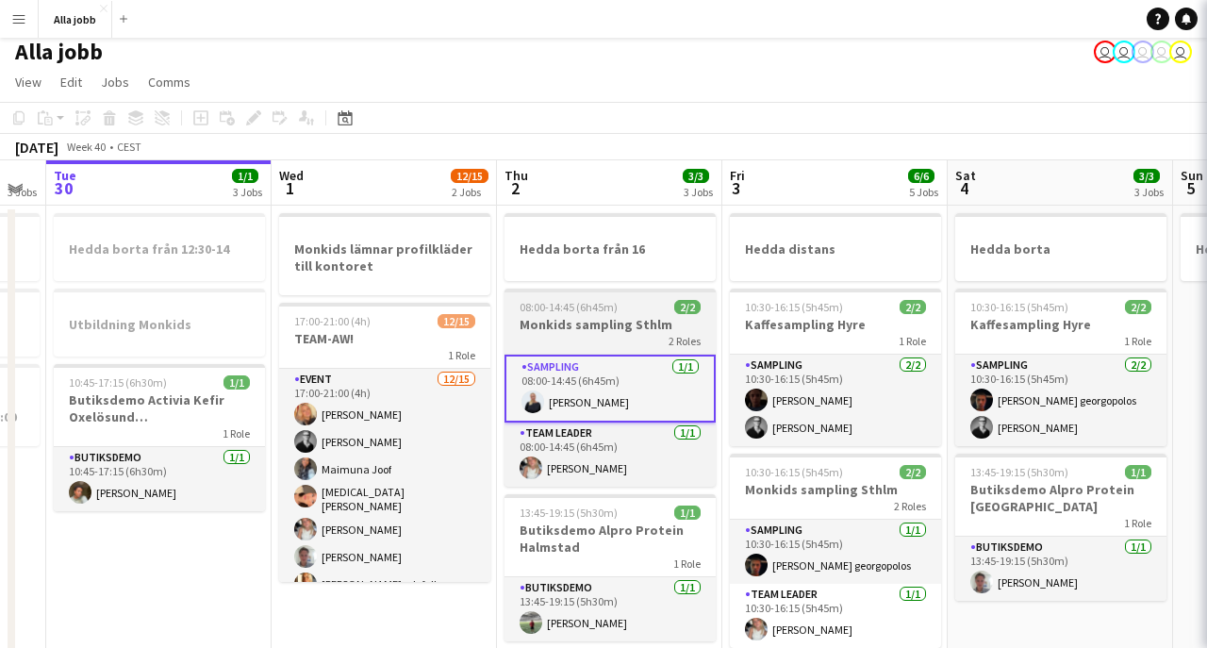
click at [578, 318] on h3 "Monkids sampling Sthlm" at bounding box center [609, 324] width 211 height 17
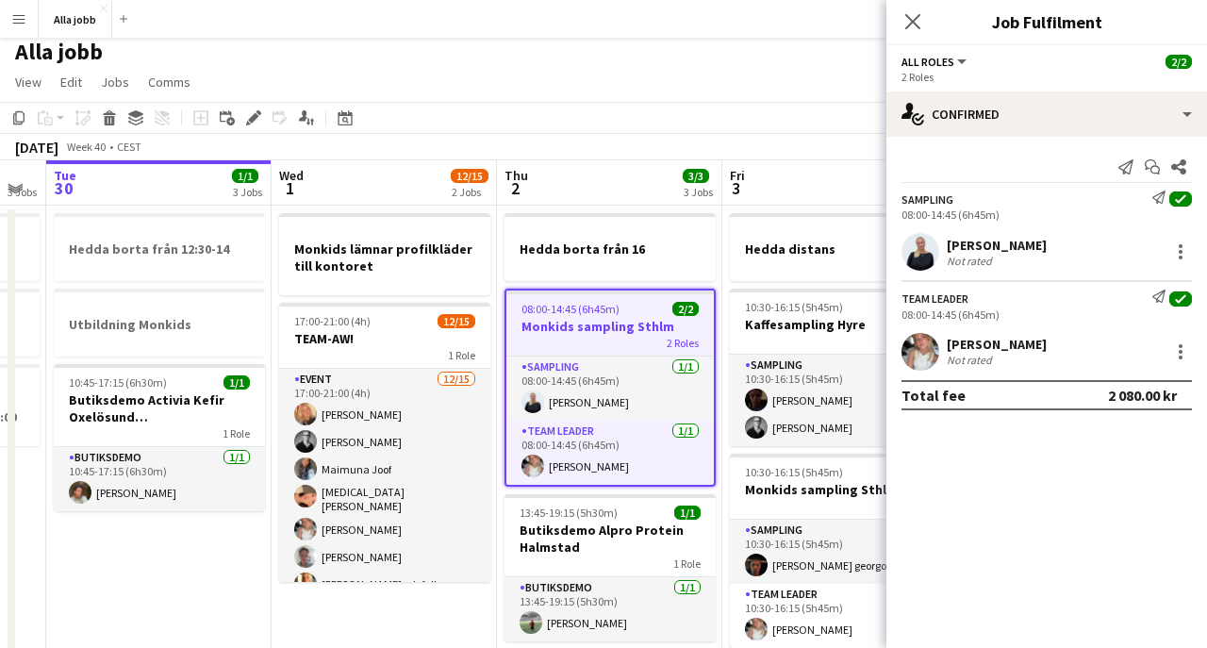
click at [616, 156] on div "[DATE] Week 40 • CEST" at bounding box center [603, 147] width 1207 height 26
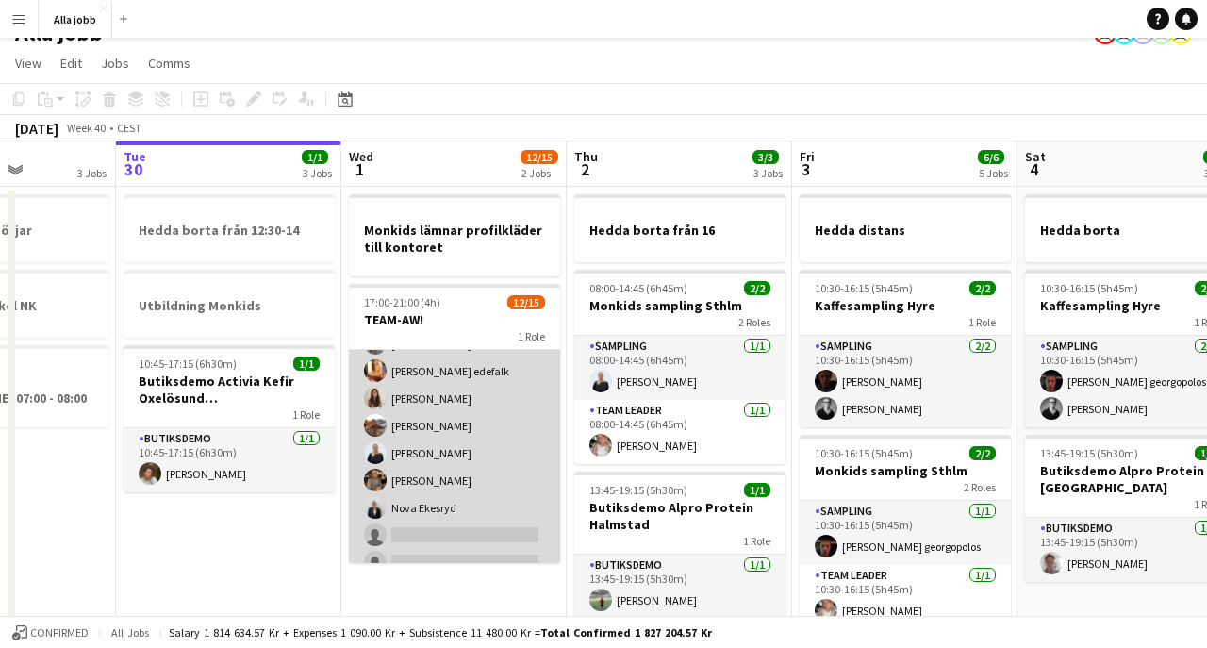
scroll to position [0, 756]
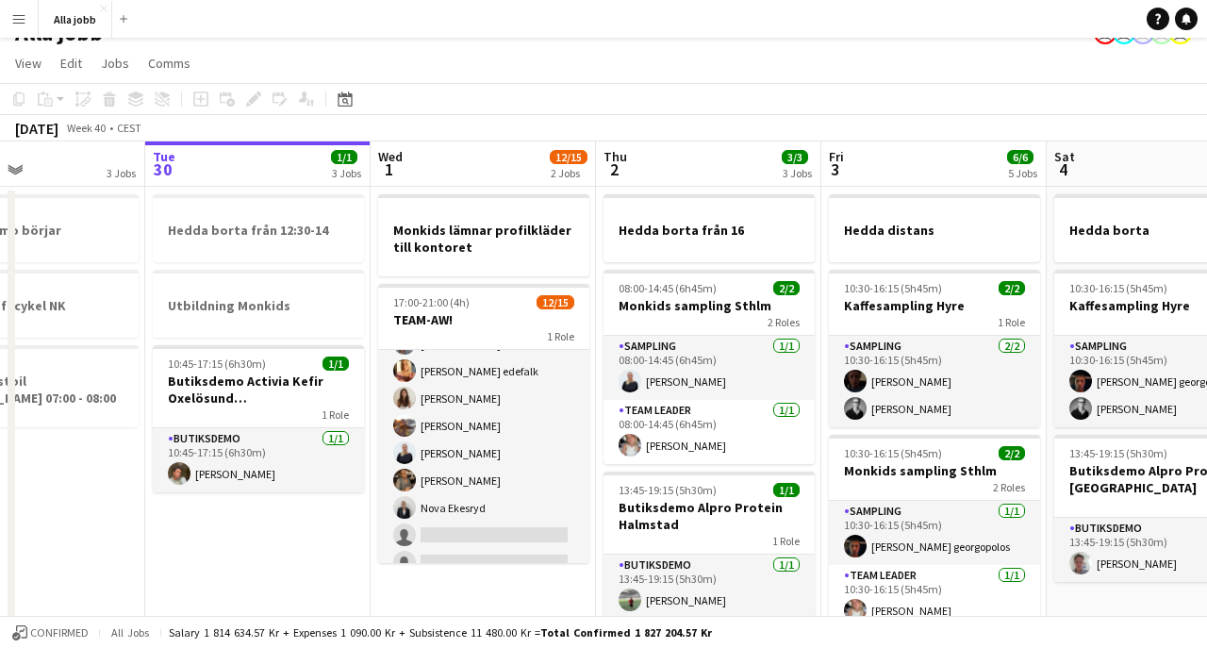
click at [598, 119] on div "[DATE] Week 40 • CEST" at bounding box center [603, 128] width 1207 height 26
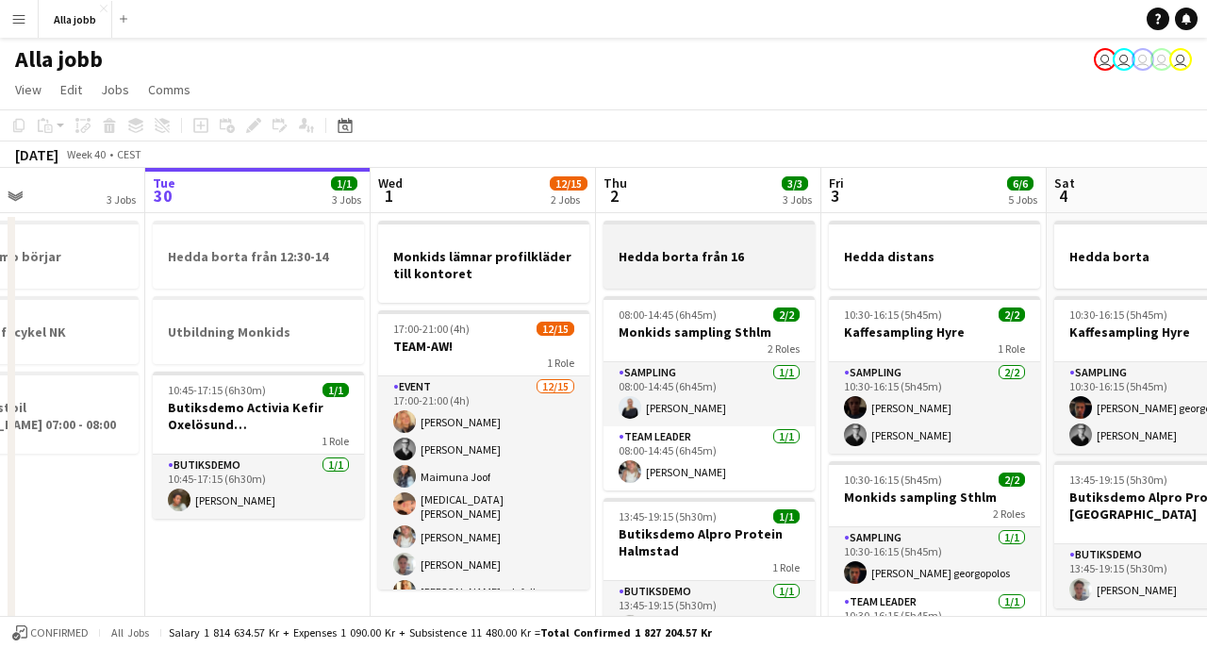
scroll to position [0, 0]
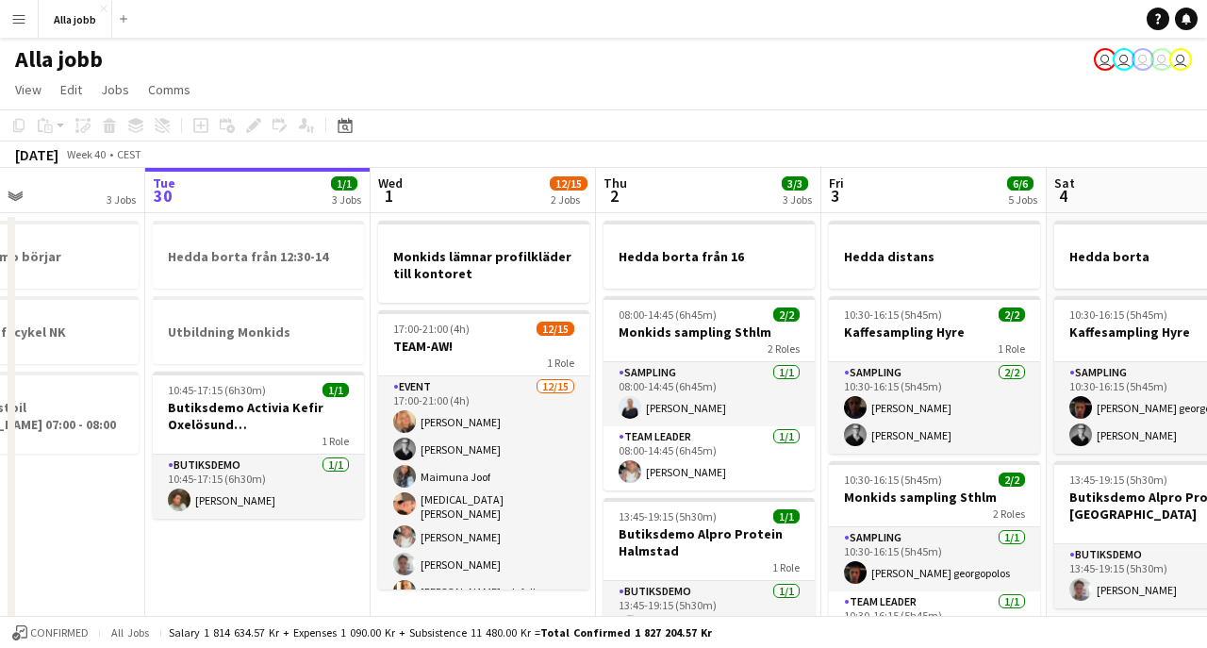
click at [749, 180] on app-board-header-date "Thu 2 3/3 3 Jobs" at bounding box center [708, 190] width 225 height 45
click at [700, 123] on app-toolbar "Copy Paste Paste Command V Paste with crew Command Shift V Paste linked Job [GE…" at bounding box center [603, 125] width 1207 height 32
click at [700, 178] on app-board-header-date "Thu 2 3/3 3 Jobs" at bounding box center [708, 190] width 225 height 45
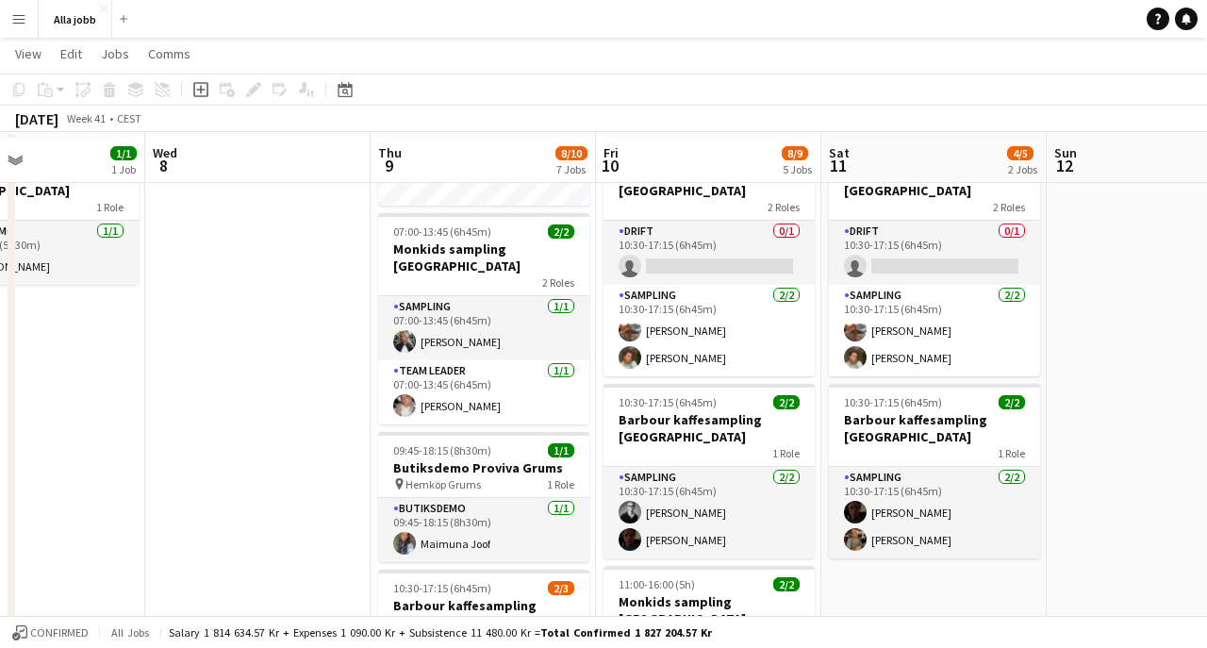
scroll to position [38, 0]
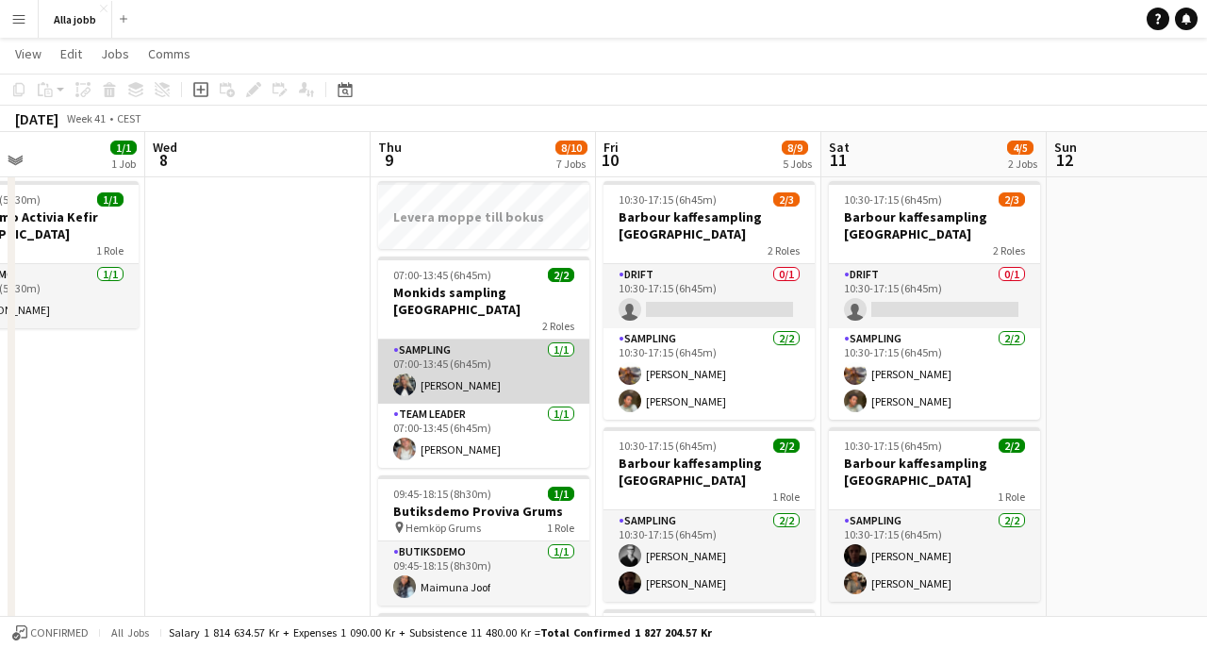
click at [523, 377] on app-card-role "Sampling [DATE] 07:00-13:45 (6h45m) [PERSON_NAME]" at bounding box center [483, 371] width 211 height 64
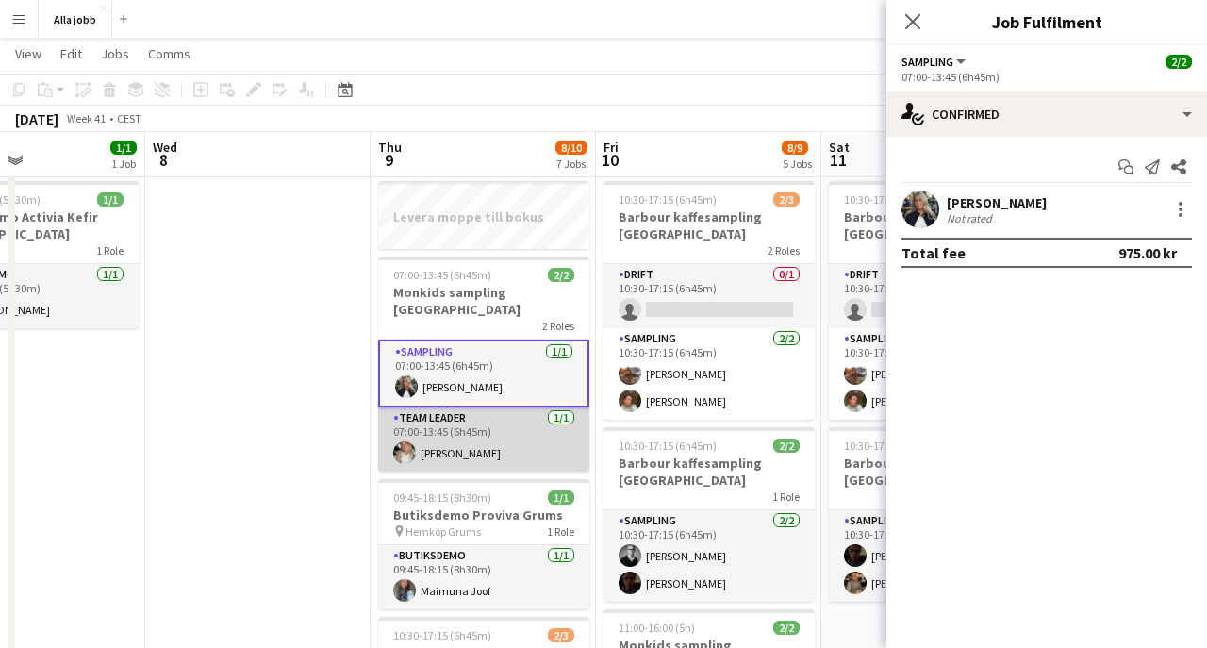
click at [499, 430] on app-card-role "Team Leader [DATE] 07:00-13:45 (6h45m) [PERSON_NAME]" at bounding box center [483, 439] width 211 height 64
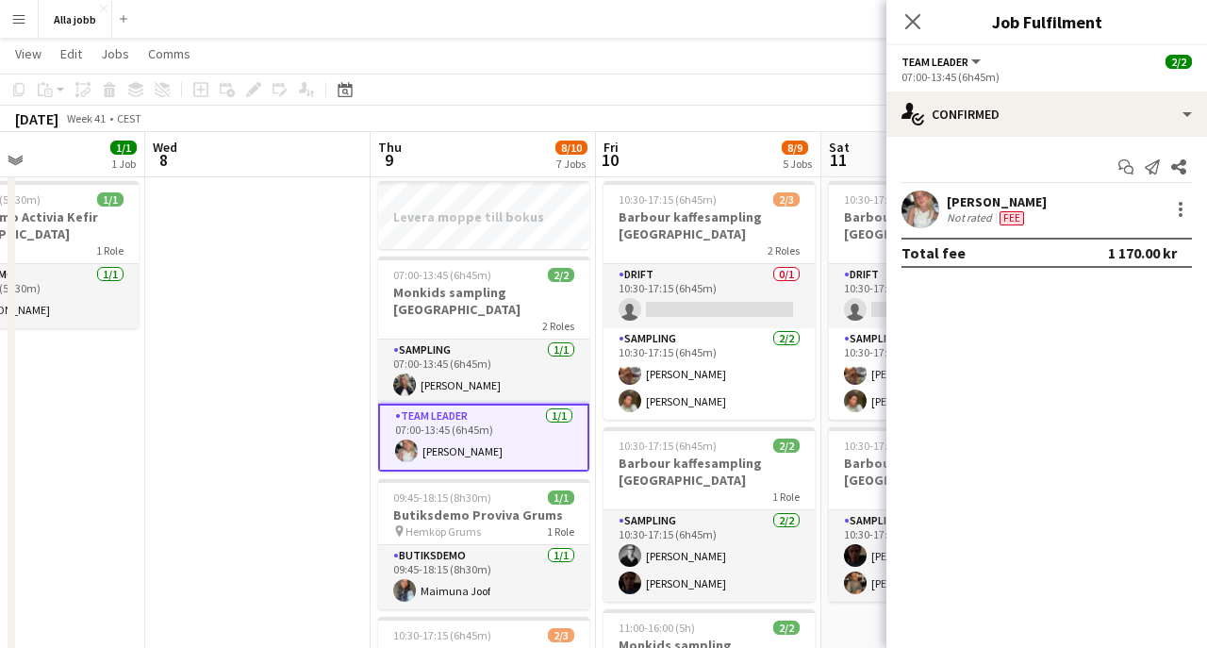
click at [917, 225] on app-user-avatar at bounding box center [920, 209] width 38 height 38
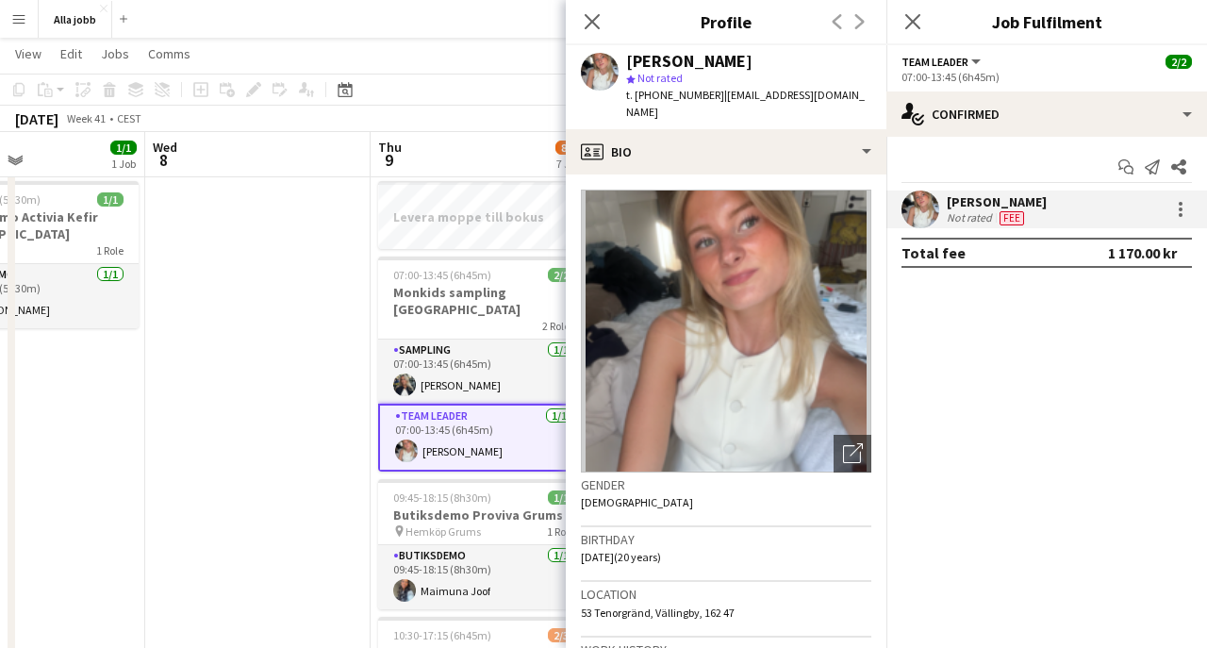
click at [911, 18] on icon "Close pop-in" at bounding box center [912, 21] width 15 height 15
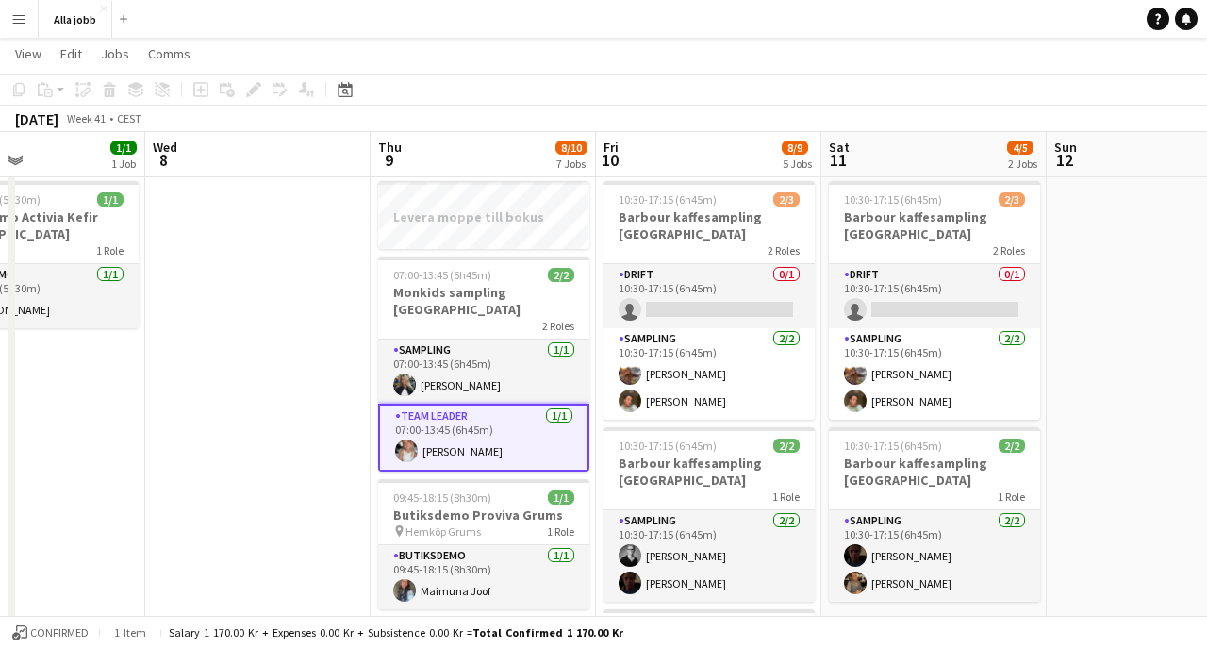
click at [478, 422] on app-card-role "Team Leader [DATE] 07:00-13:45 (6h45m) [PERSON_NAME]" at bounding box center [483, 437] width 211 height 68
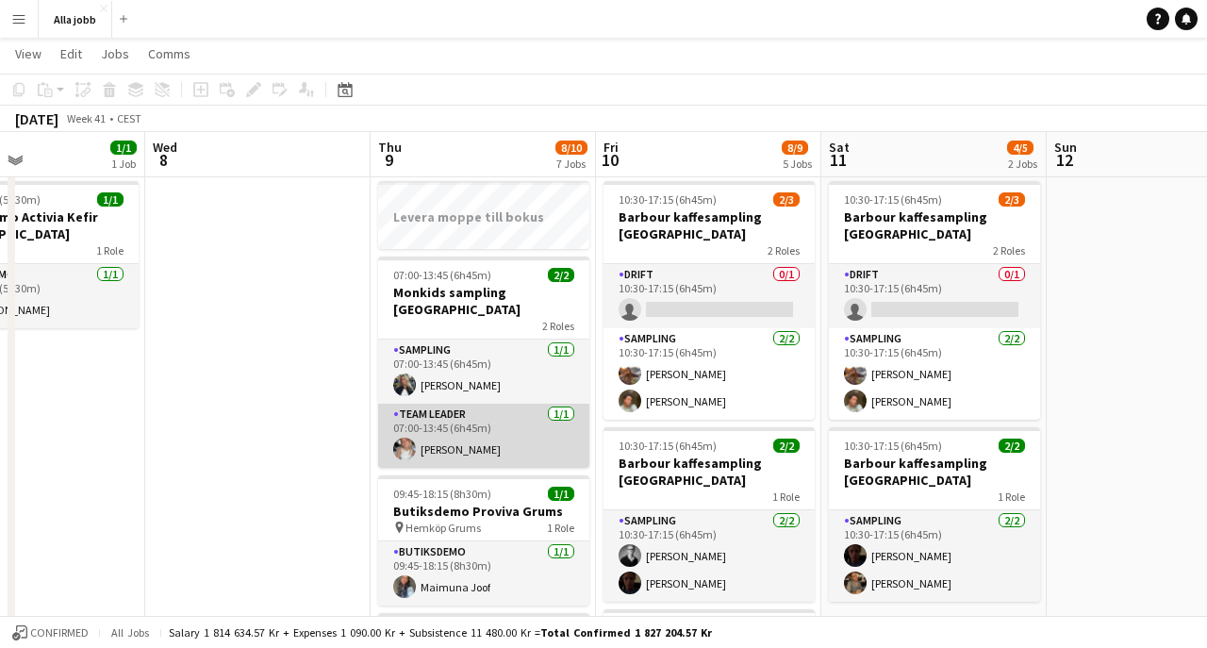
click at [501, 423] on app-card-role "Team Leader [DATE] 07:00-13:45 (6h45m) [PERSON_NAME]" at bounding box center [483, 435] width 211 height 64
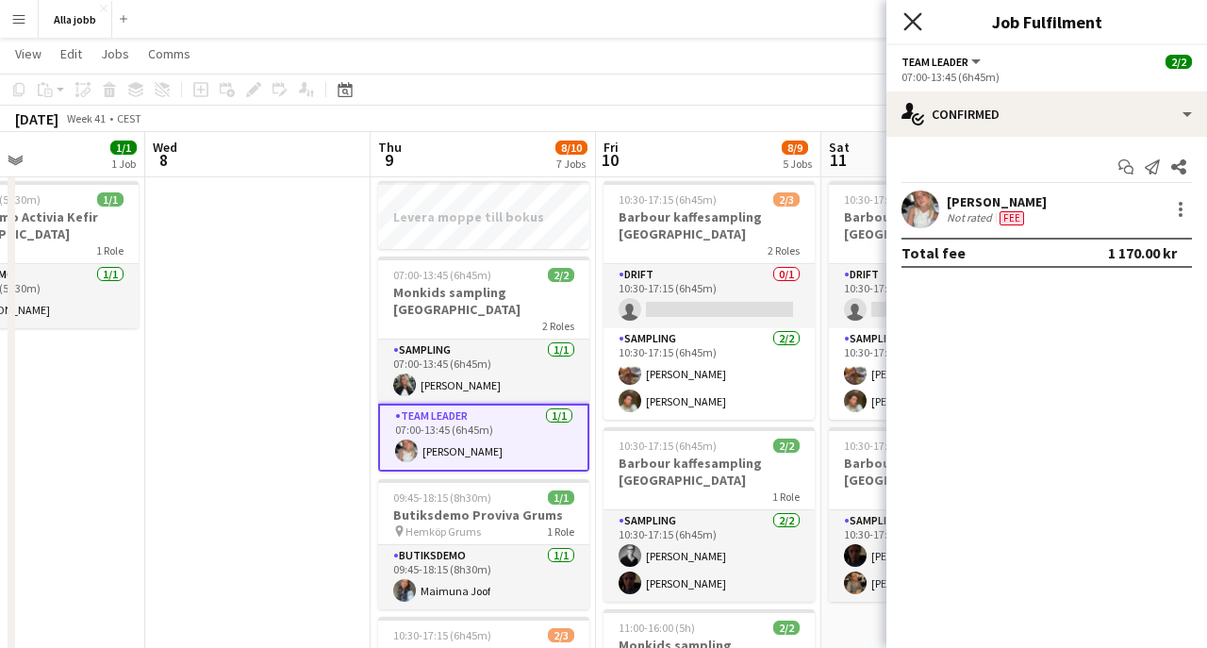
click at [914, 25] on icon "Close pop-in" at bounding box center [912, 21] width 18 height 18
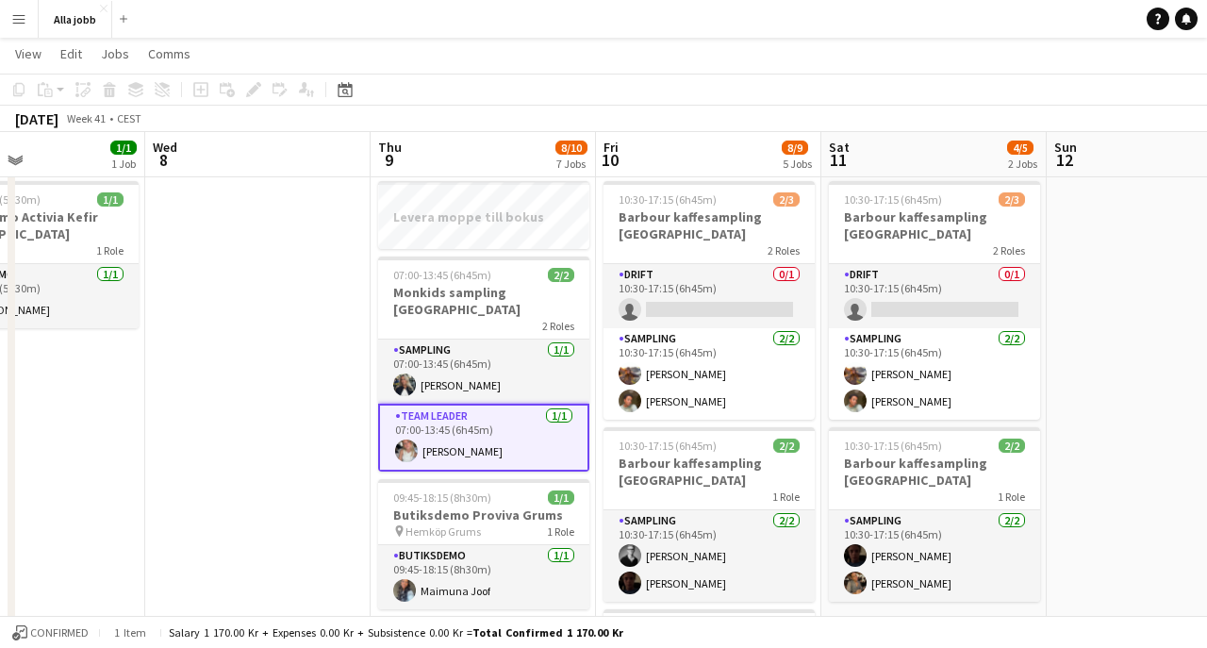
click at [814, 41] on app-page-menu "View Day view expanded Day view collapsed Month view Date picker Jump to [DATE]…" at bounding box center [603, 56] width 1207 height 36
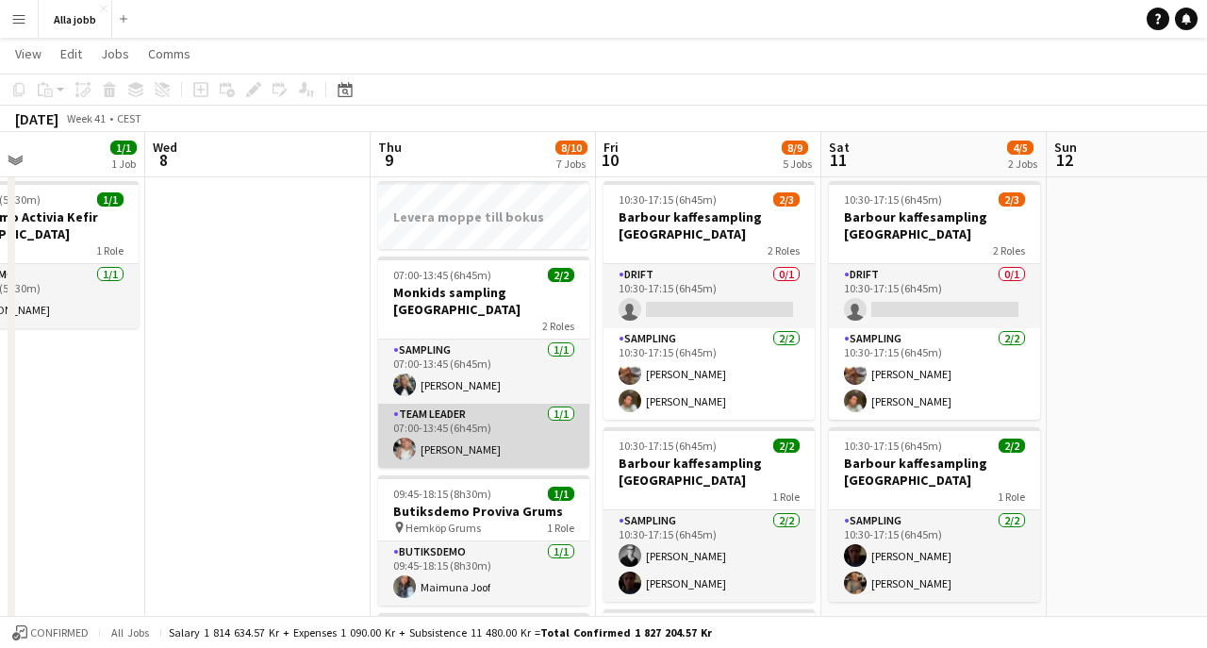
click at [494, 403] on app-card-role "Team Leader [DATE] 07:00-13:45 (6h45m) [PERSON_NAME]" at bounding box center [483, 435] width 211 height 64
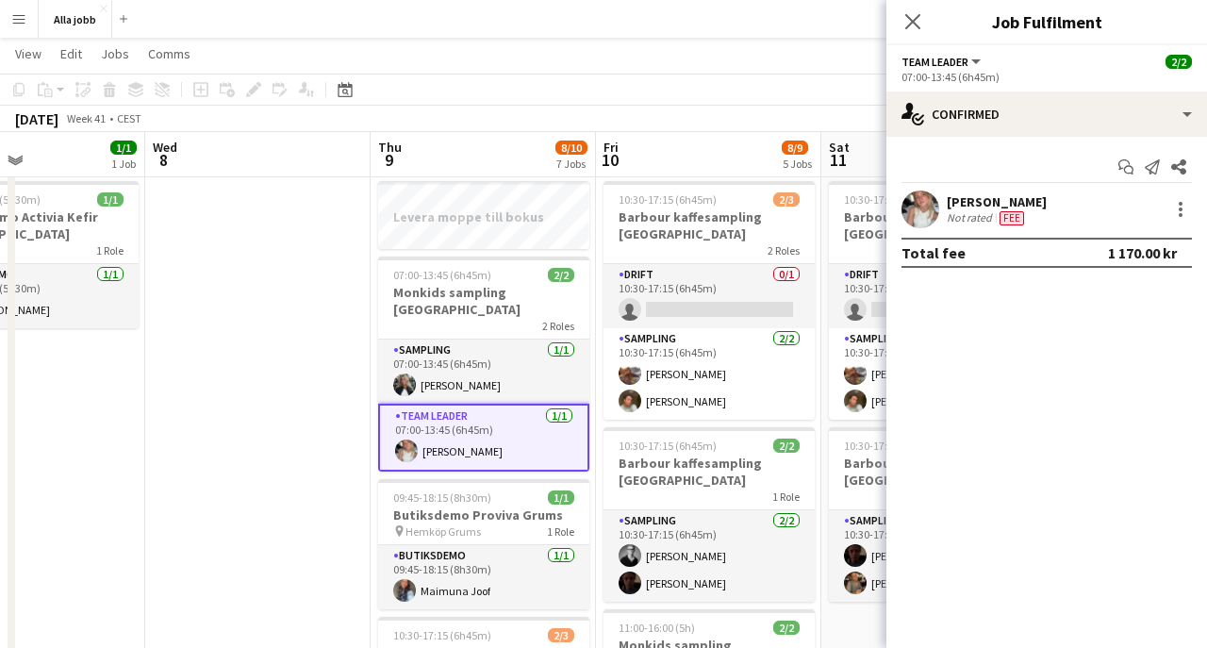
click at [909, 222] on app-user-avatar at bounding box center [920, 209] width 38 height 38
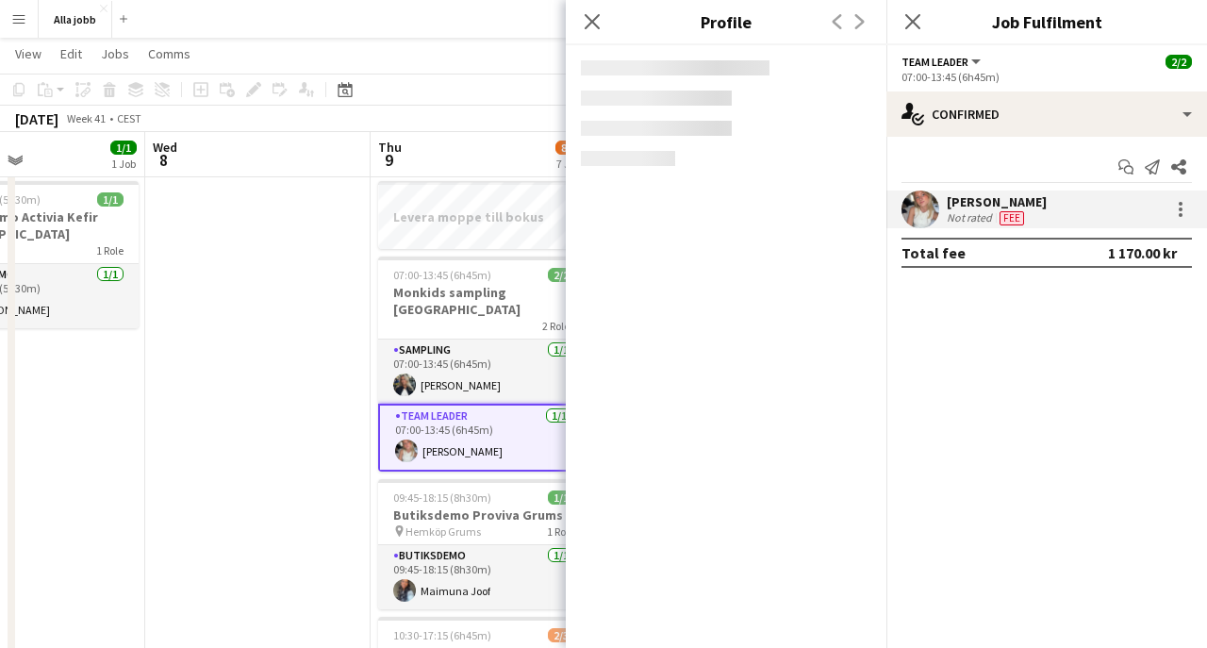
click at [909, 222] on app-user-avatar at bounding box center [920, 209] width 38 height 38
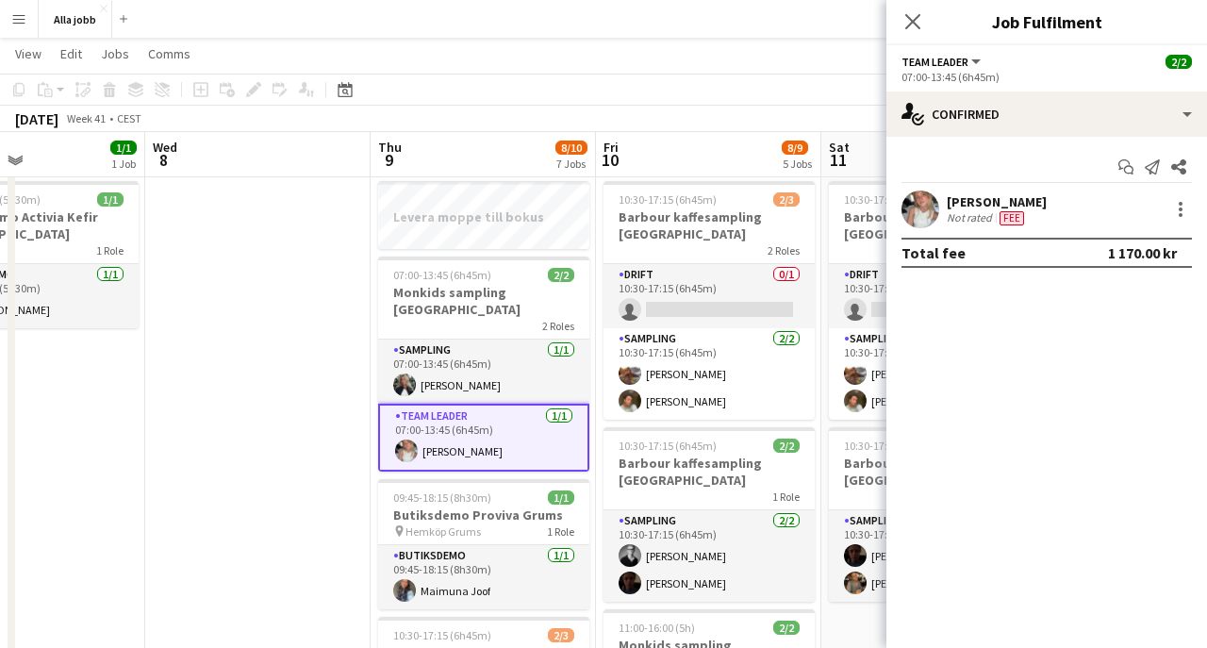
click at [931, 231] on app-confirmed-crew "[PERSON_NAME] Not rated Fee Total fee 1 170.00 kr" at bounding box center [1046, 228] width 320 height 77
click at [928, 221] on app-user-avatar at bounding box center [920, 209] width 38 height 38
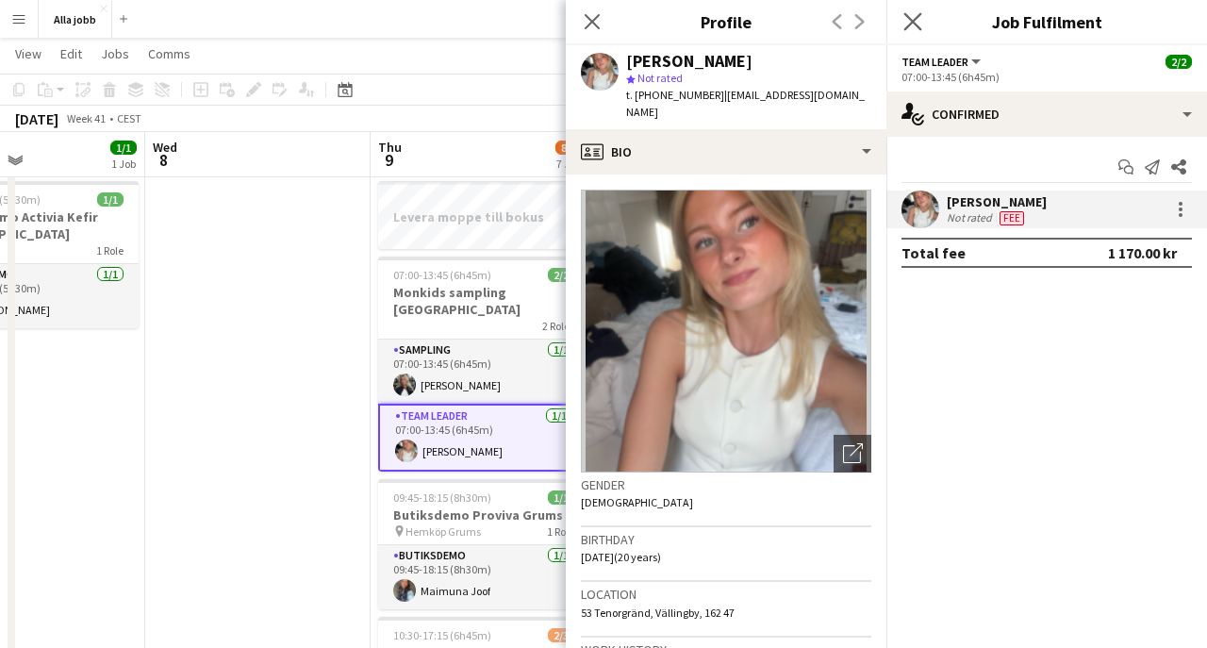
click at [918, 31] on app-icon "Close pop-in" at bounding box center [912, 21] width 27 height 27
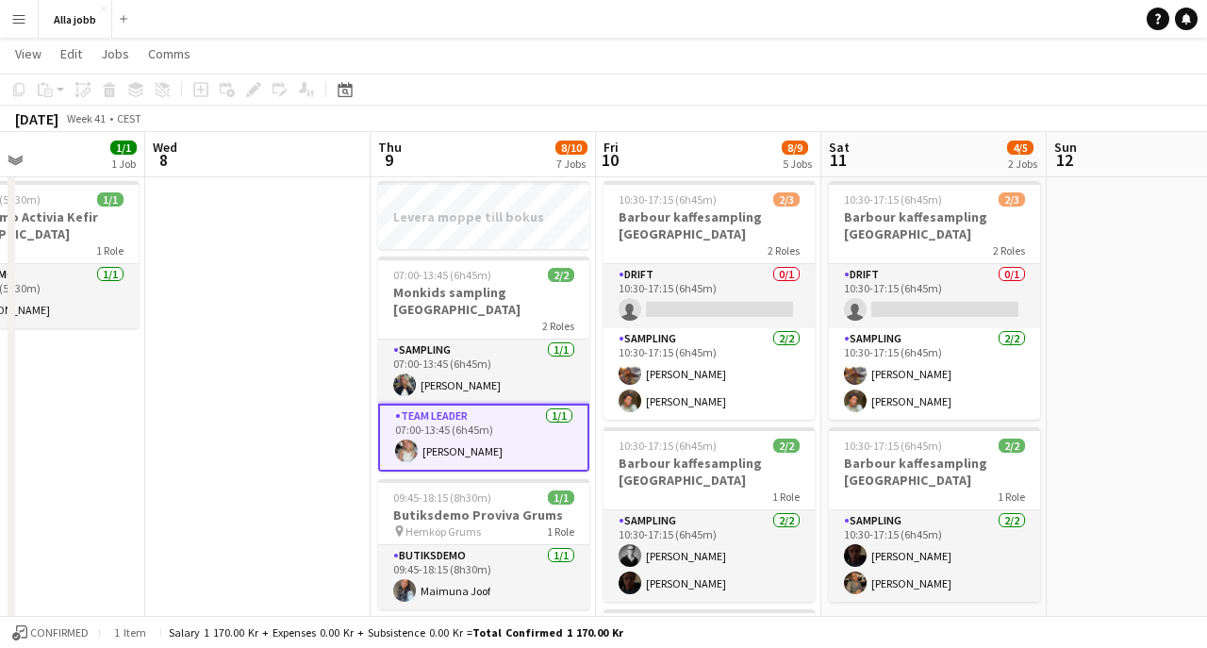
click at [694, 46] on app-page-menu "View Day view expanded Day view collapsed Month view Date picker Jump to [DATE]…" at bounding box center [603, 56] width 1207 height 36
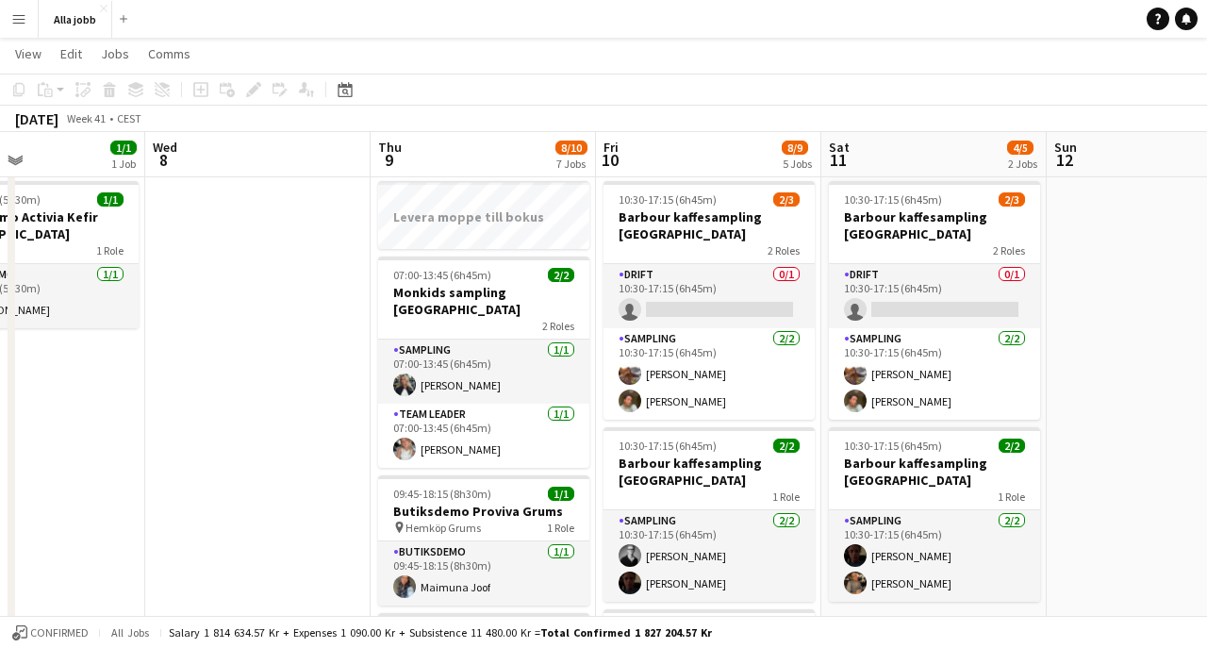
click at [715, 92] on app-toolbar "Copy Paste Paste Command V Paste with crew Command Shift V Paste linked Job [GE…" at bounding box center [603, 90] width 1207 height 32
drag, startPoint x: 829, startPoint y: 1, endPoint x: 962, endPoint y: 39, distance: 139.1
click at [962, 39] on app-page-menu "View Day view expanded Day view collapsed Month view Date picker Jump to [DATE]…" at bounding box center [603, 56] width 1207 height 36
click at [940, 70] on app-page-menu "View Day view expanded Day view collapsed Month view Date picker Jump to [DATE]…" at bounding box center [603, 56] width 1207 height 36
click at [92, 23] on button "Alla jobb Close" at bounding box center [76, 19] width 74 height 37
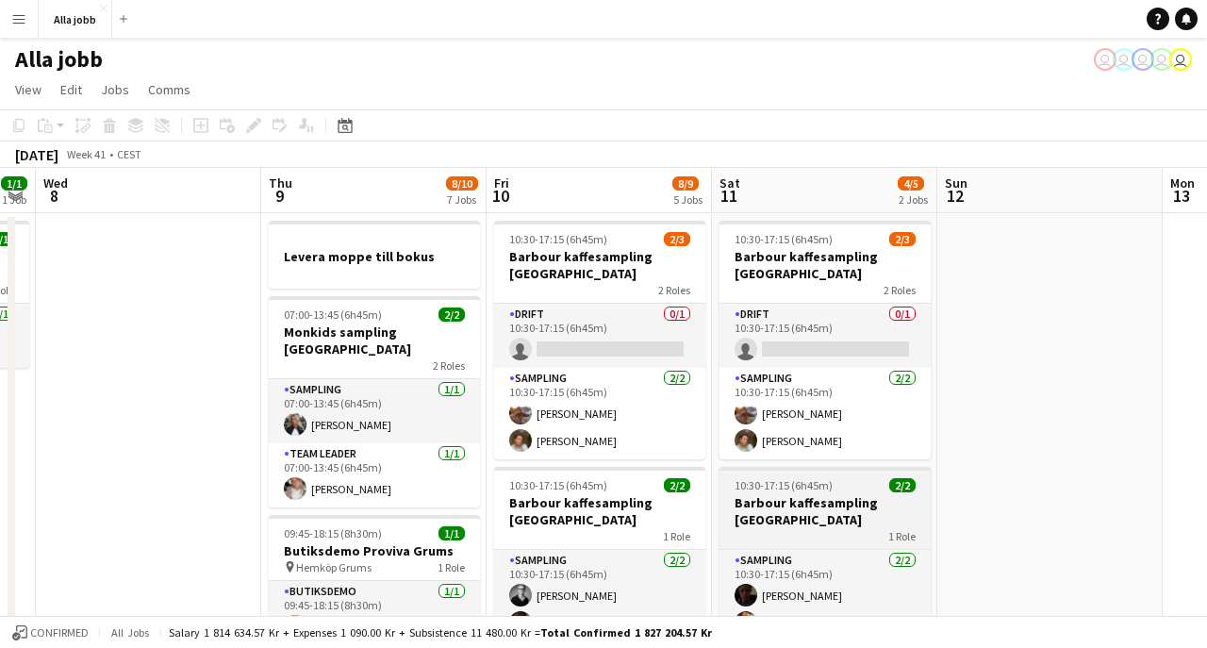
scroll to position [0, 0]
